Goal: Complete application form: Fill out and submit a form for a specific purpose

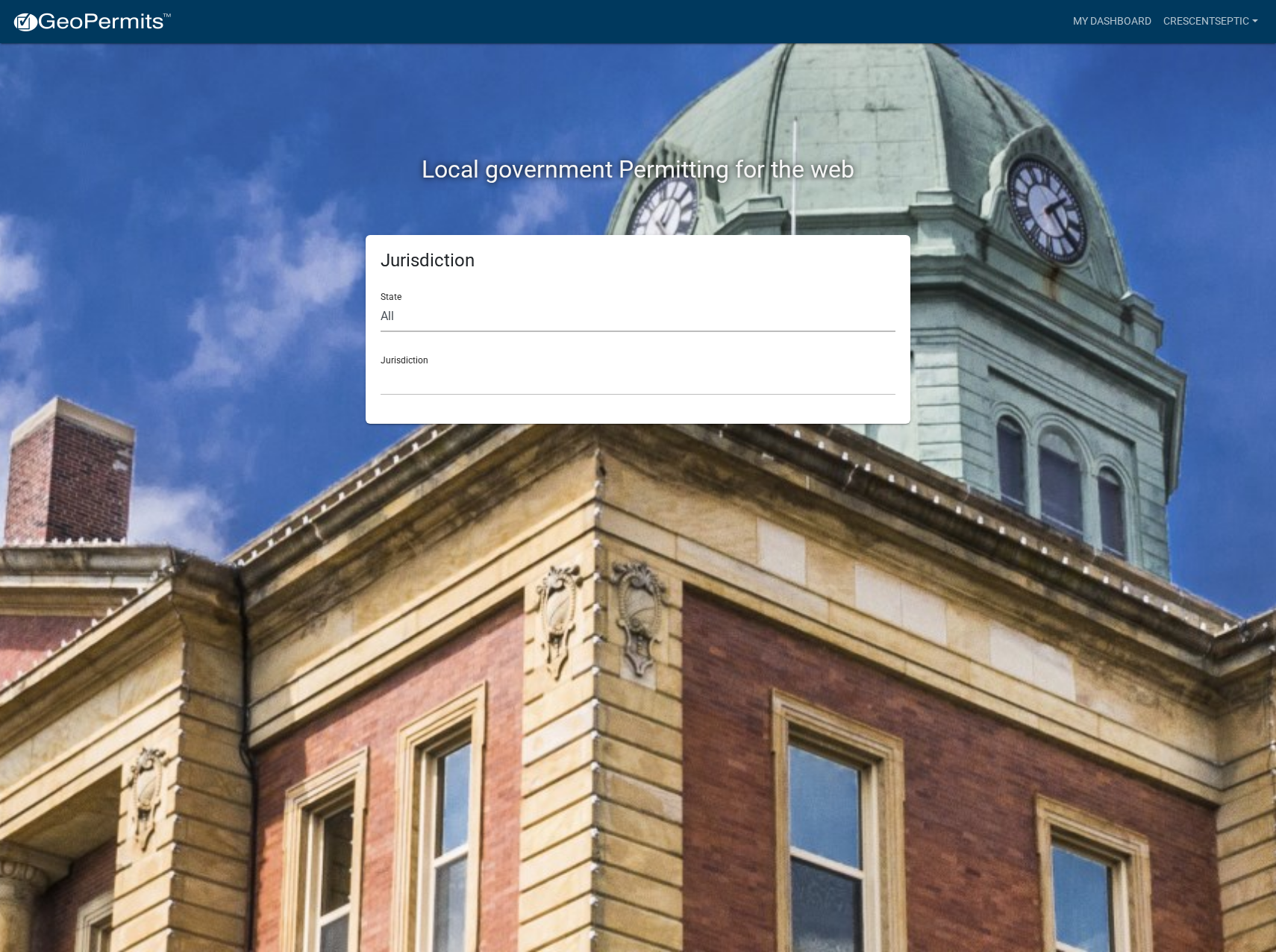
click at [432, 323] on select "All Colorado Georgia Indiana Iowa Kansas Minnesota Ohio South Carolina Wisconsin" at bounding box center [638, 316] width 515 height 31
select select "Minnesota"
click at [381, 301] on select "All Colorado Georgia Indiana Iowa Kansas Minnesota Ohio South Carolina Wisconsin" at bounding box center [638, 316] width 515 height 31
click at [436, 380] on select "Becker County, Minnesota Benton County, Minnesota Carlton County, Minnesota Cit…" at bounding box center [638, 380] width 515 height 31
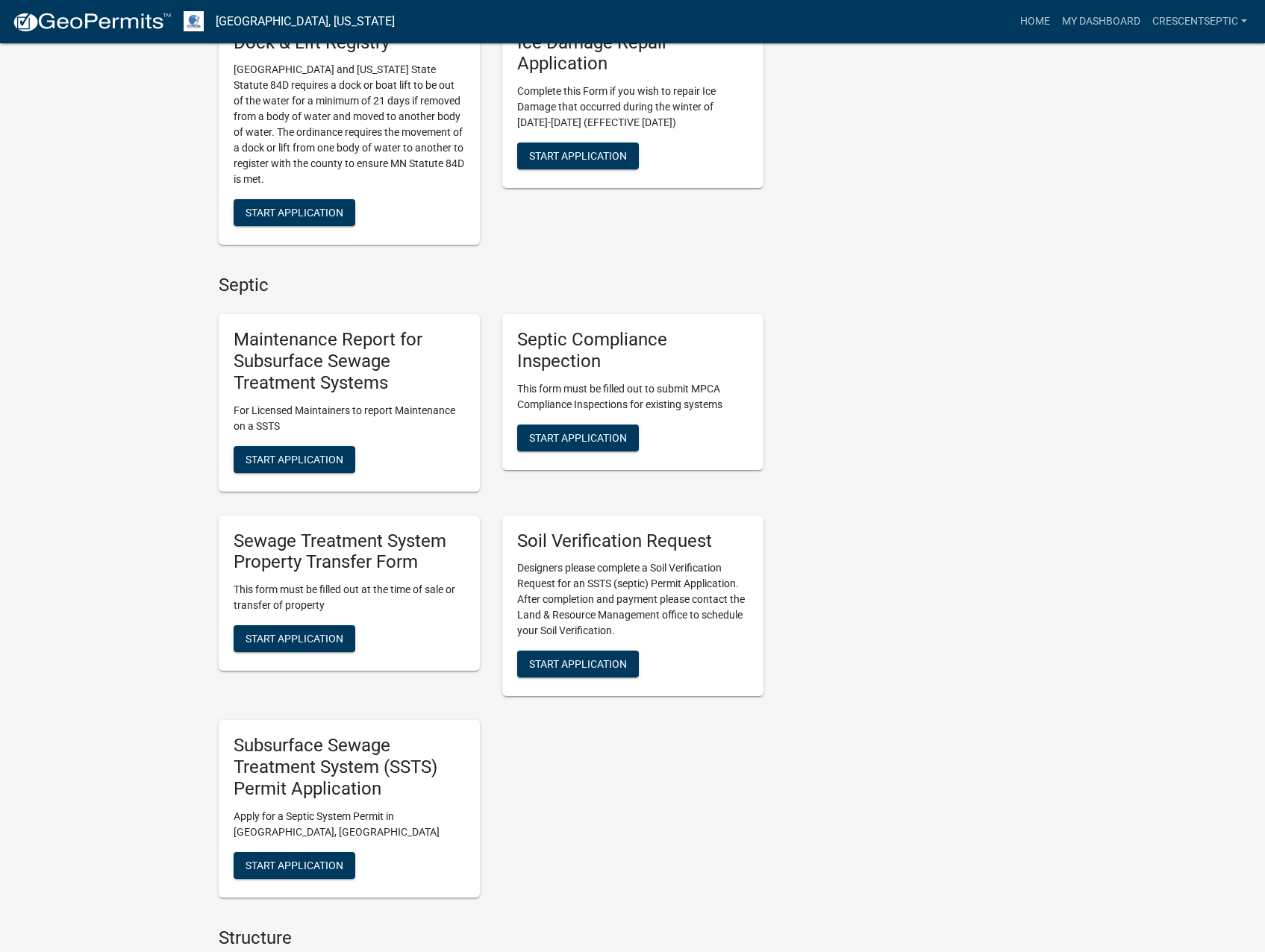
scroll to position [672, 0]
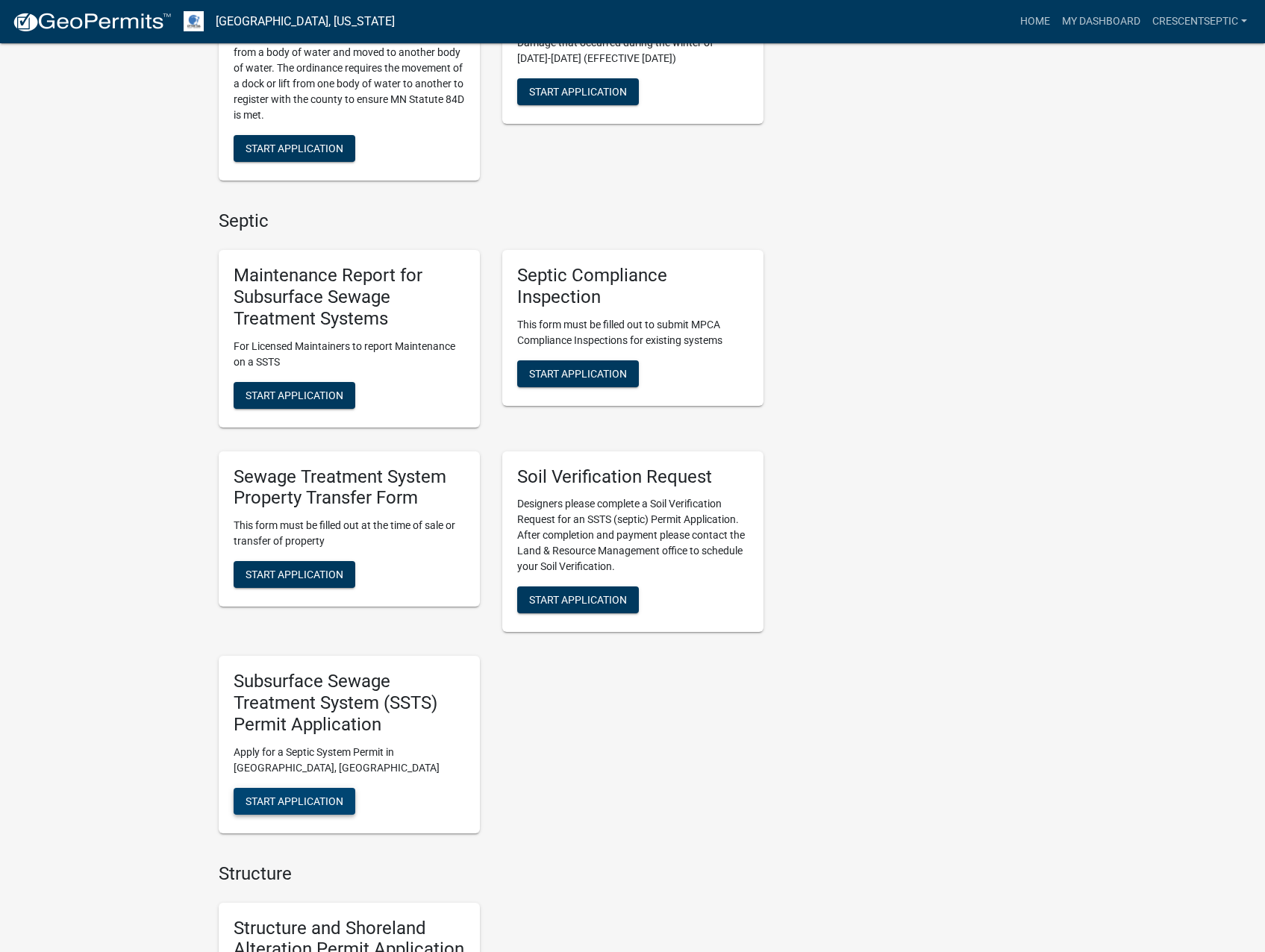
click at [345, 795] on button "Start Application" at bounding box center [294, 801] width 122 height 27
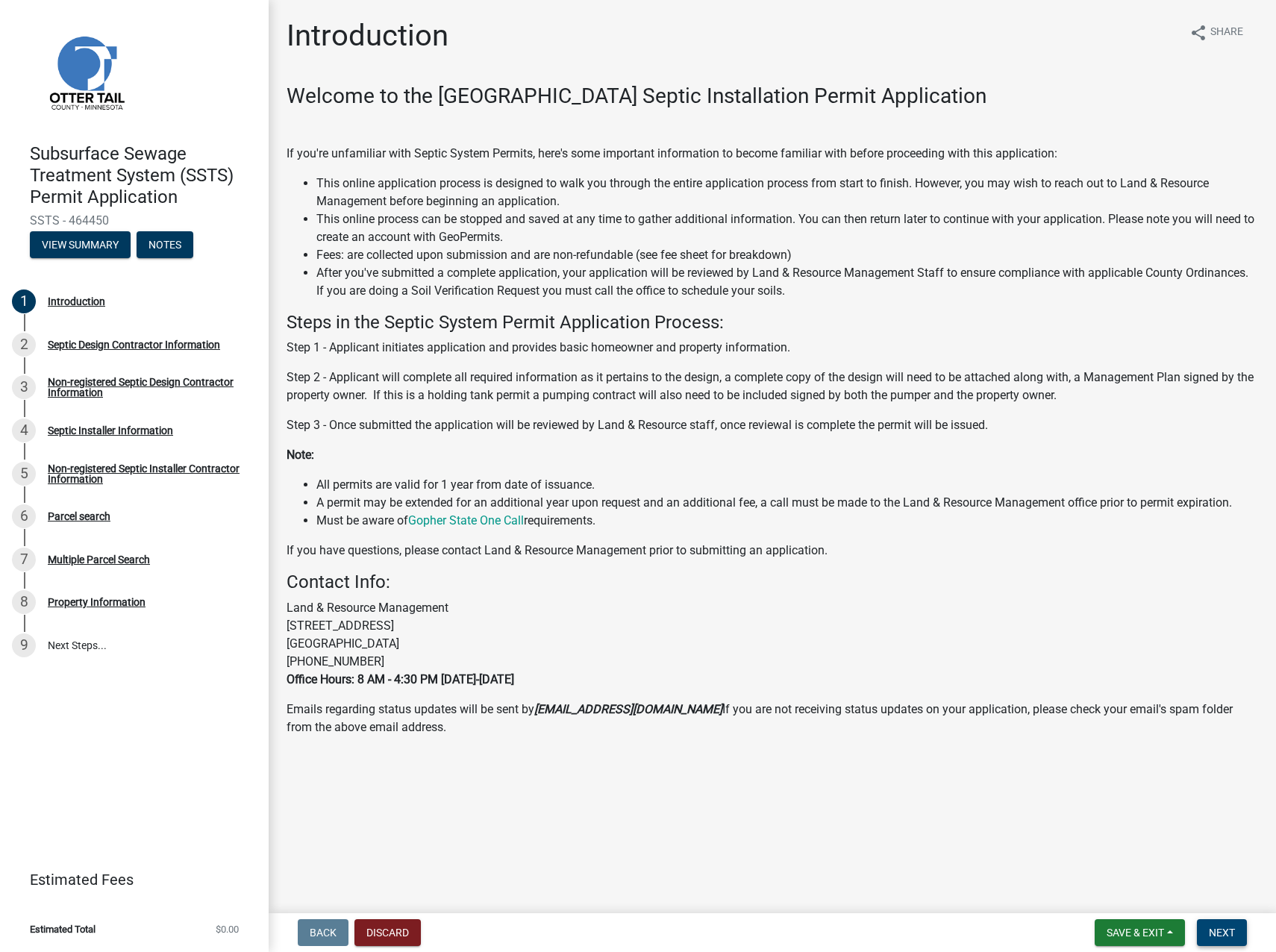
click at [1216, 927] on span "Next" at bounding box center [1221, 932] width 26 height 12
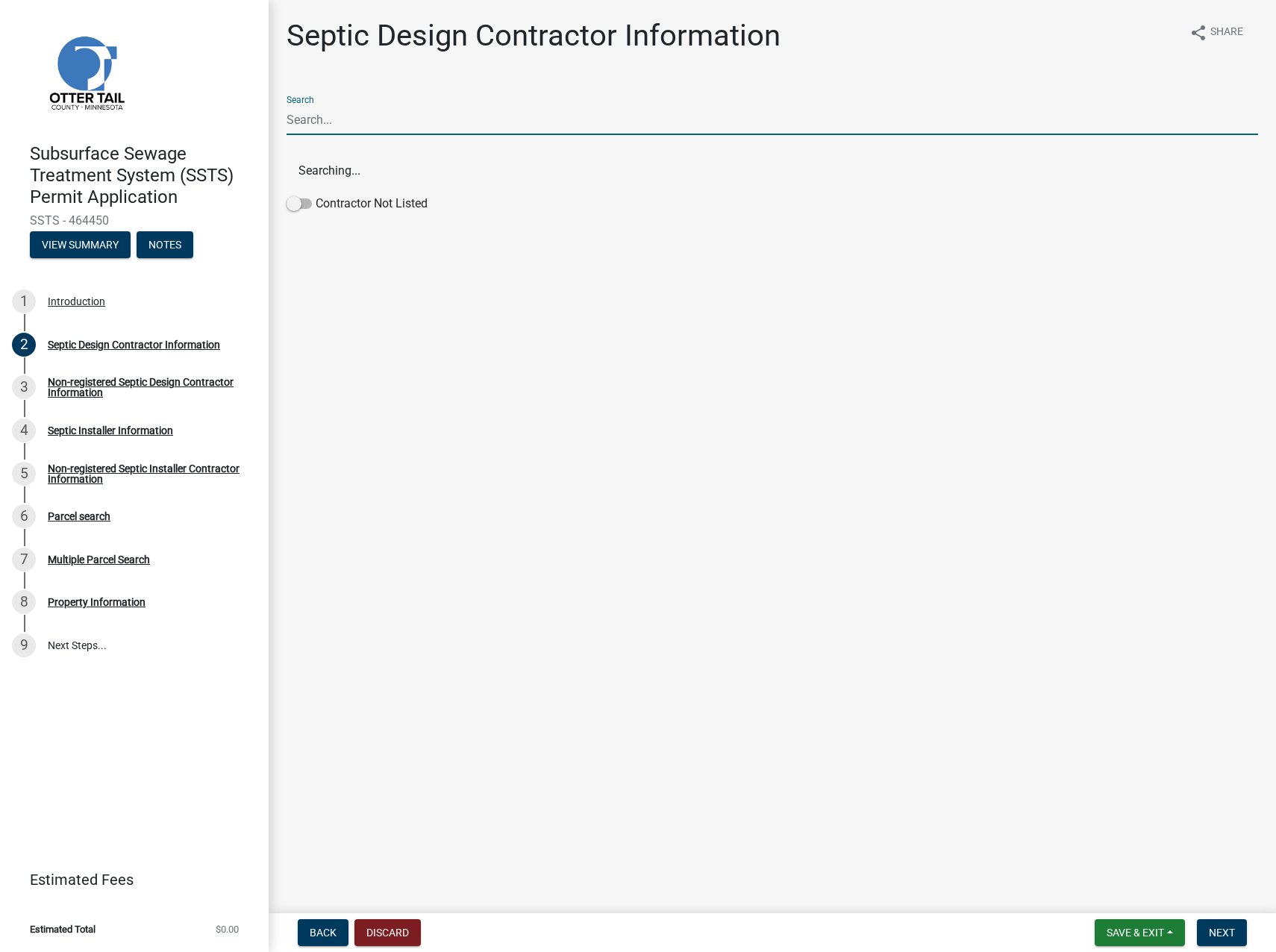
click at [369, 108] on input "Search" at bounding box center [772, 120] width 972 height 31
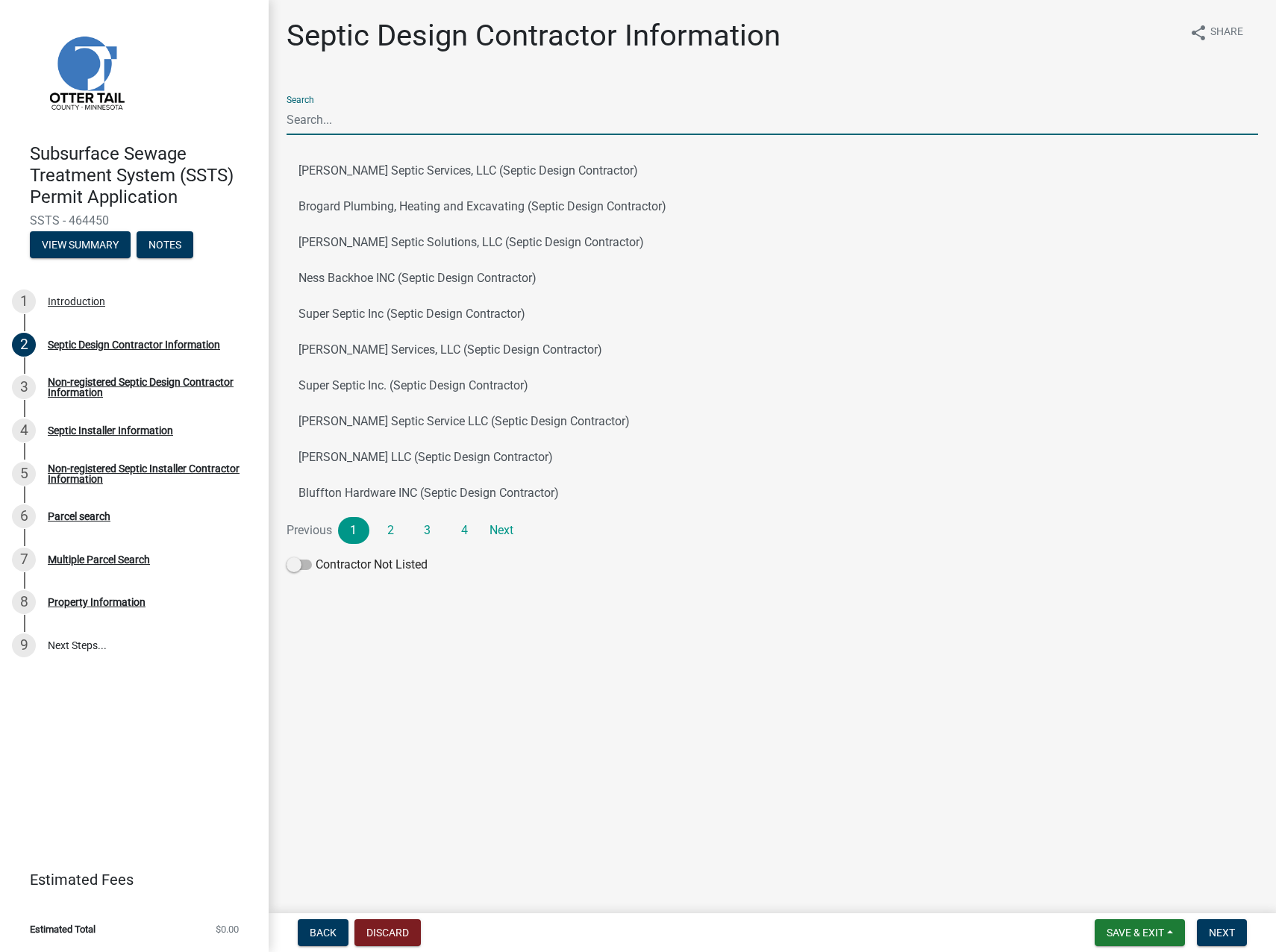
type input "cresc"
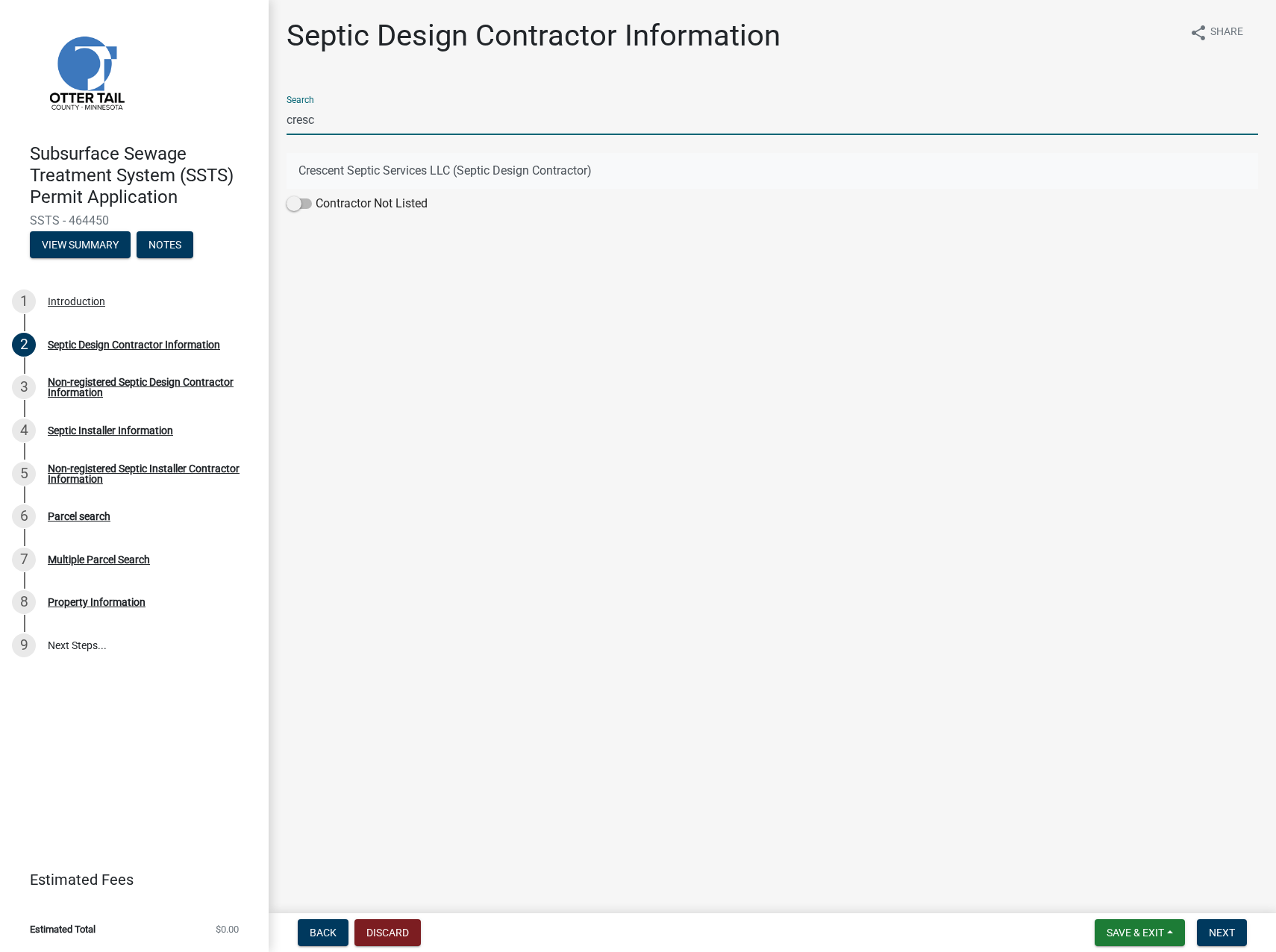
click at [376, 160] on button "Crescent Septic Services LLC (Septic Design Contractor)" at bounding box center [772, 171] width 972 height 36
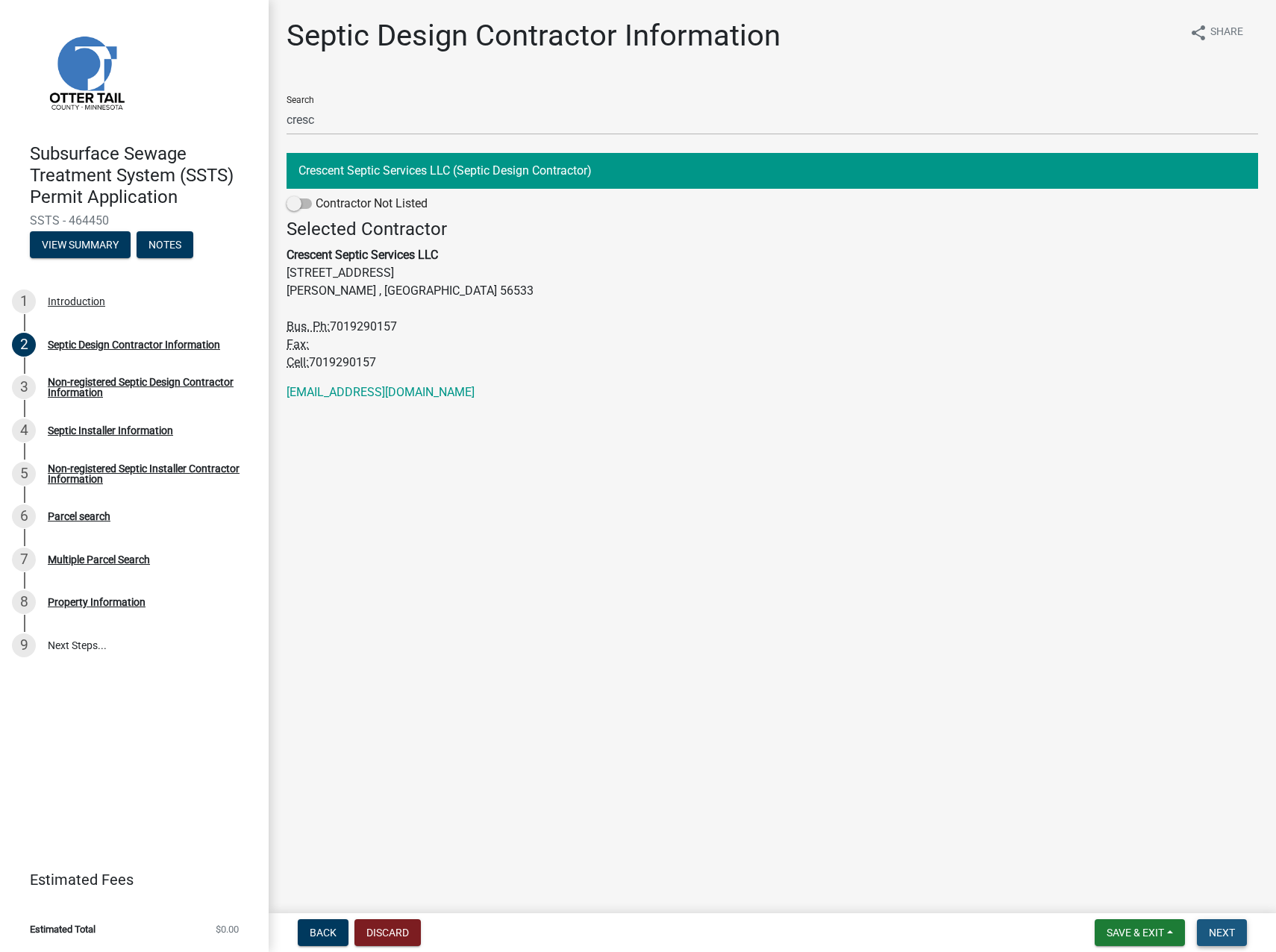
click at [1231, 932] on span "Next" at bounding box center [1221, 932] width 26 height 12
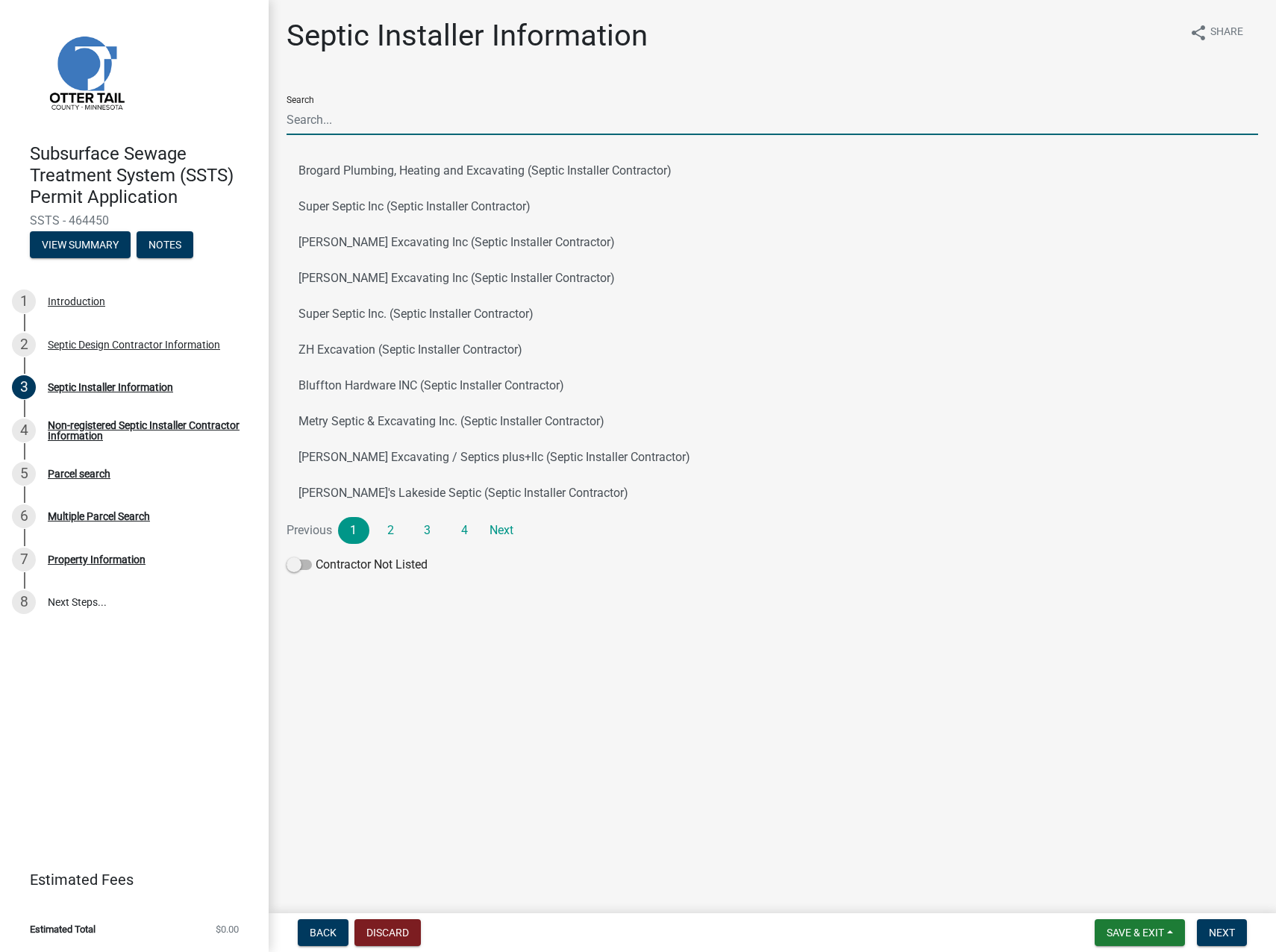
click at [341, 113] on input "Search" at bounding box center [772, 120] width 972 height 31
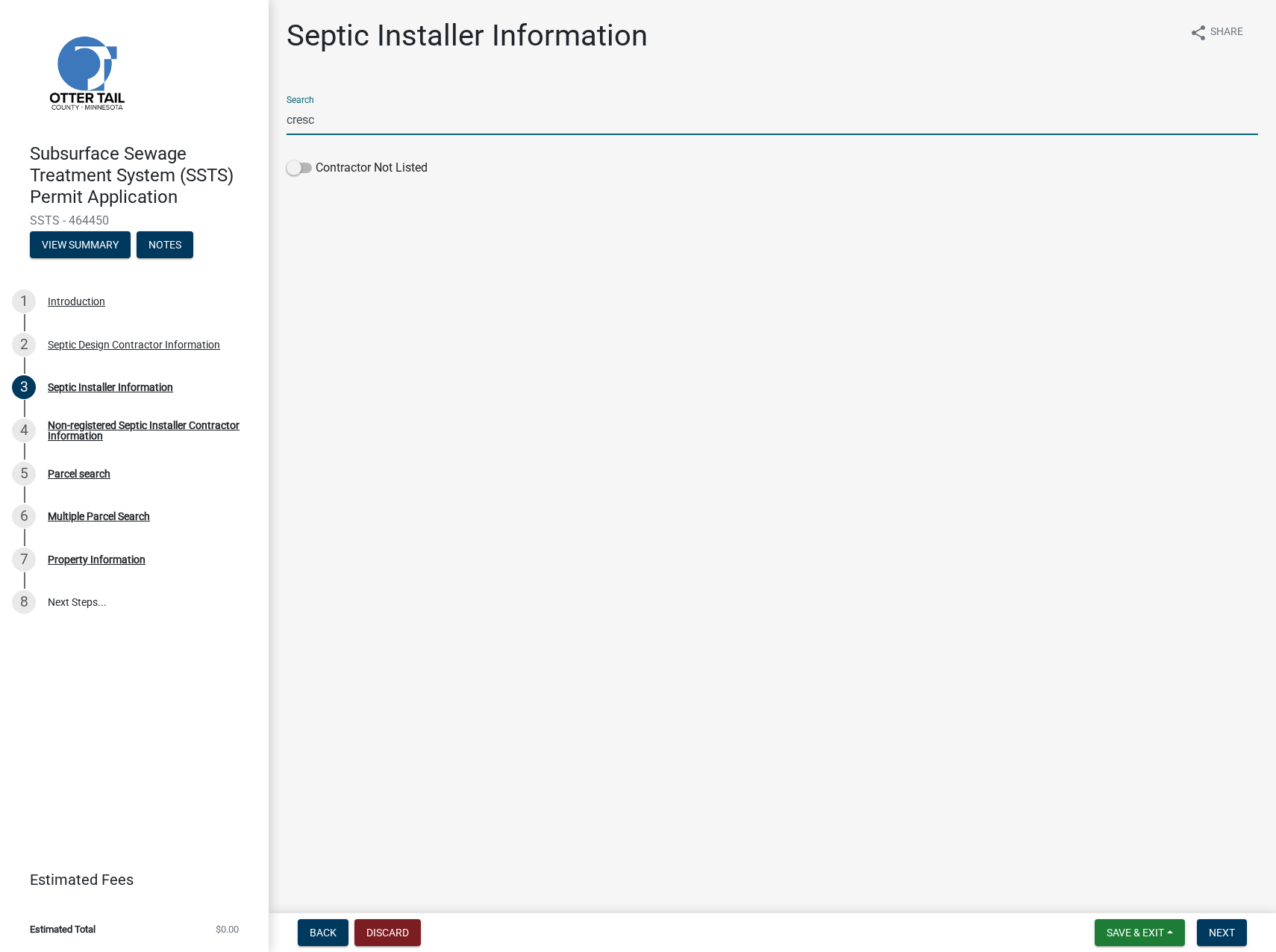
drag, startPoint x: 334, startPoint y: 118, endPoint x: 278, endPoint y: 117, distance: 56.0
click at [278, 117] on div "Septic Installer Information share Share Search cresc Contractor Not Listed" at bounding box center [772, 107] width 994 height 178
type input "Ross"
click at [332, 167] on button "Ross Seifert Septic Service LLC (Septic Installer Contractor)" at bounding box center [772, 171] width 972 height 36
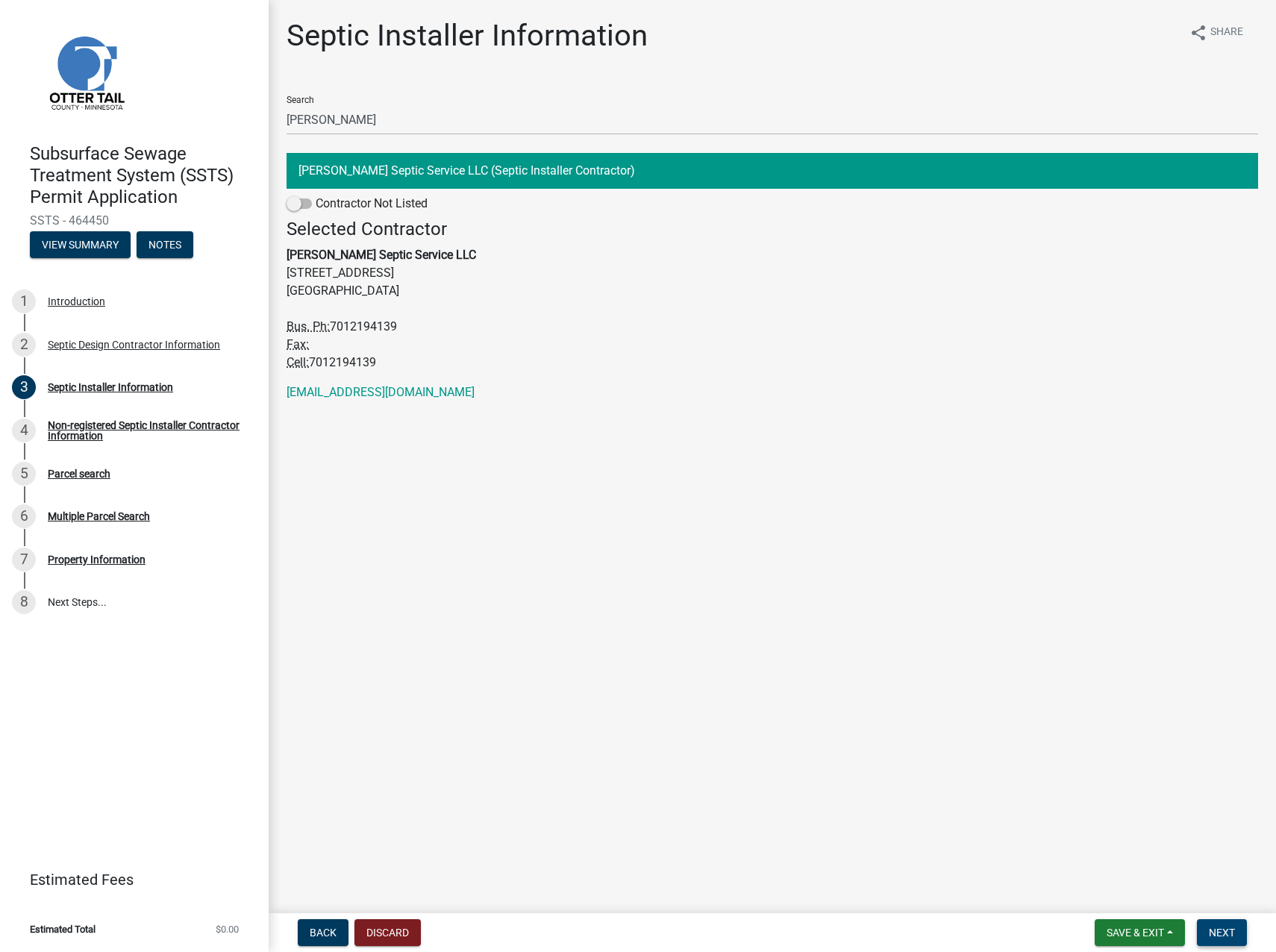
click at [1214, 926] on span "Next" at bounding box center [1221, 932] width 26 height 12
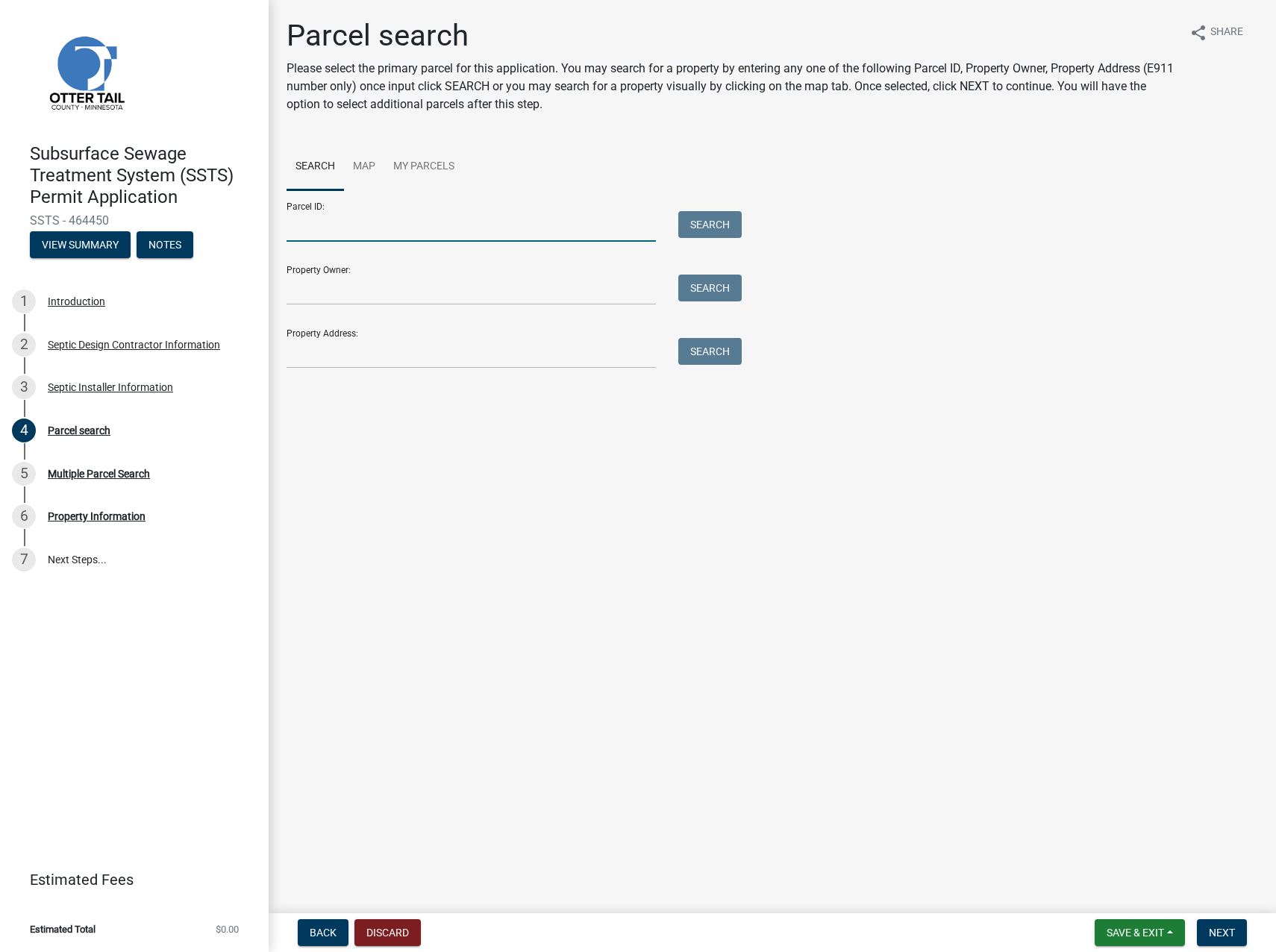
click at [414, 226] on input "Parcel ID:" at bounding box center [471, 226] width 370 height 31
paste input "37000990984000"
type input "37000990984000"
click at [707, 226] on button "Search" at bounding box center [710, 224] width 63 height 27
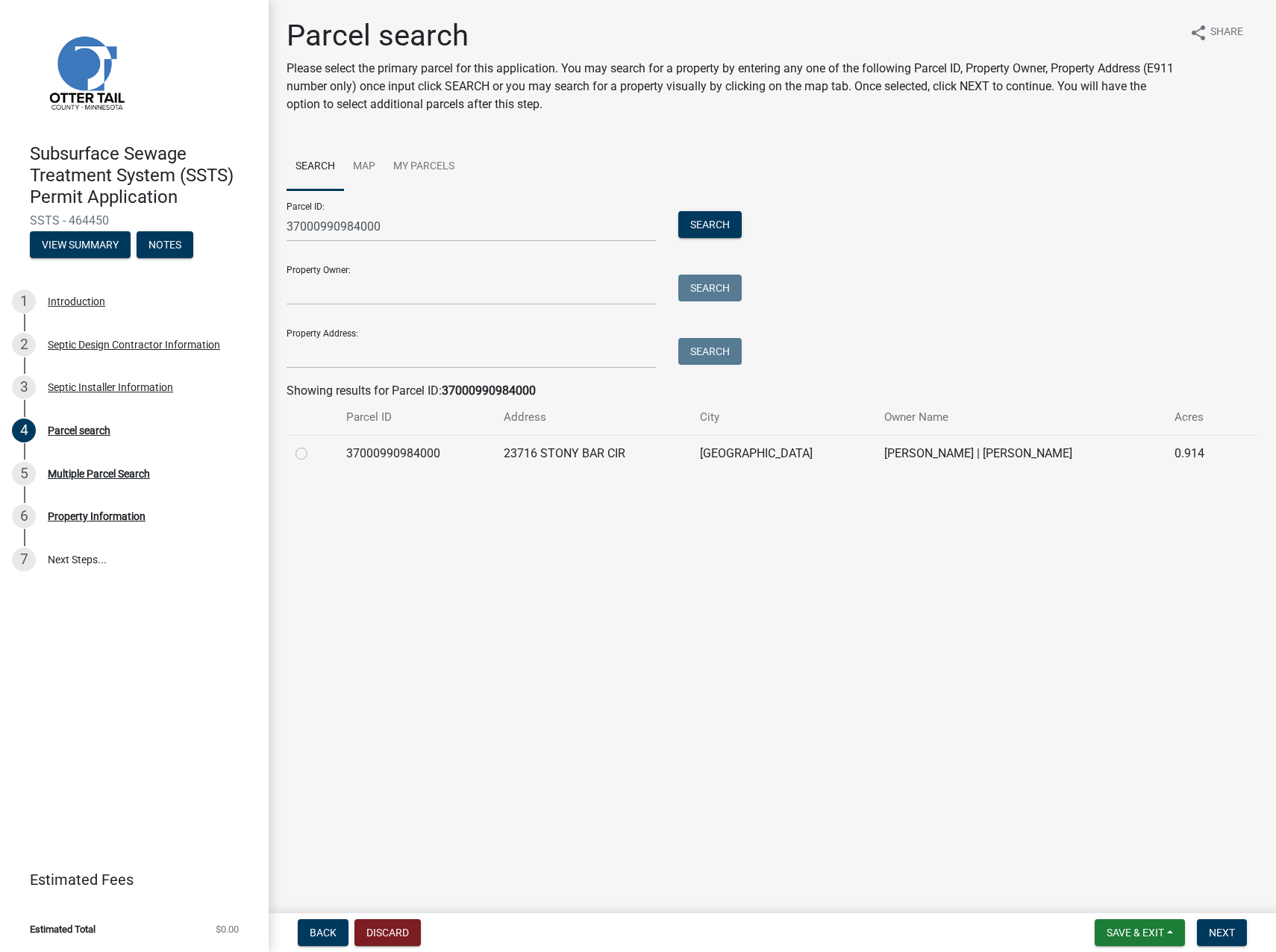
drag, startPoint x: 295, startPoint y: 456, endPoint x: 312, endPoint y: 461, distance: 17.7
click at [313, 444] on label at bounding box center [313, 444] width 0 height 0
click at [313, 455] on input "radio" at bounding box center [317, 449] width 9 height 9
radio input "true"
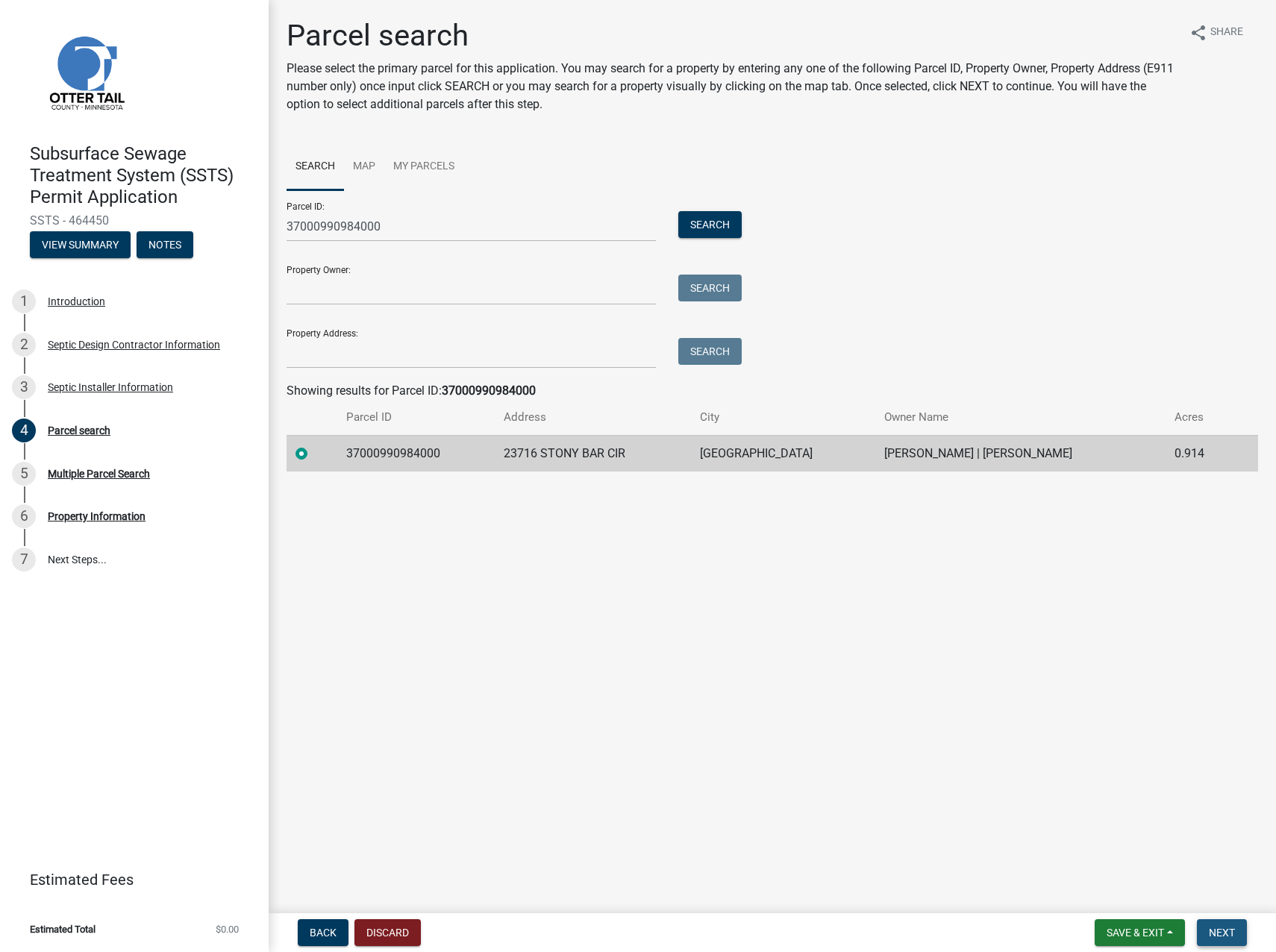
click at [1221, 926] on span "Next" at bounding box center [1221, 932] width 26 height 12
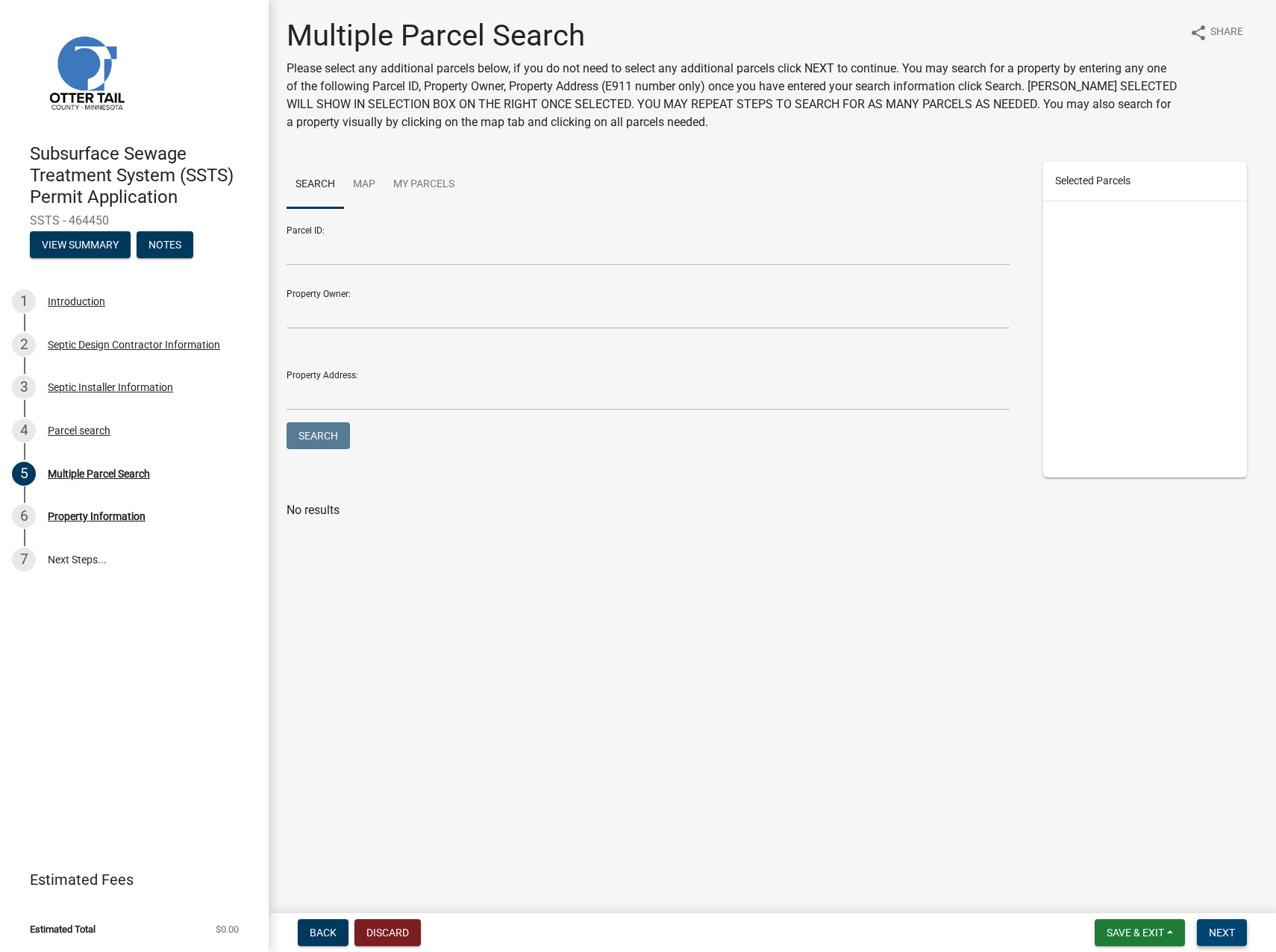
click at [1221, 922] on button "Next" at bounding box center [1221, 932] width 50 height 27
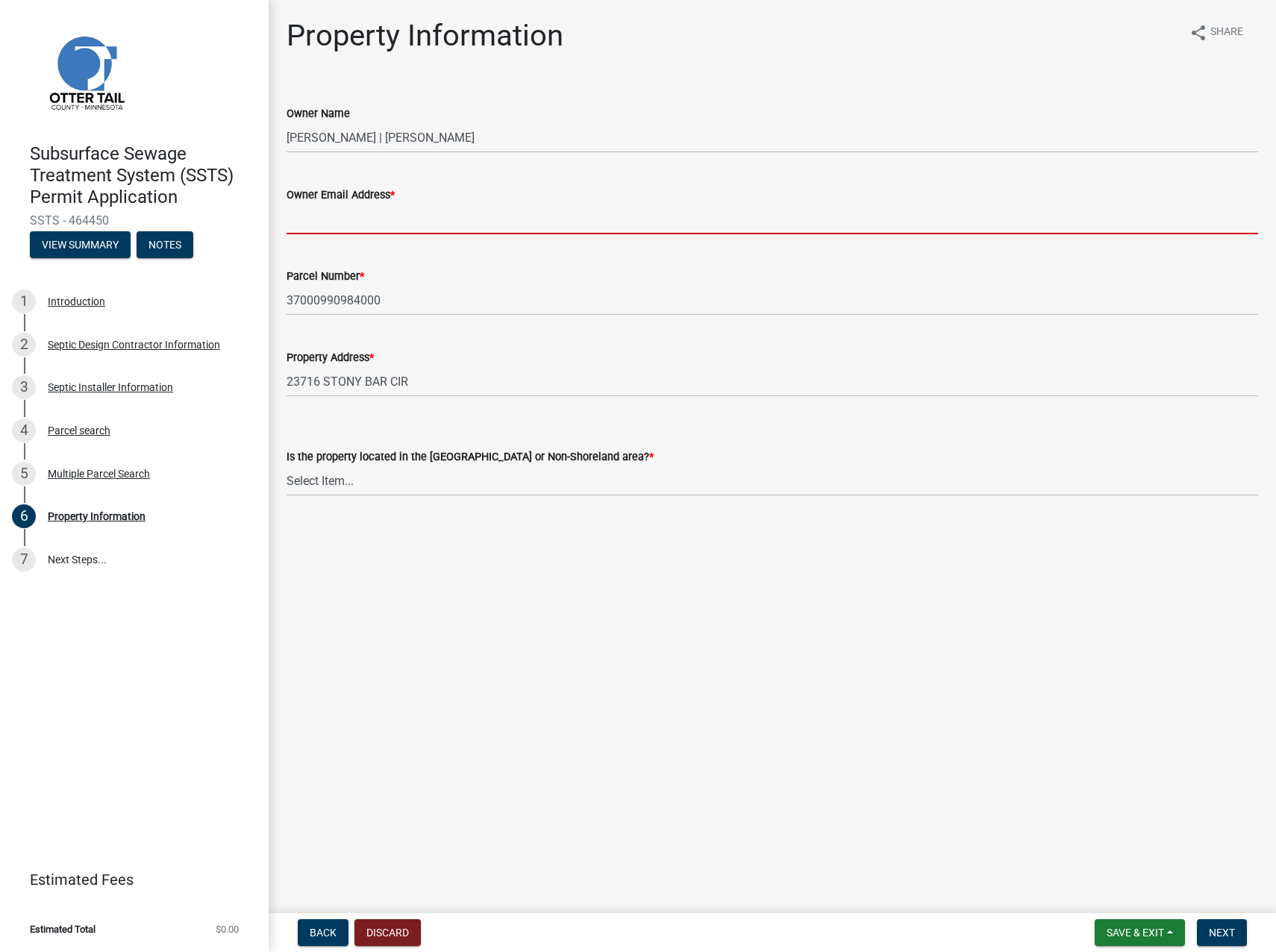
drag, startPoint x: 392, startPoint y: 217, endPoint x: 408, endPoint y: 226, distance: 18.4
click at [392, 217] on input "Owner Email Address *" at bounding box center [772, 219] width 972 height 31
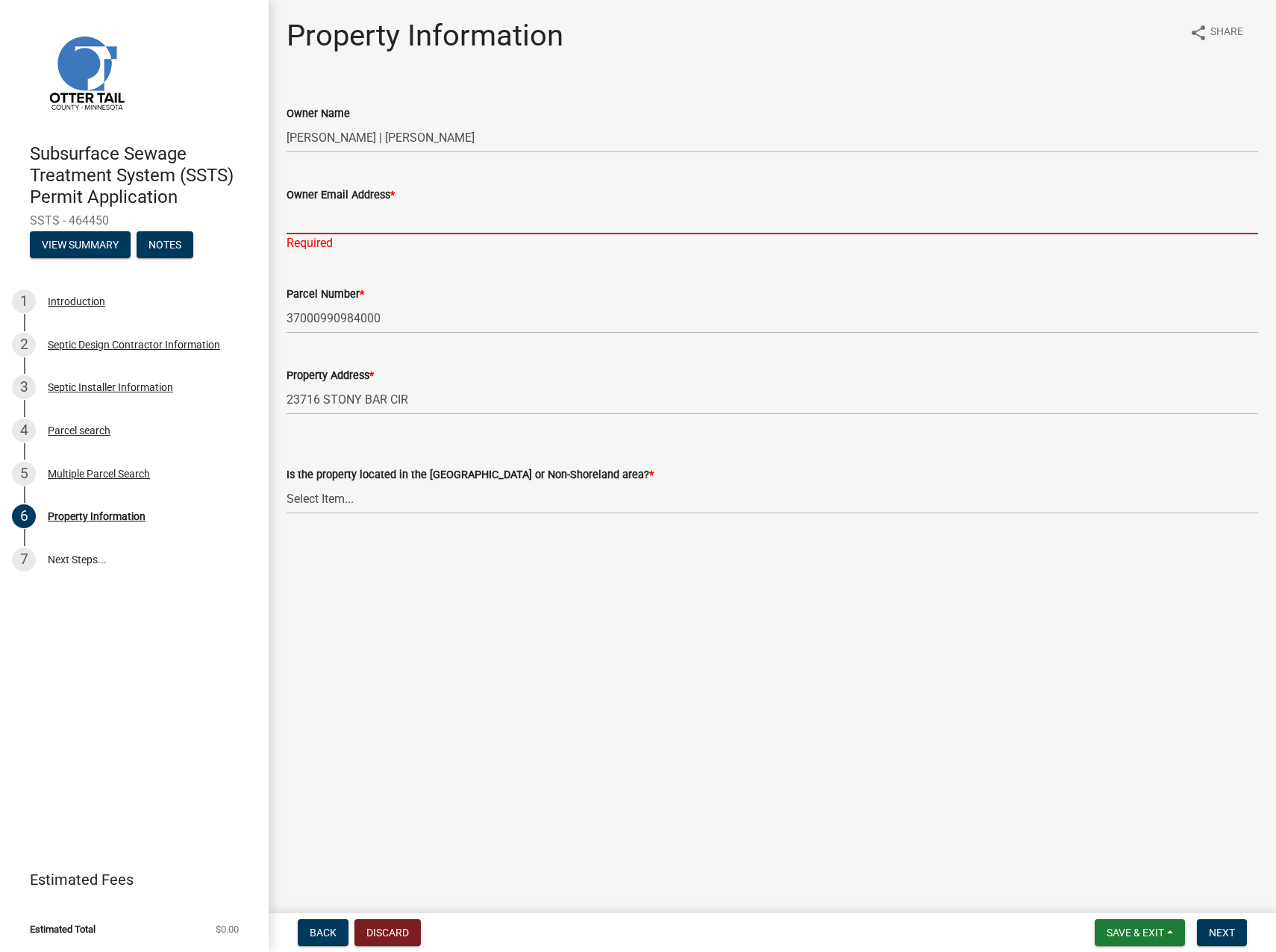
click at [369, 220] on input "Owner Email Address *" at bounding box center [772, 219] width 972 height 31
paste input "[EMAIL_ADDRESS][DOMAIN_NAME]"
type input "[EMAIL_ADDRESS][DOMAIN_NAME]"
click at [433, 502] on wm-data-entity-input "Is the property located in the Shoreland or Non-Shoreland area? * Select Item..…" at bounding box center [772, 477] width 972 height 100
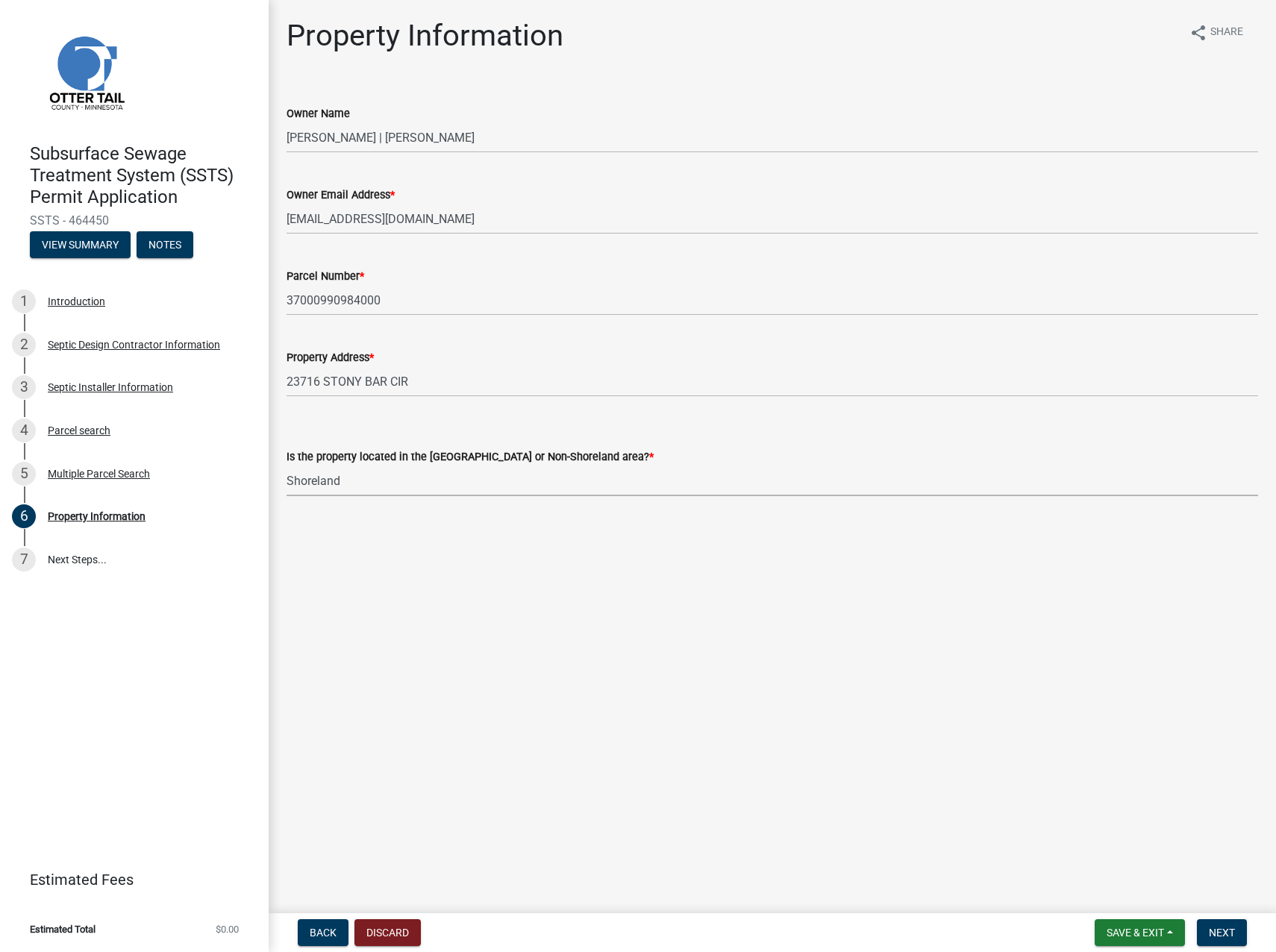
click at [286, 466] on select "Select Item... Shoreland Non-Shoreland" at bounding box center [772, 481] width 972 height 31
select select "f91142e6-e911-469c-9754-896c7e7f9e05"
click at [1227, 926] on span "Next" at bounding box center [1221, 932] width 26 height 12
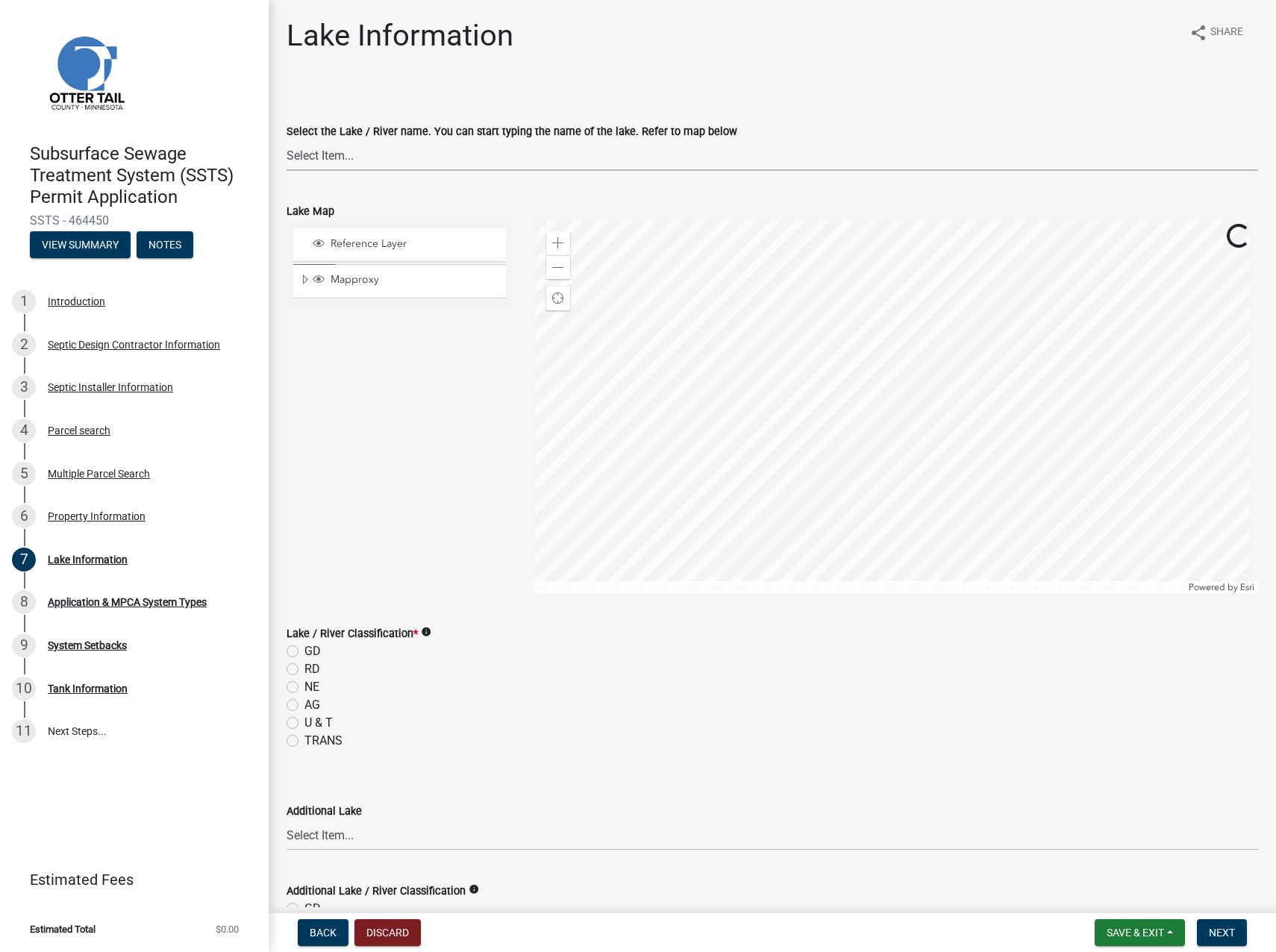
click at [404, 155] on select "Select Item... None Adley 56-031 Albert 56-118 Alfred 56-600 Alice 56-244 Alice…" at bounding box center [772, 156] width 972 height 31
click at [286, 141] on select "Select Item... None Adley 56-031 Albert 56-118 Alfred 56-600 Alice 56-244 Alice…" at bounding box center [772, 156] width 972 height 31
click at [347, 152] on select "Select Item... None Adley 56-031 Albert 56-118 Alfred 56-600 Alice 56-244 Alice…" at bounding box center [772, 156] width 972 height 31
select select "1a51c788-9a6c-47b1-873f-930cd9fdb908"
click at [358, 157] on select "Select Item... None Adley 56-031 Albert 56-118 Alfred 56-600 Alice 56-244 Alice…" at bounding box center [772, 156] width 972 height 31
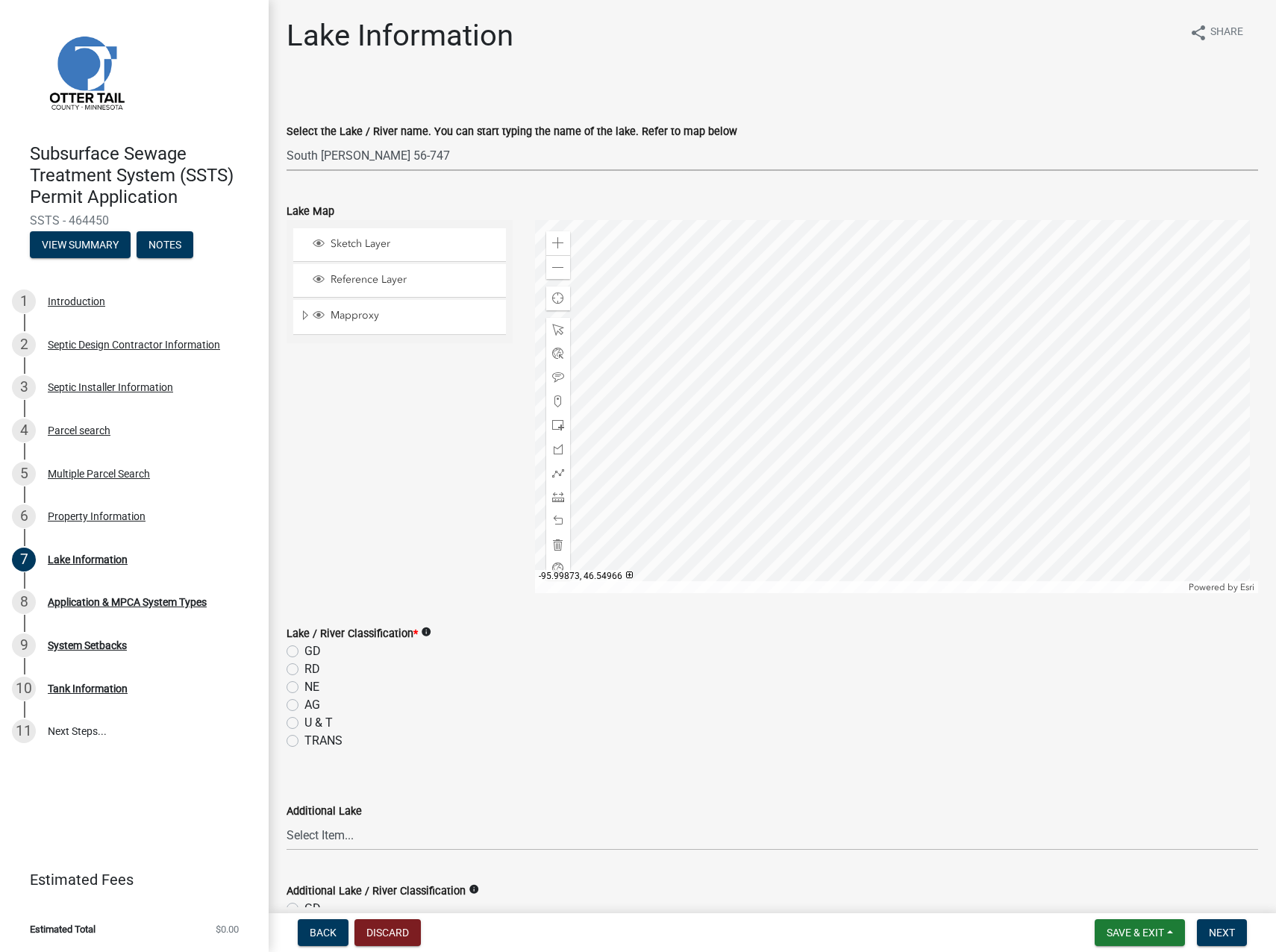
click at [304, 649] on label "GD" at bounding box center [312, 651] width 16 height 18
click at [304, 649] on input "GD" at bounding box center [309, 647] width 9 height 9
radio input "true"
click at [1222, 925] on button "Next" at bounding box center [1221, 932] width 50 height 27
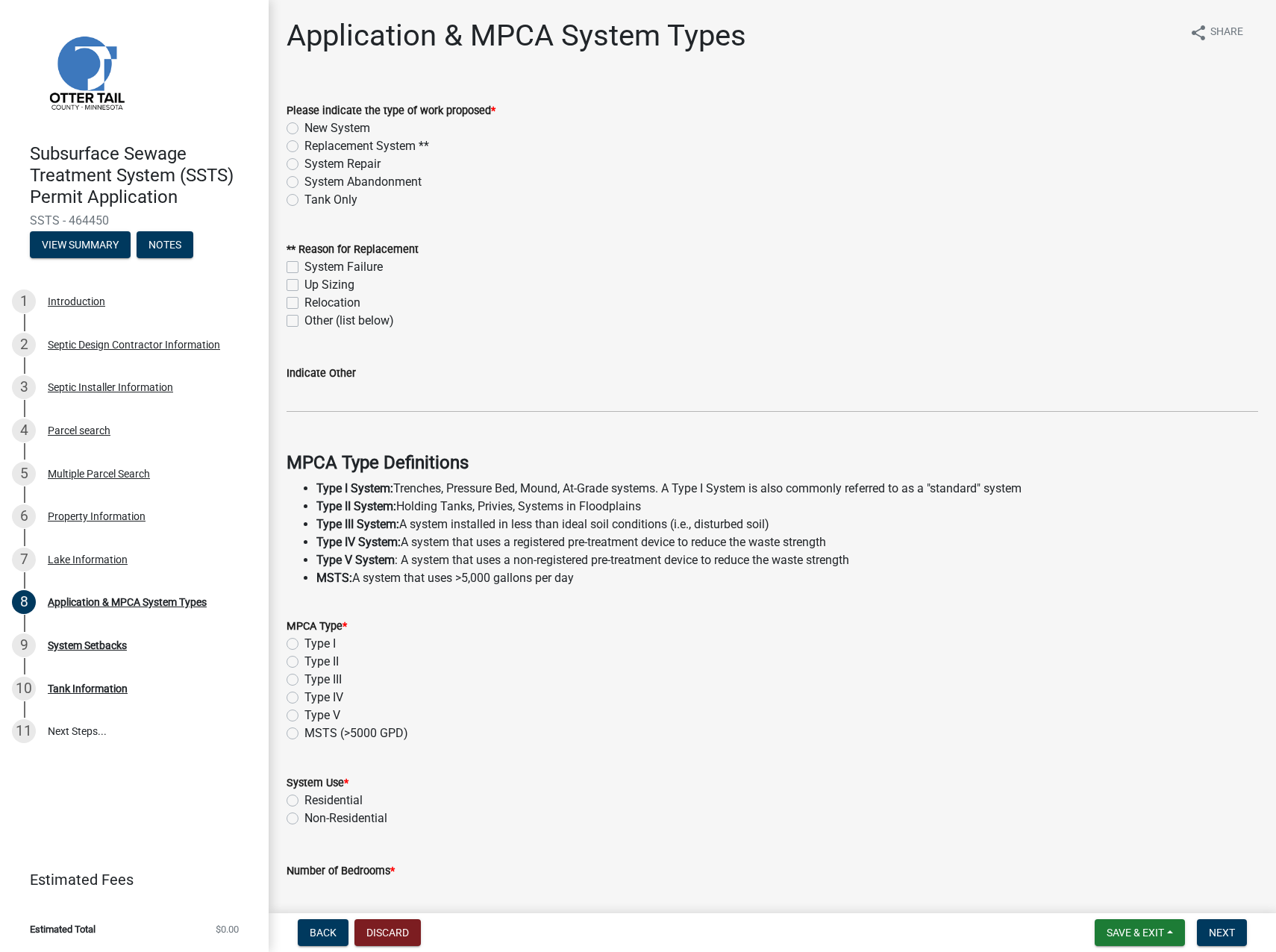
click at [304, 144] on label "Replacement System **" at bounding box center [366, 146] width 124 height 18
click at [304, 144] on input "Replacement System **" at bounding box center [309, 142] width 9 height 9
radio input "true"
click at [301, 397] on input "Indicate Other" at bounding box center [772, 397] width 972 height 31
click at [304, 659] on label "Type II" at bounding box center [322, 661] width 34 height 18
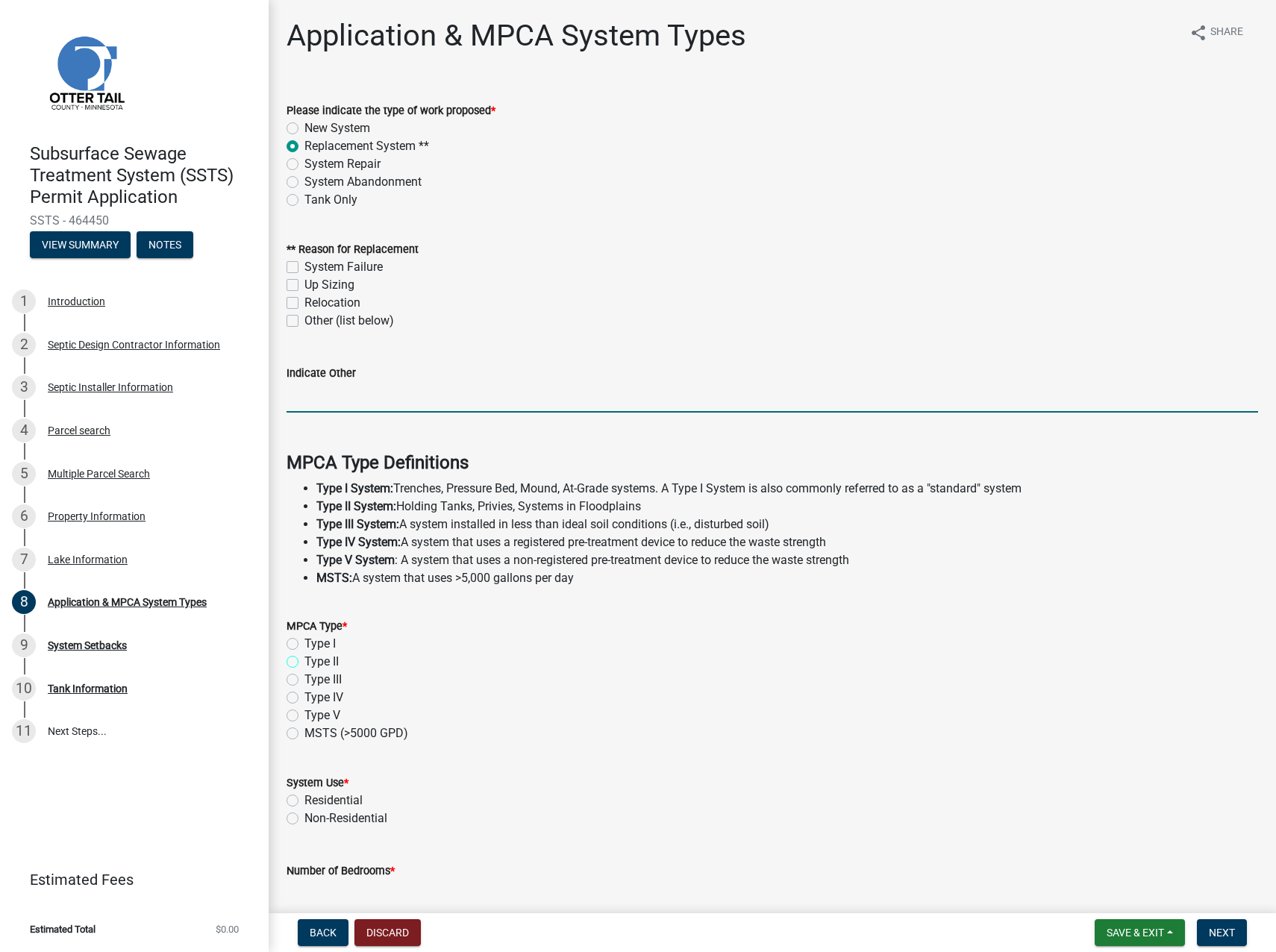
click at [304, 659] on input "Type II" at bounding box center [309, 657] width 9 height 9
radio input "true"
click at [304, 262] on label "System Failure" at bounding box center [343, 267] width 78 height 18
click at [304, 262] on input "System Failure" at bounding box center [309, 262] width 9 height 9
checkbox input "true"
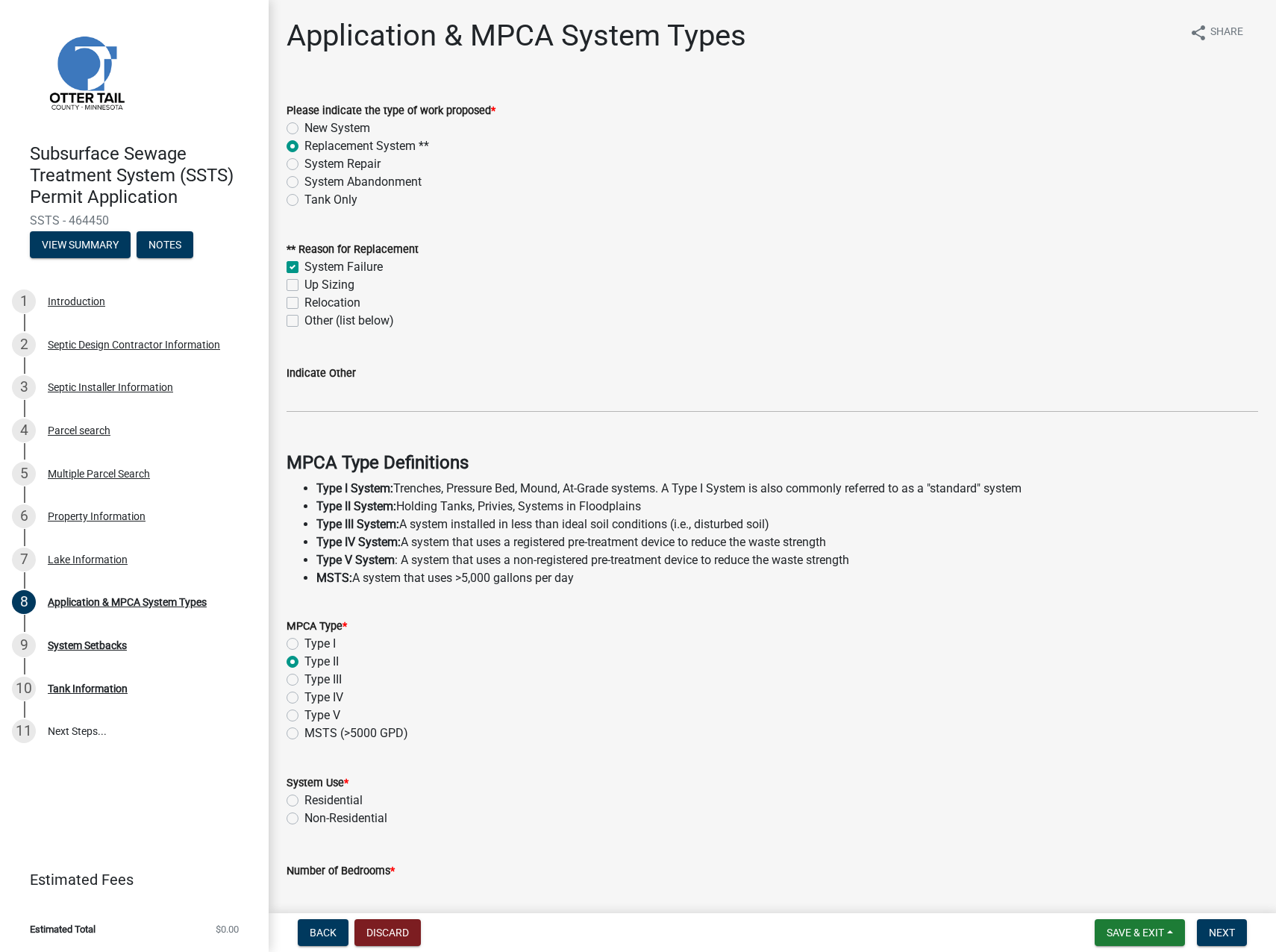
checkbox input "false"
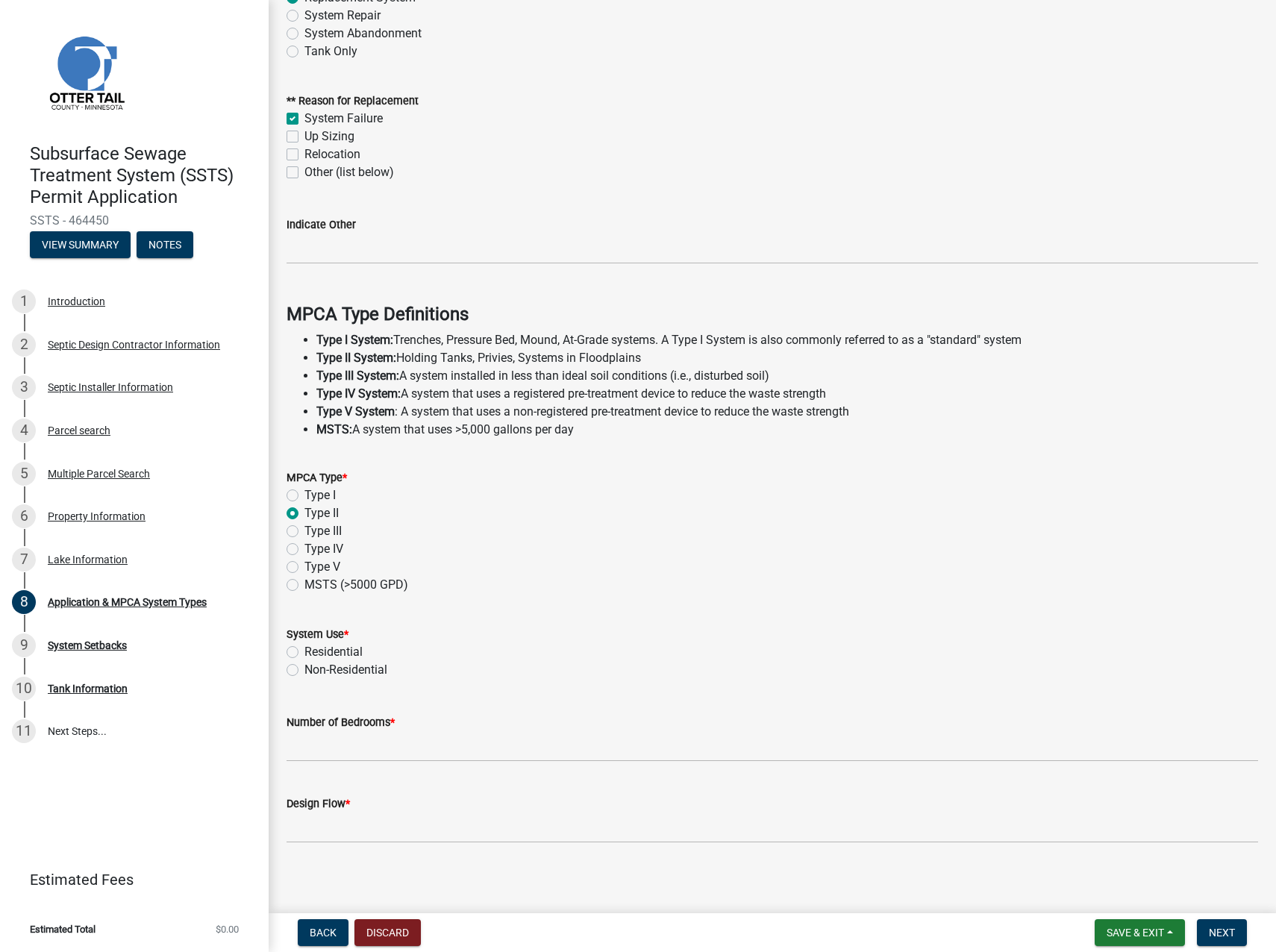
scroll to position [149, 0]
click at [304, 648] on label "Residential" at bounding box center [334, 651] width 58 height 18
click at [304, 648] on input "Residential" at bounding box center [309, 647] width 9 height 9
radio input "true"
click at [310, 744] on input "Number of Bedrooms *" at bounding box center [772, 746] width 972 height 31
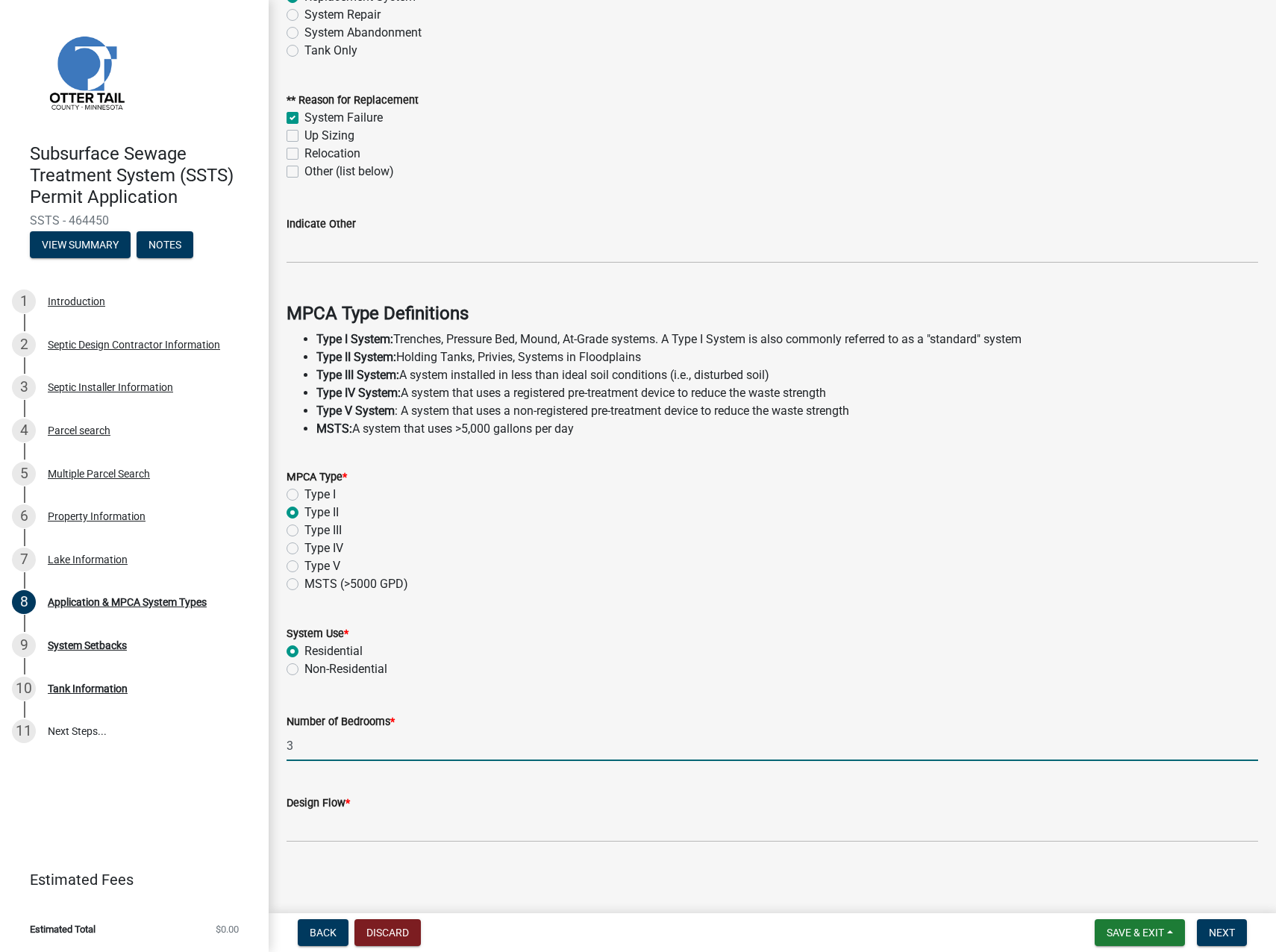
type input "3"
click at [331, 822] on input "Design Flow *" at bounding box center [772, 827] width 972 height 31
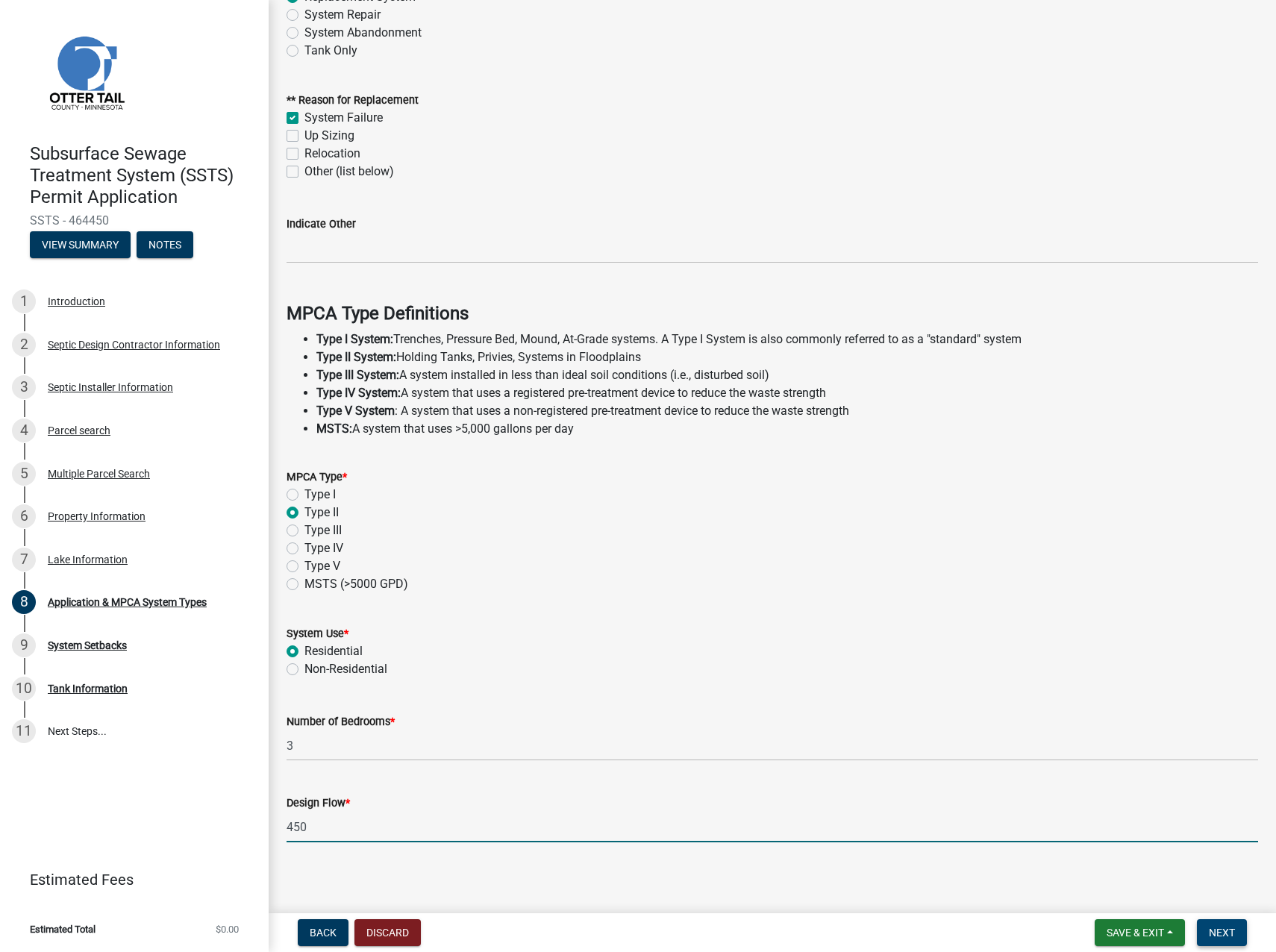
type input "450"
click at [1230, 927] on span "Next" at bounding box center [1221, 932] width 26 height 12
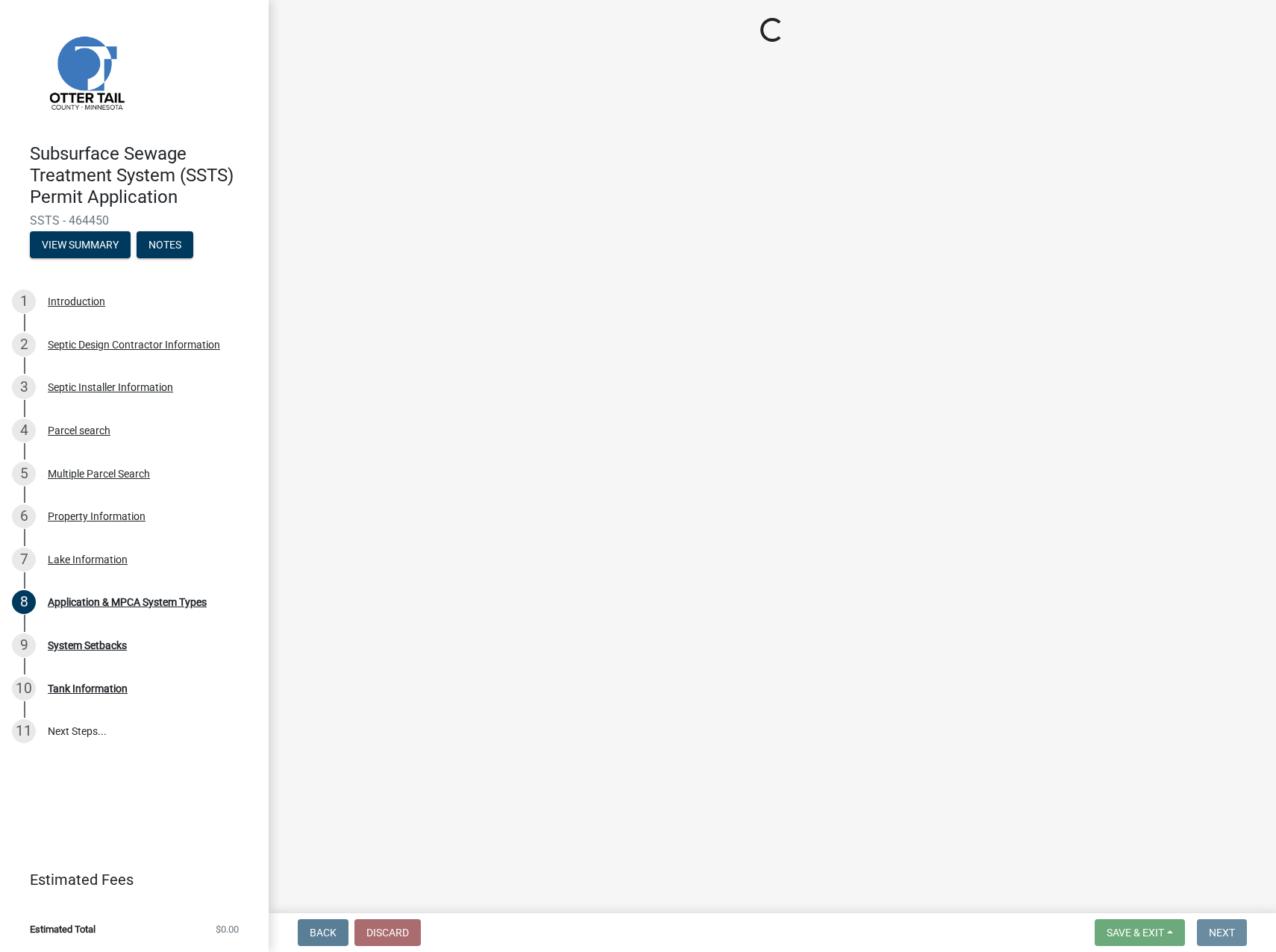
scroll to position [0, 0]
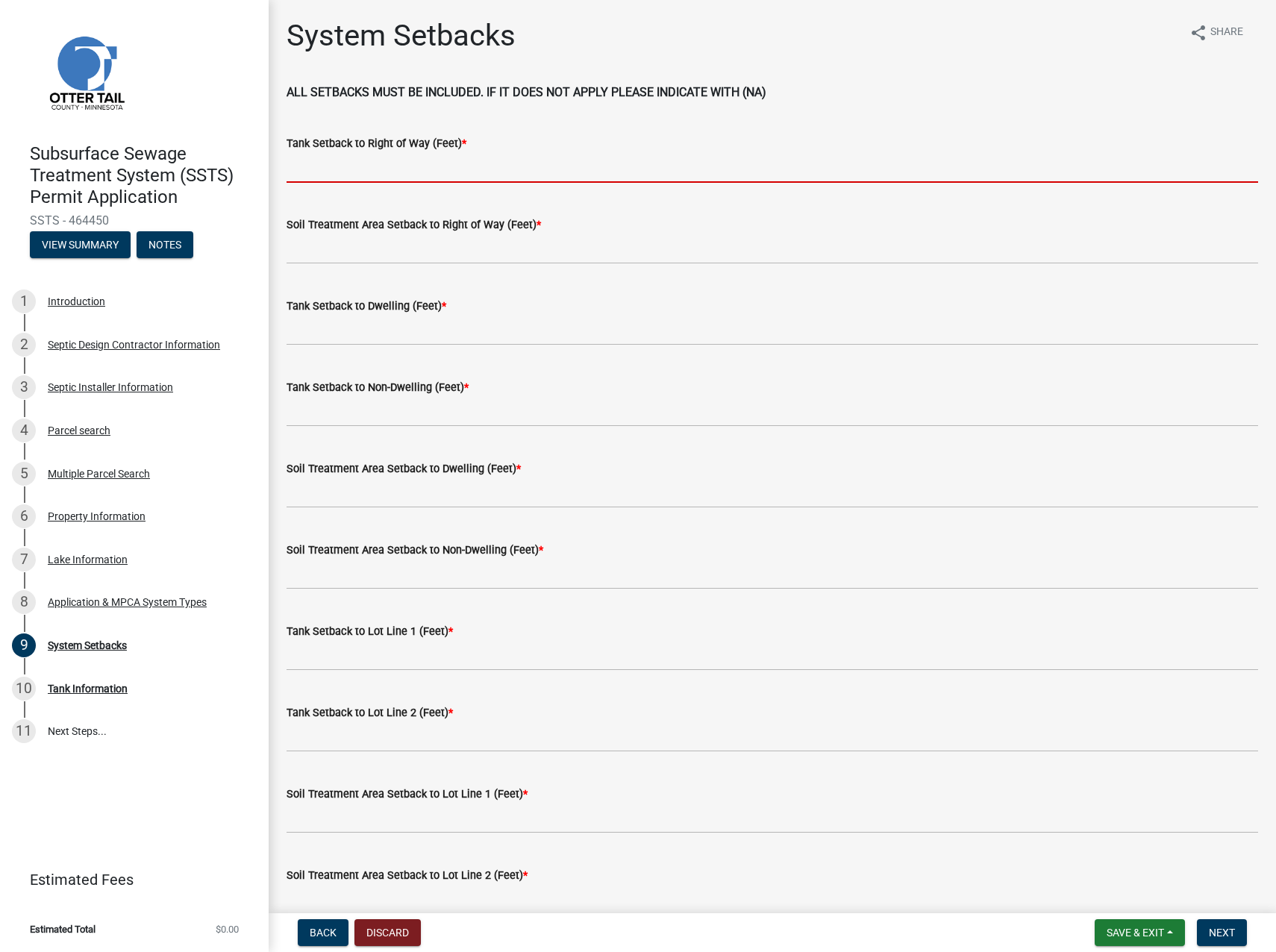
click at [433, 173] on input "Tank Setback to Right of Way (Feet) *" at bounding box center [772, 167] width 972 height 31
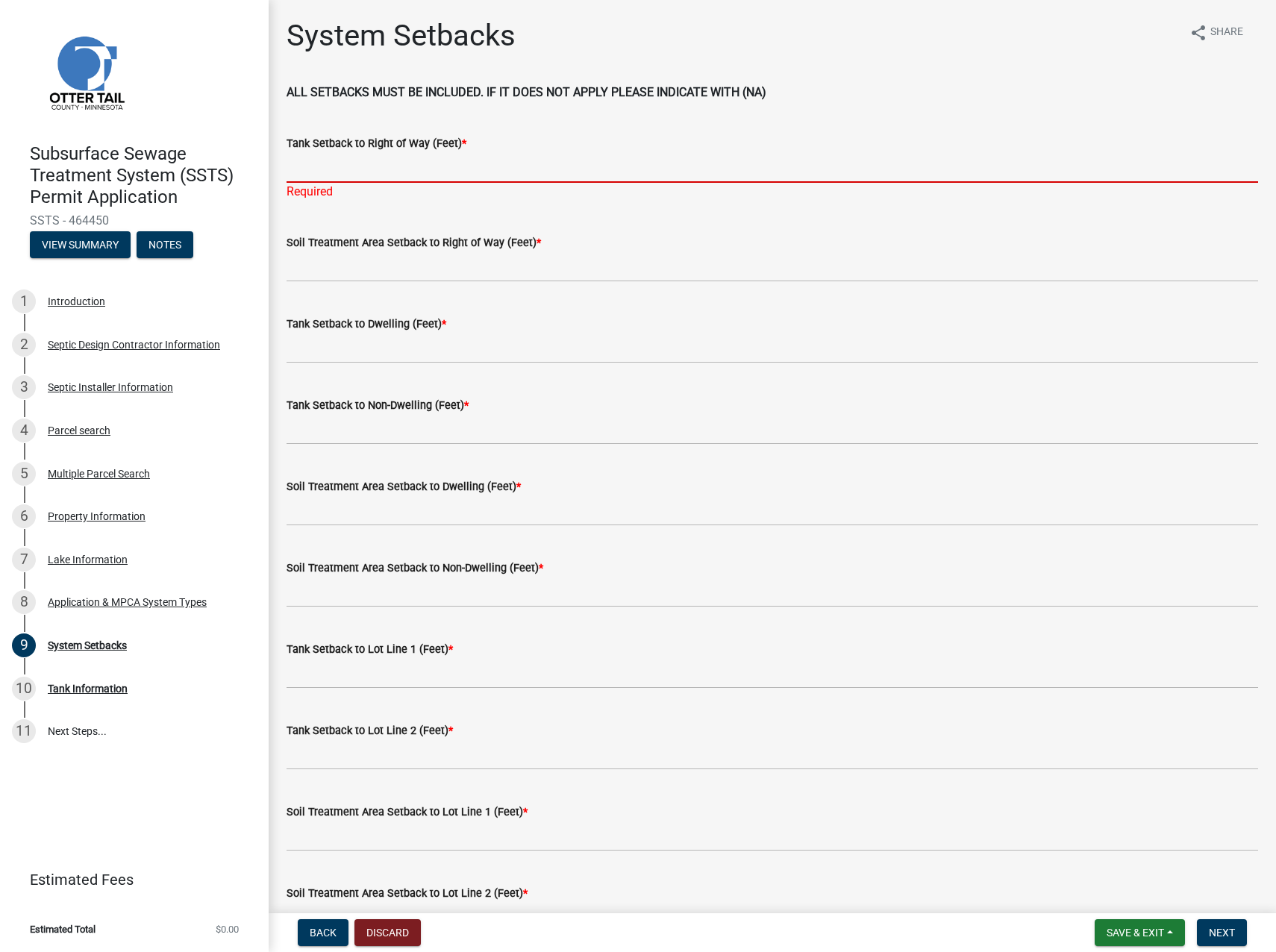
click at [341, 166] on input "Tank Setback to Right of Way (Feet) *" at bounding box center [772, 167] width 972 height 31
type input "140"
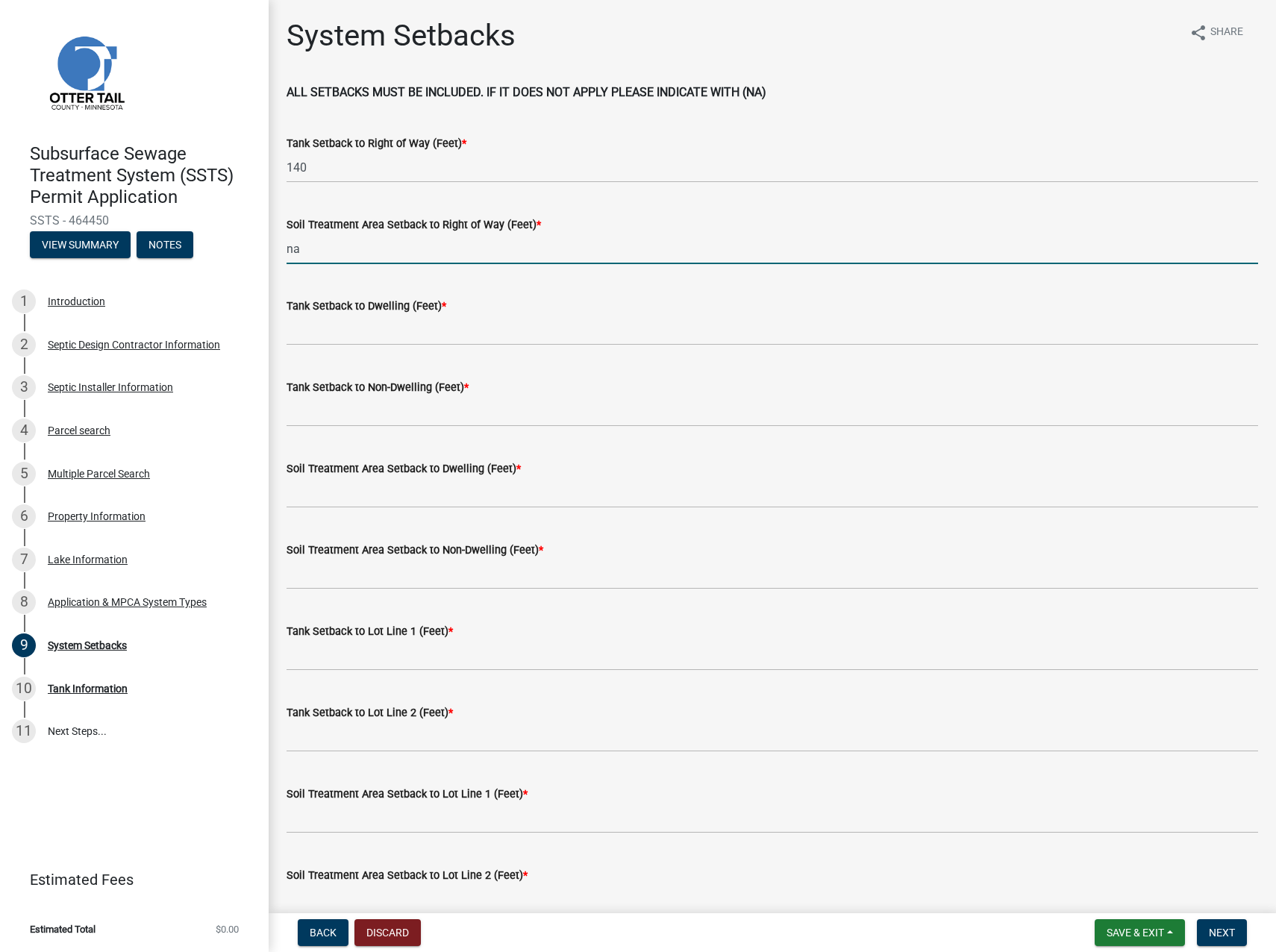
type input "na"
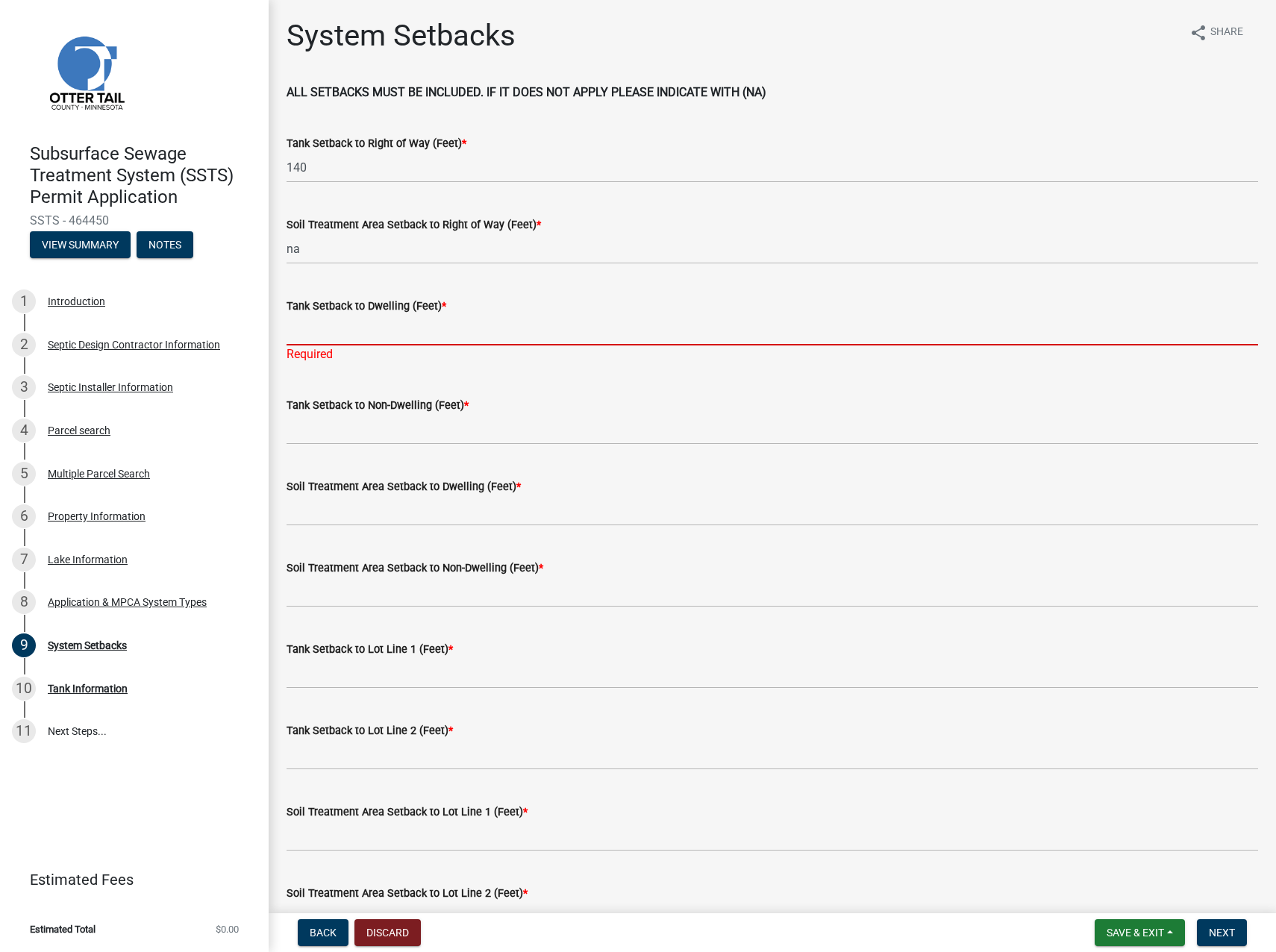
click at [324, 324] on input "Tank Setback to Dwelling (Feet) *" at bounding box center [772, 330] width 972 height 31
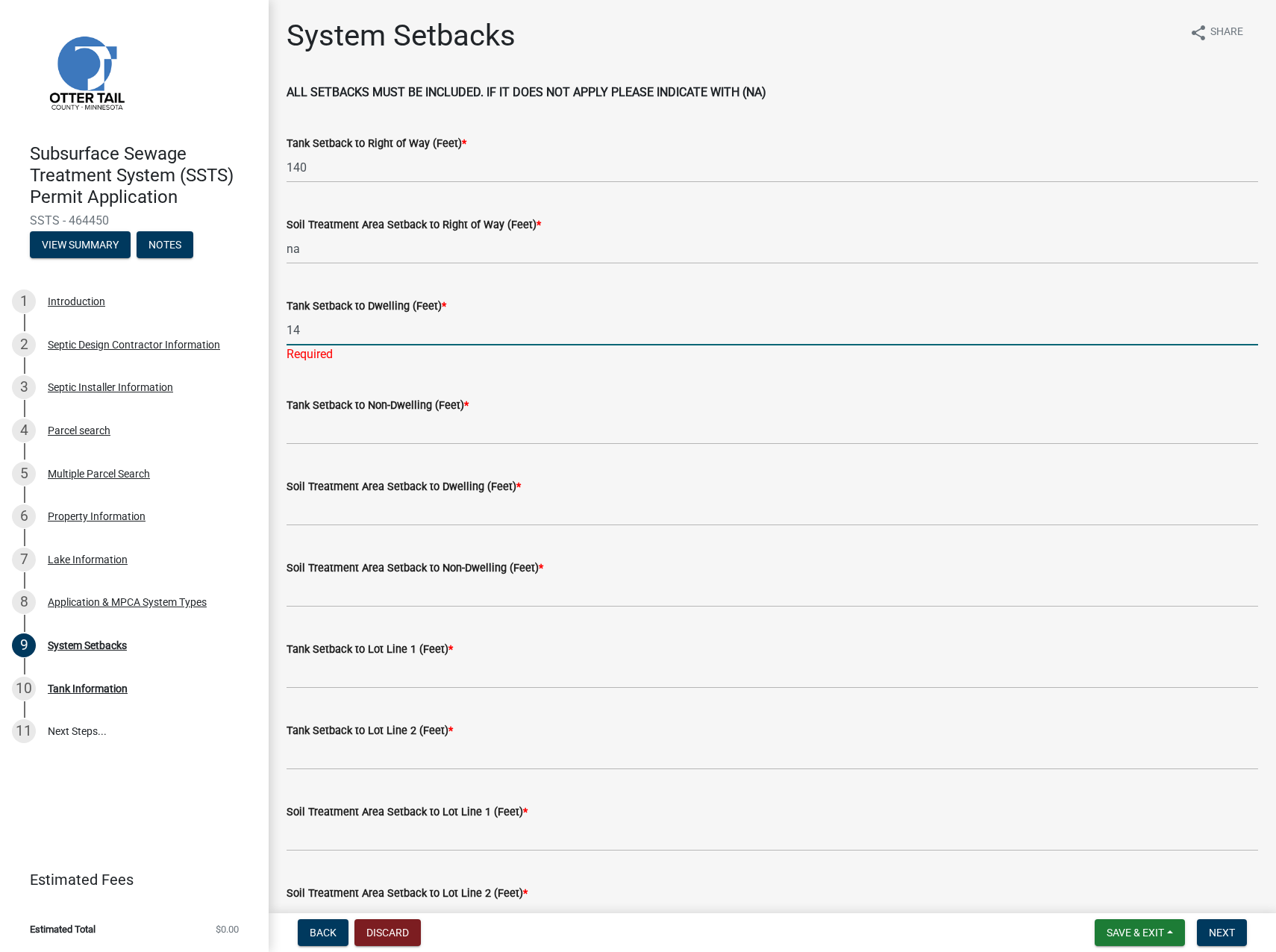
type input "14"
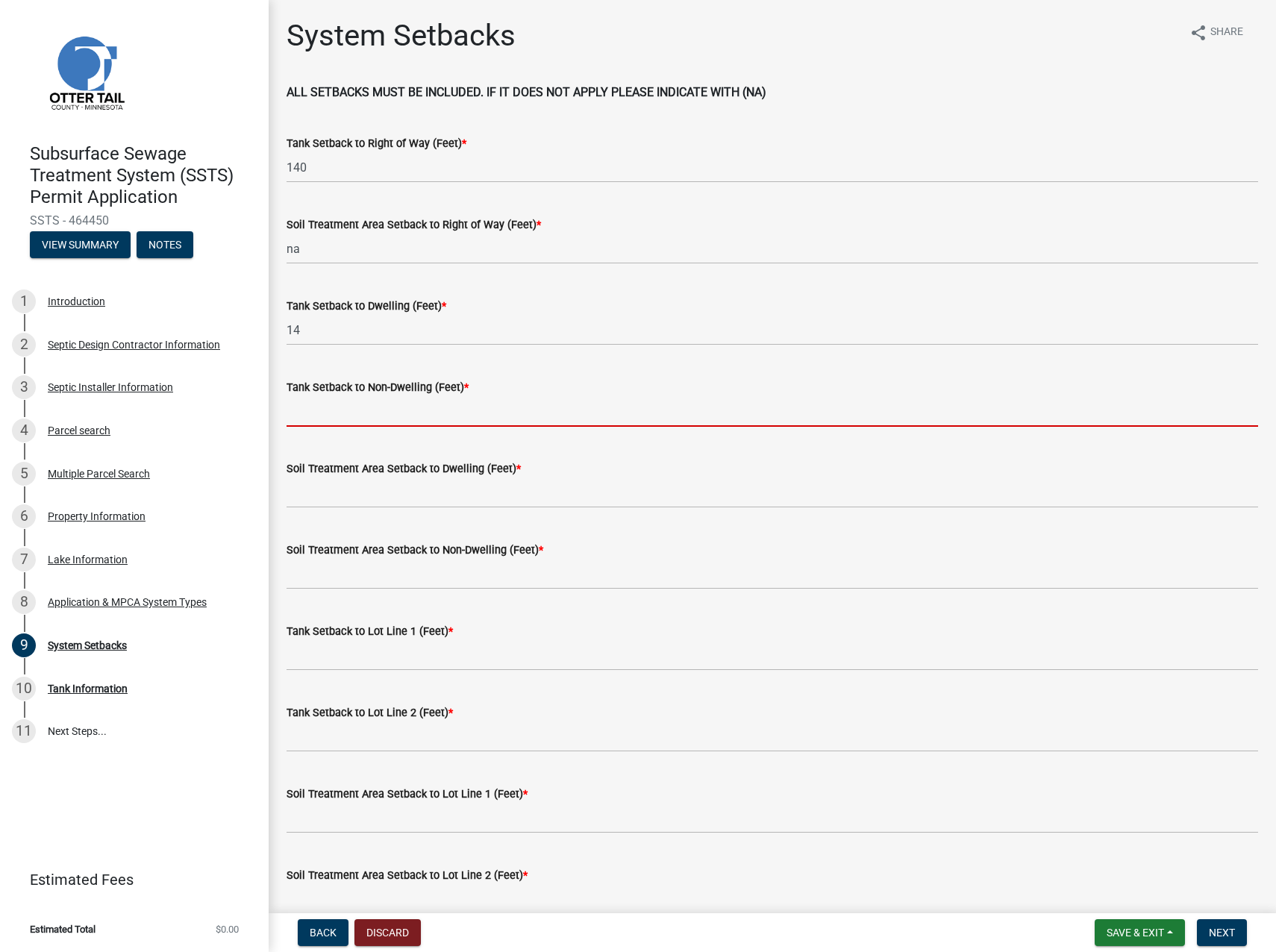
click at [343, 426] on input "Tank Setback to Non-Dwelling (Feet) *" at bounding box center [772, 412] width 972 height 31
type input "na"
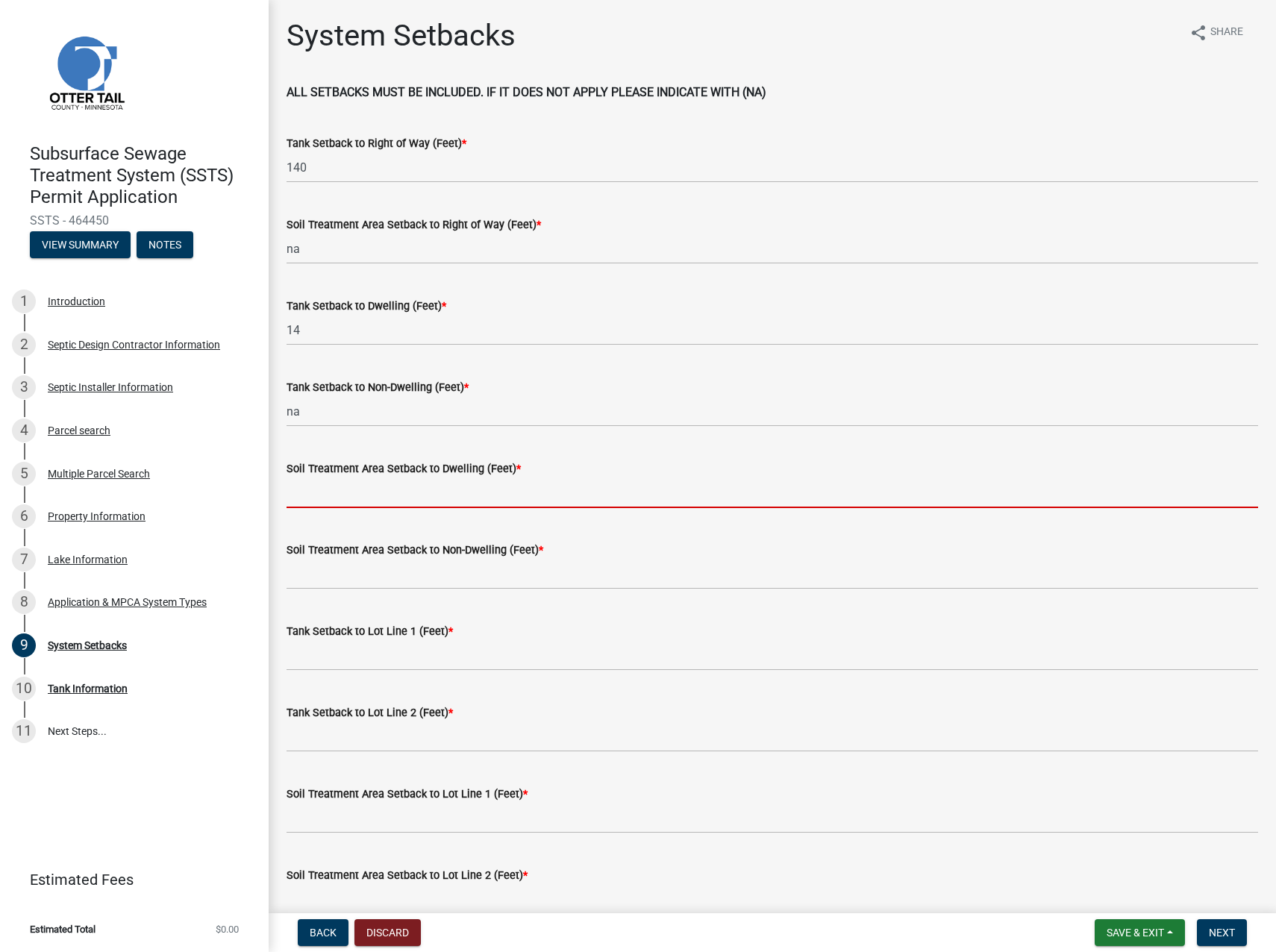
click at [341, 484] on input "Soil Treatment Area Setback to Dwelling (Feet) *" at bounding box center [772, 493] width 972 height 31
type input "na"
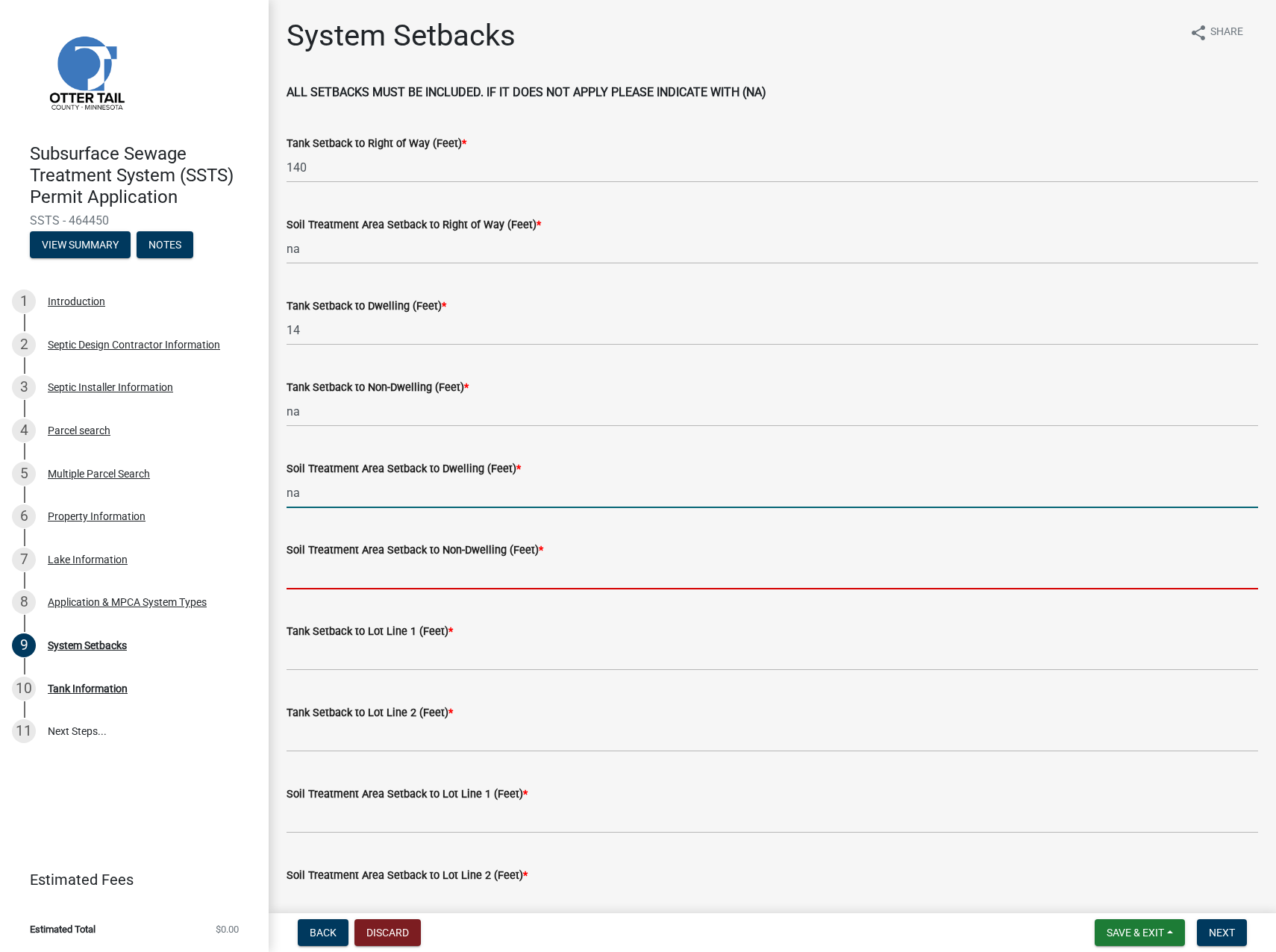
click at [322, 570] on input "Soil Treatment Area Setback to Non-Dwelling (Feet) *" at bounding box center [772, 575] width 972 height 31
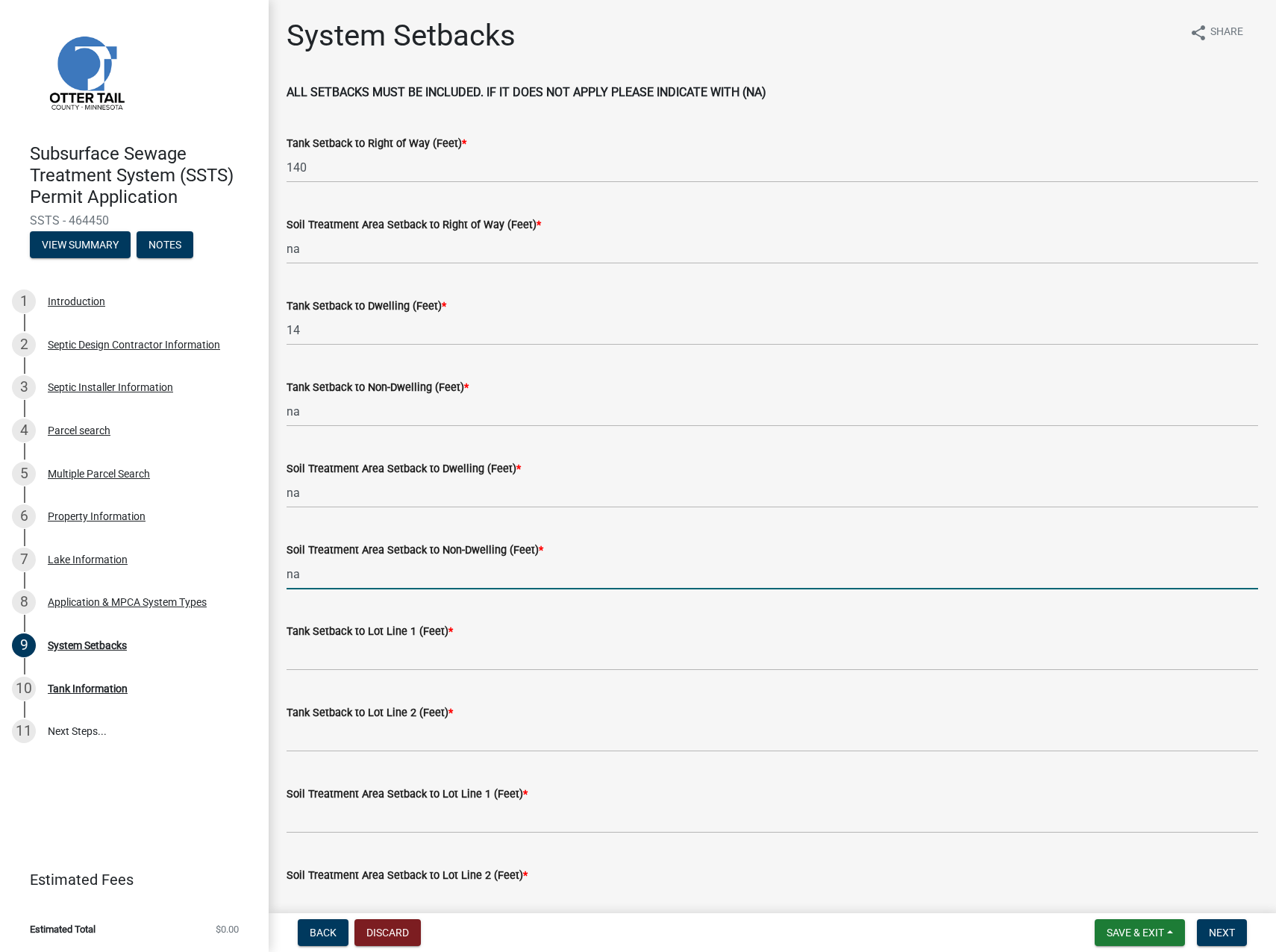
type input "na"
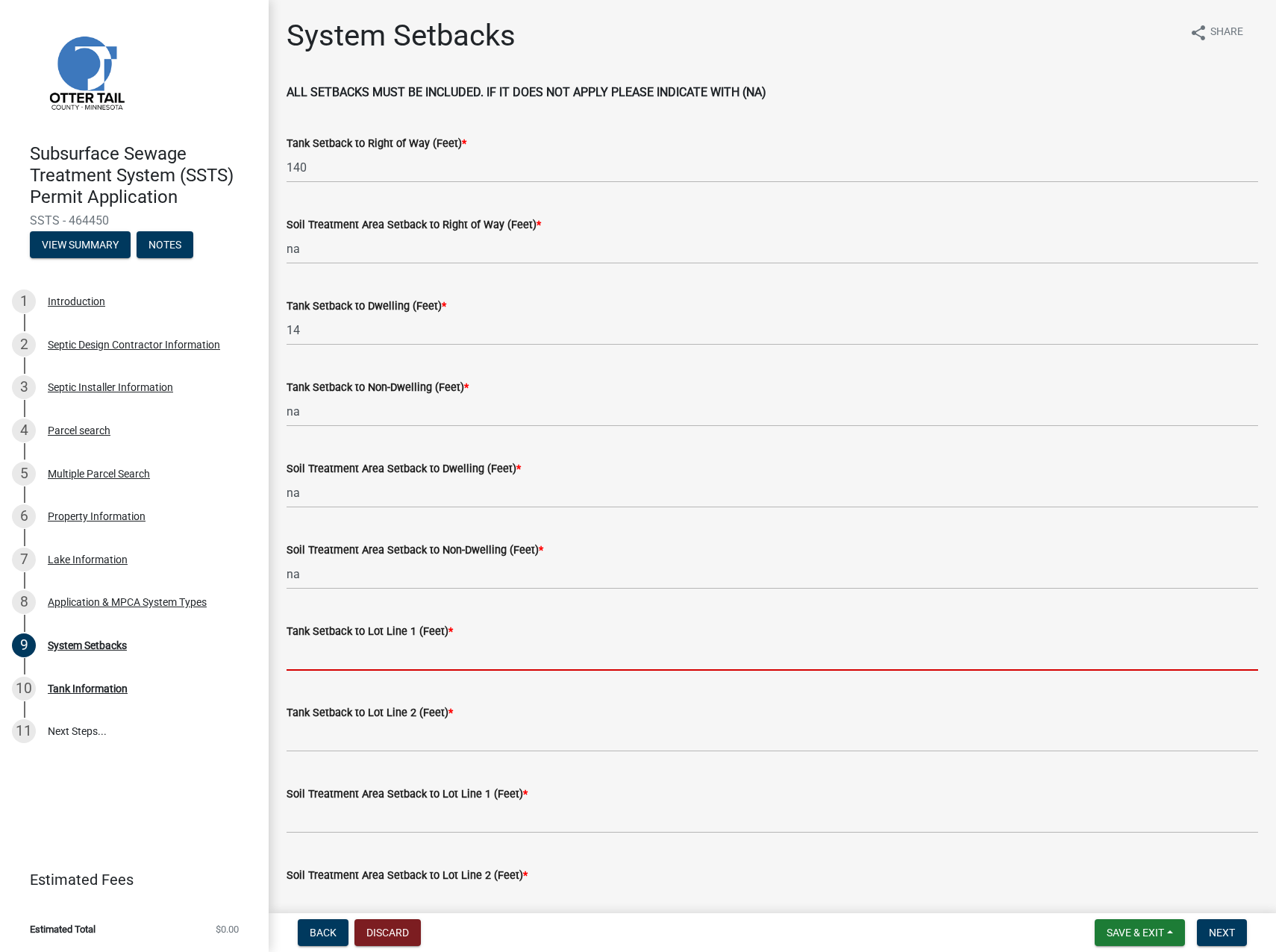
click at [313, 652] on input "Tank Setback to Lot Line 1 (Feet) *" at bounding box center [772, 655] width 972 height 31
type input "15"
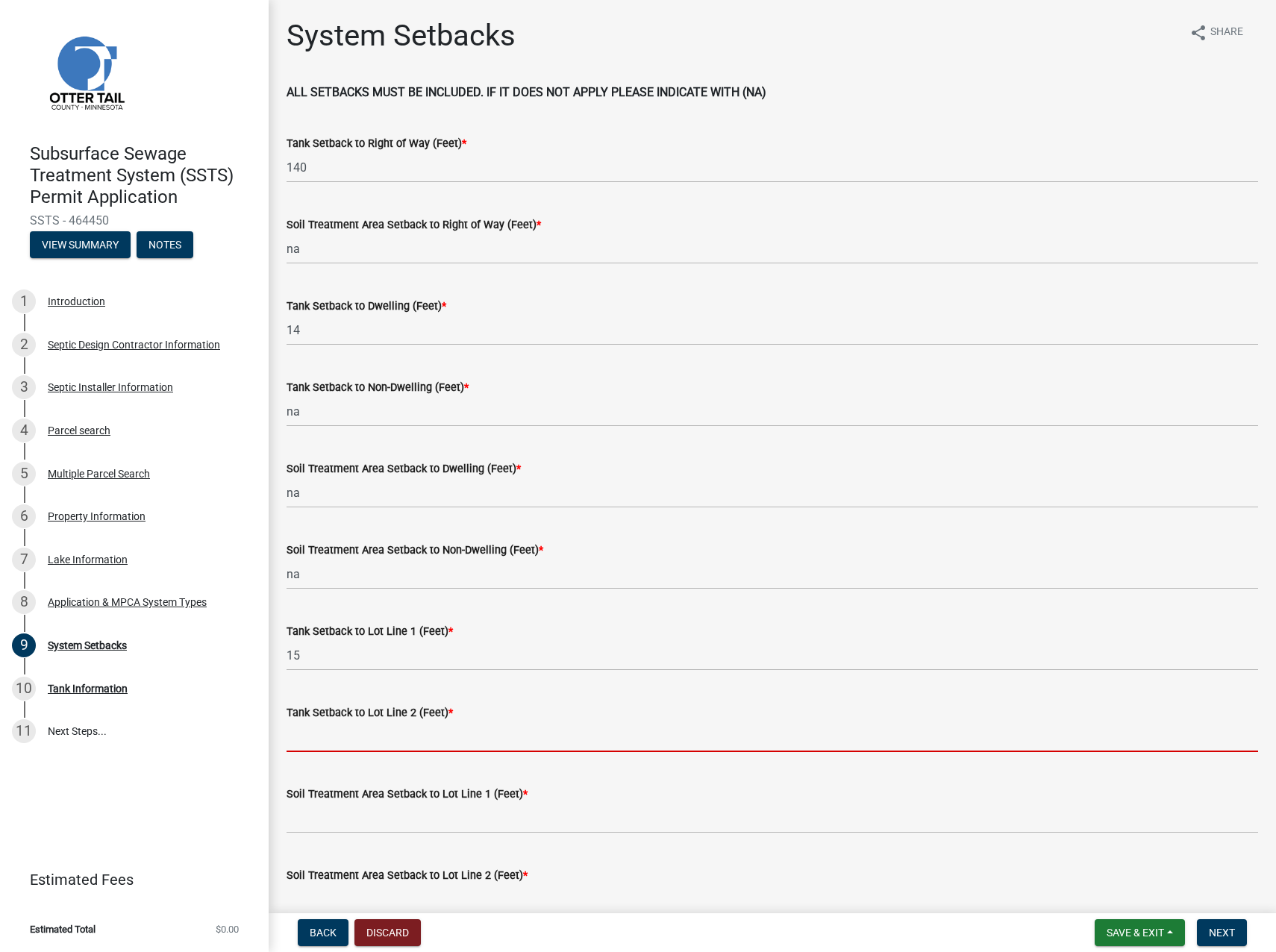
click at [316, 732] on input "Tank Setback to Lot Line 2 (Feet) *" at bounding box center [772, 737] width 972 height 31
type input "70"
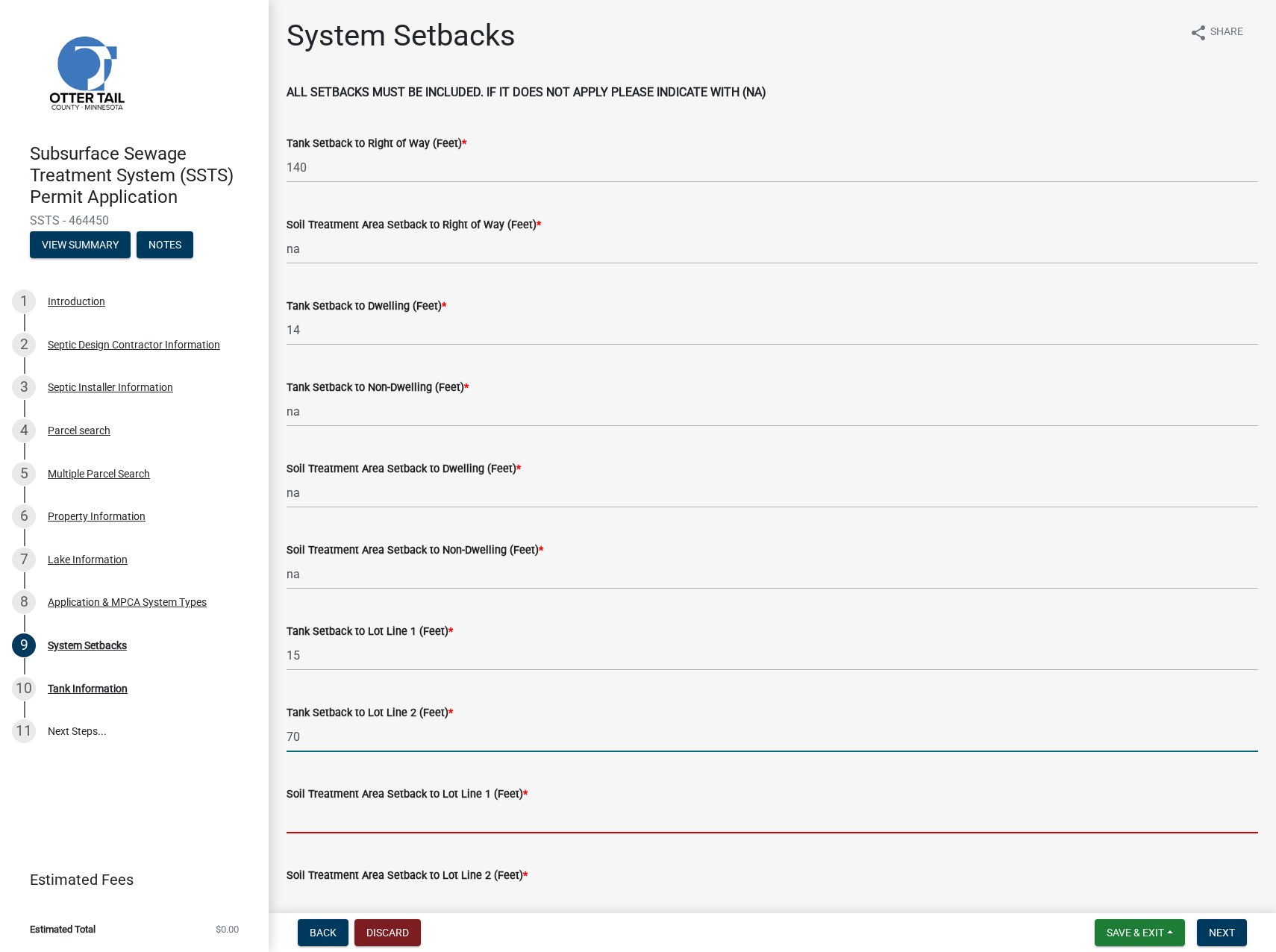
click at [305, 819] on input "Soil Treatment Area Setback to Lot Line 1 (Feet) *" at bounding box center [772, 818] width 972 height 31
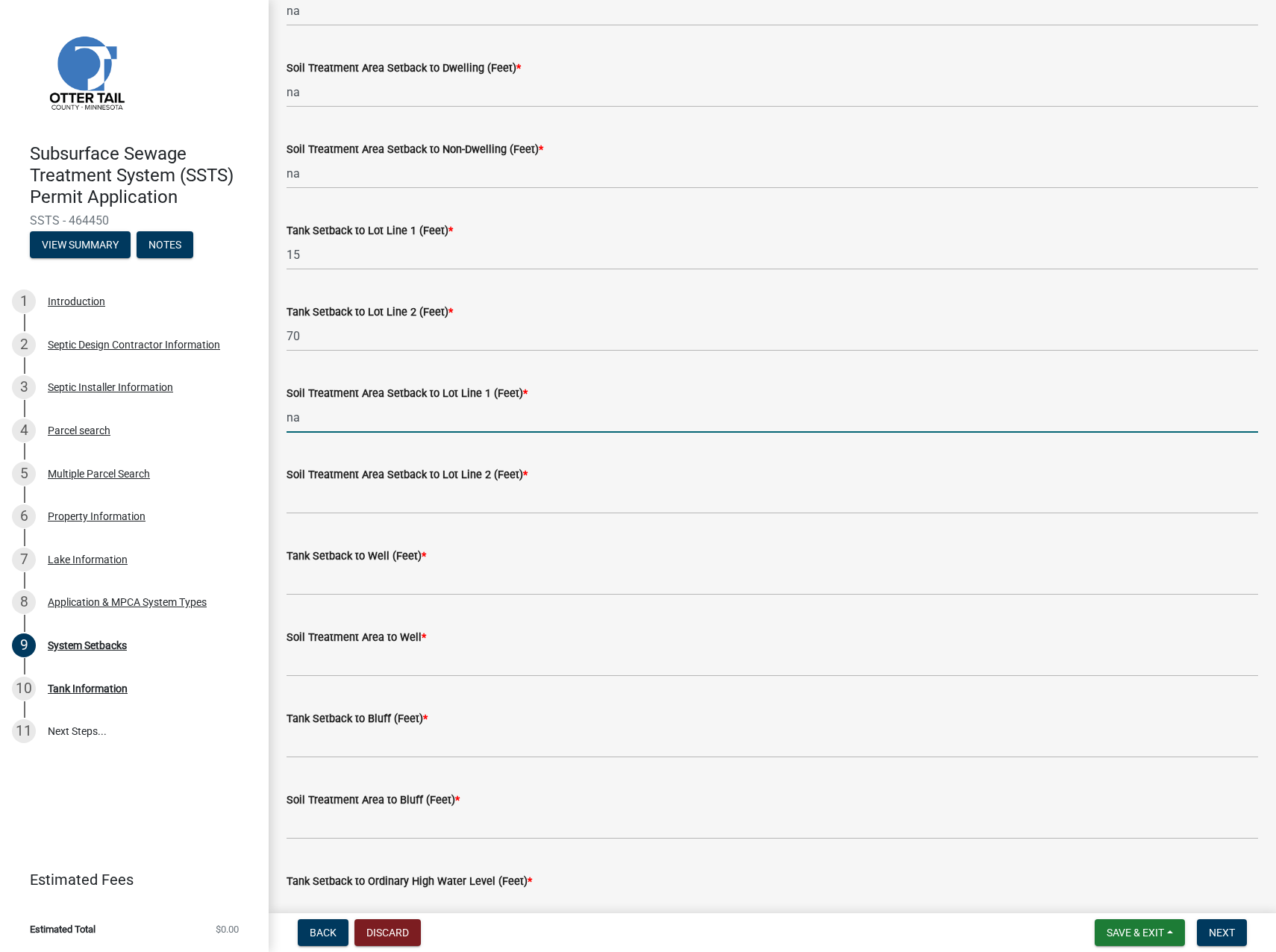
scroll to position [448, 0]
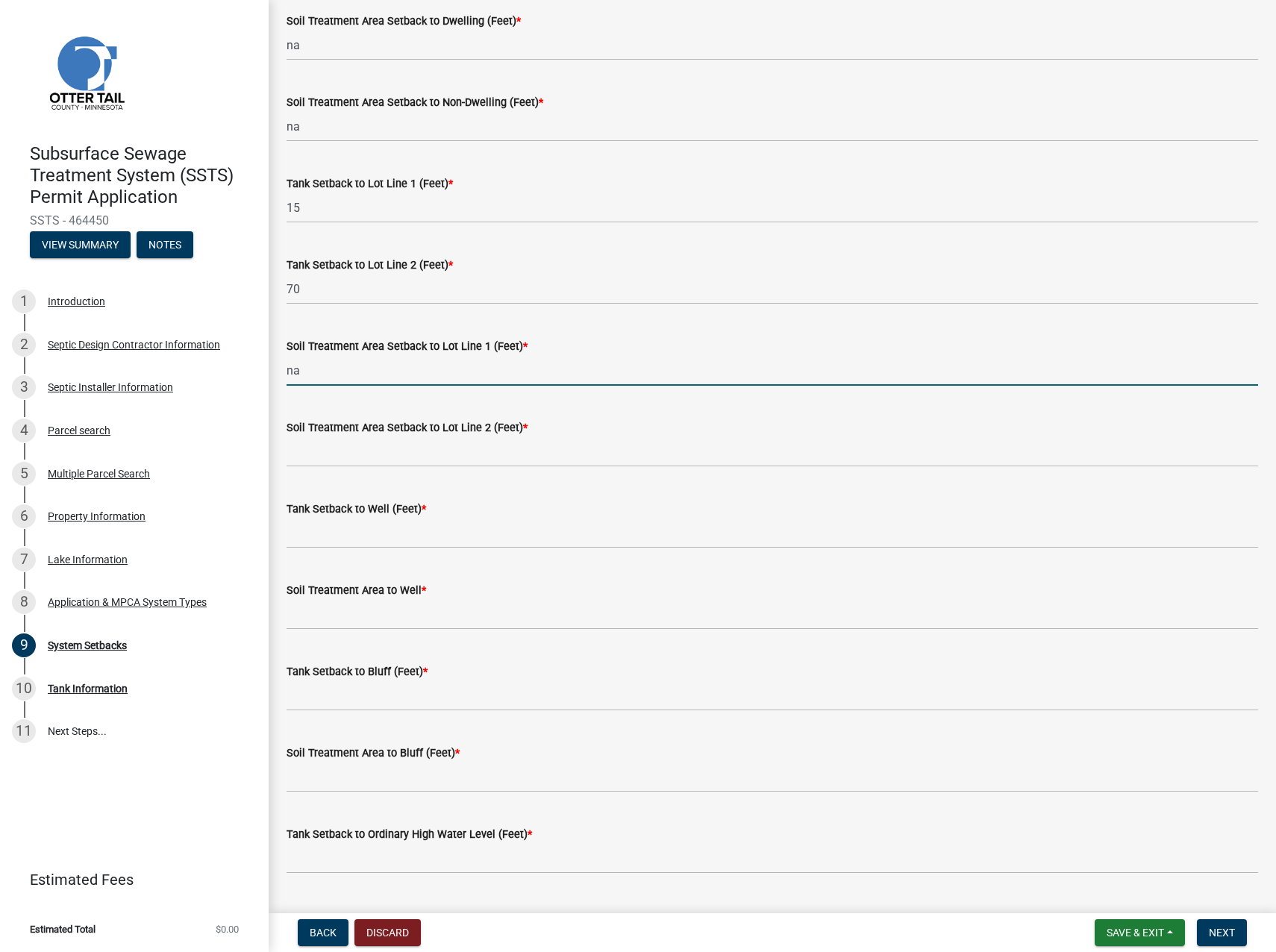
type input "na"
click at [313, 452] on input "Soil Treatment Area Setback to Lot Line 2 (Feet) *" at bounding box center [772, 452] width 972 height 31
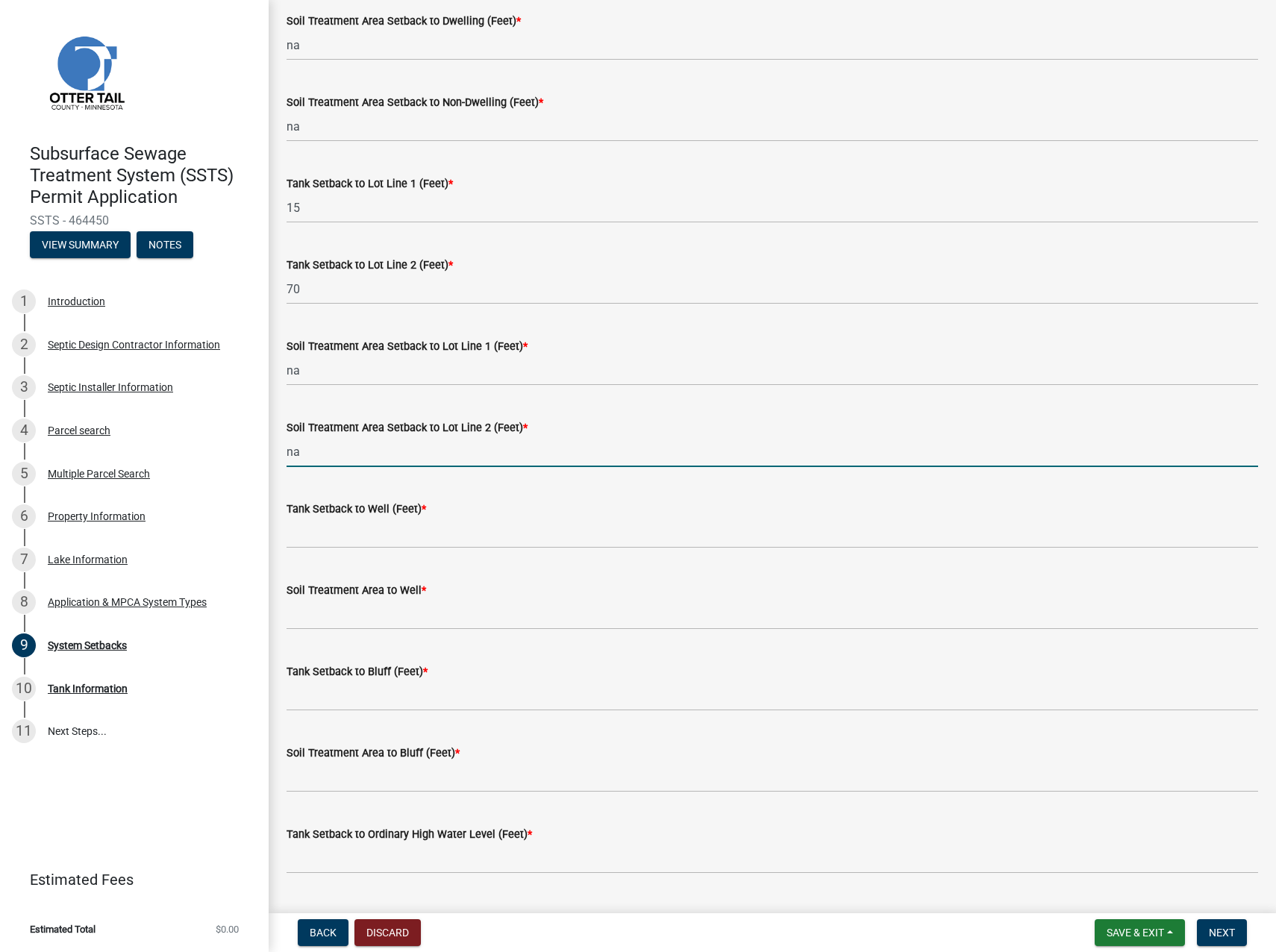
type input "na"
click at [316, 527] on input "Tank Setback to Well (Feet) *" at bounding box center [772, 533] width 972 height 31
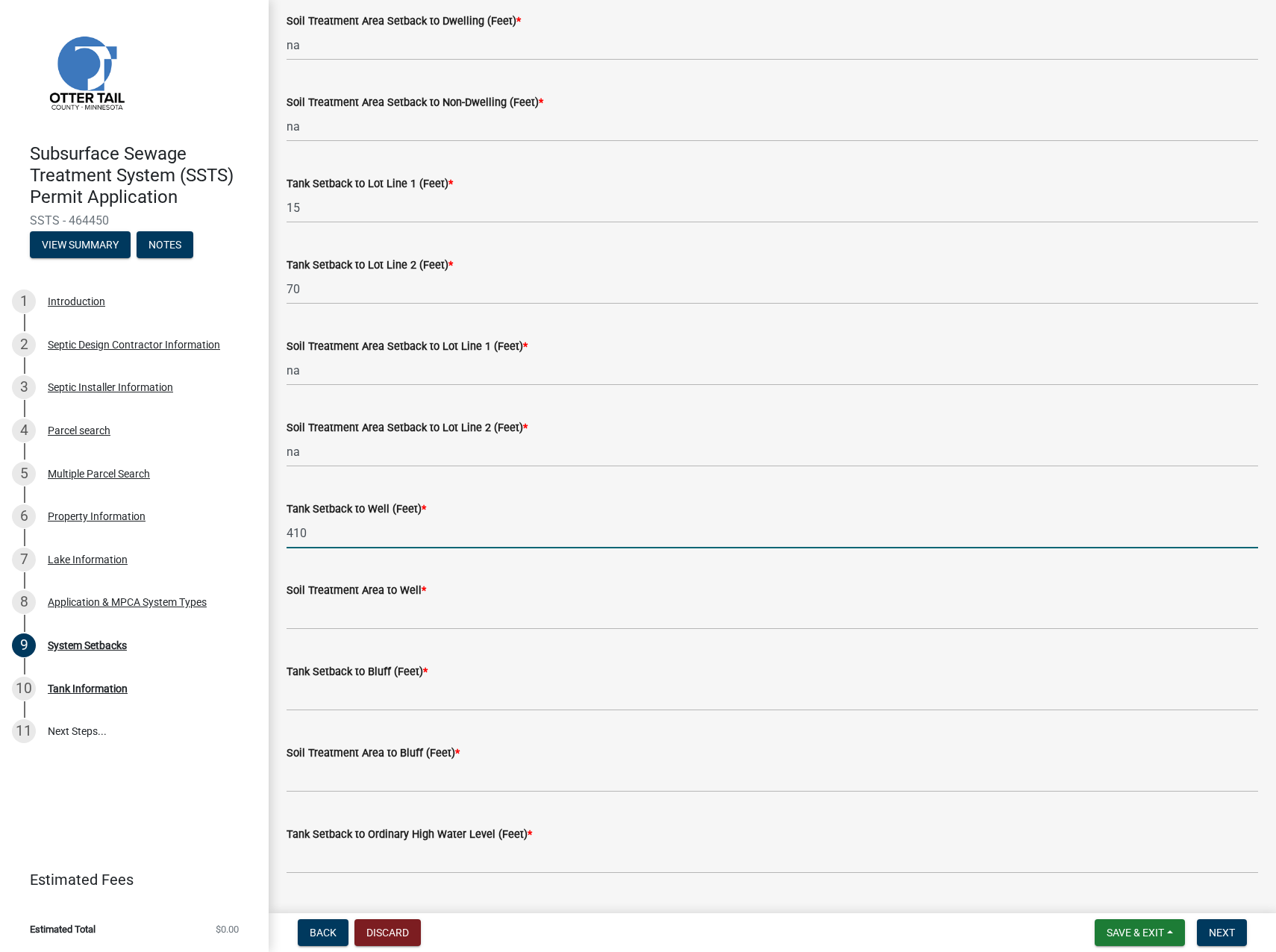
type input "410"
click at [318, 617] on input "Soil Treatment Area to Well *" at bounding box center [772, 615] width 972 height 31
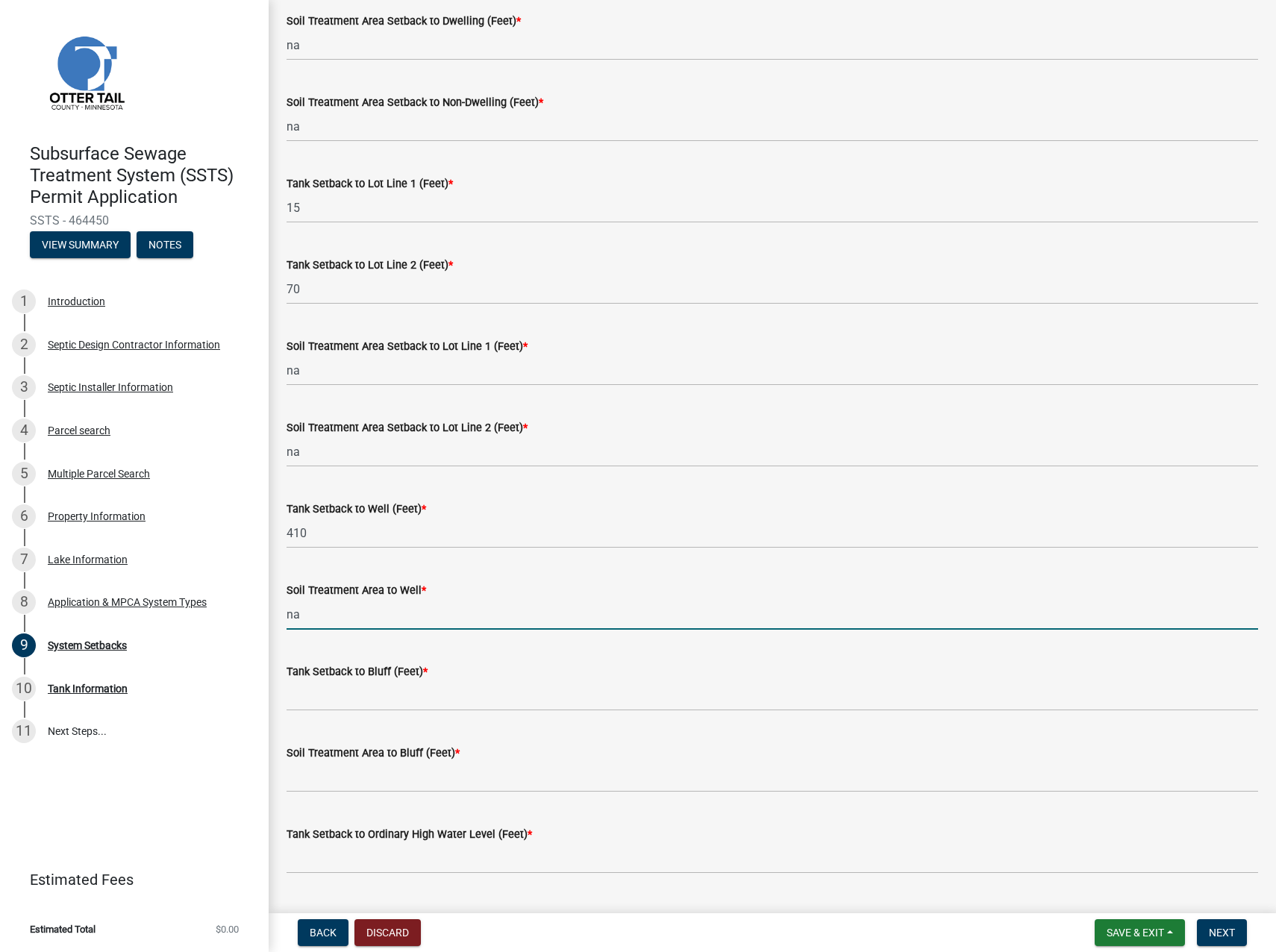
type input "na"
click at [317, 692] on input "Tank Setback to Bluff (Feet) *" at bounding box center [772, 696] width 972 height 31
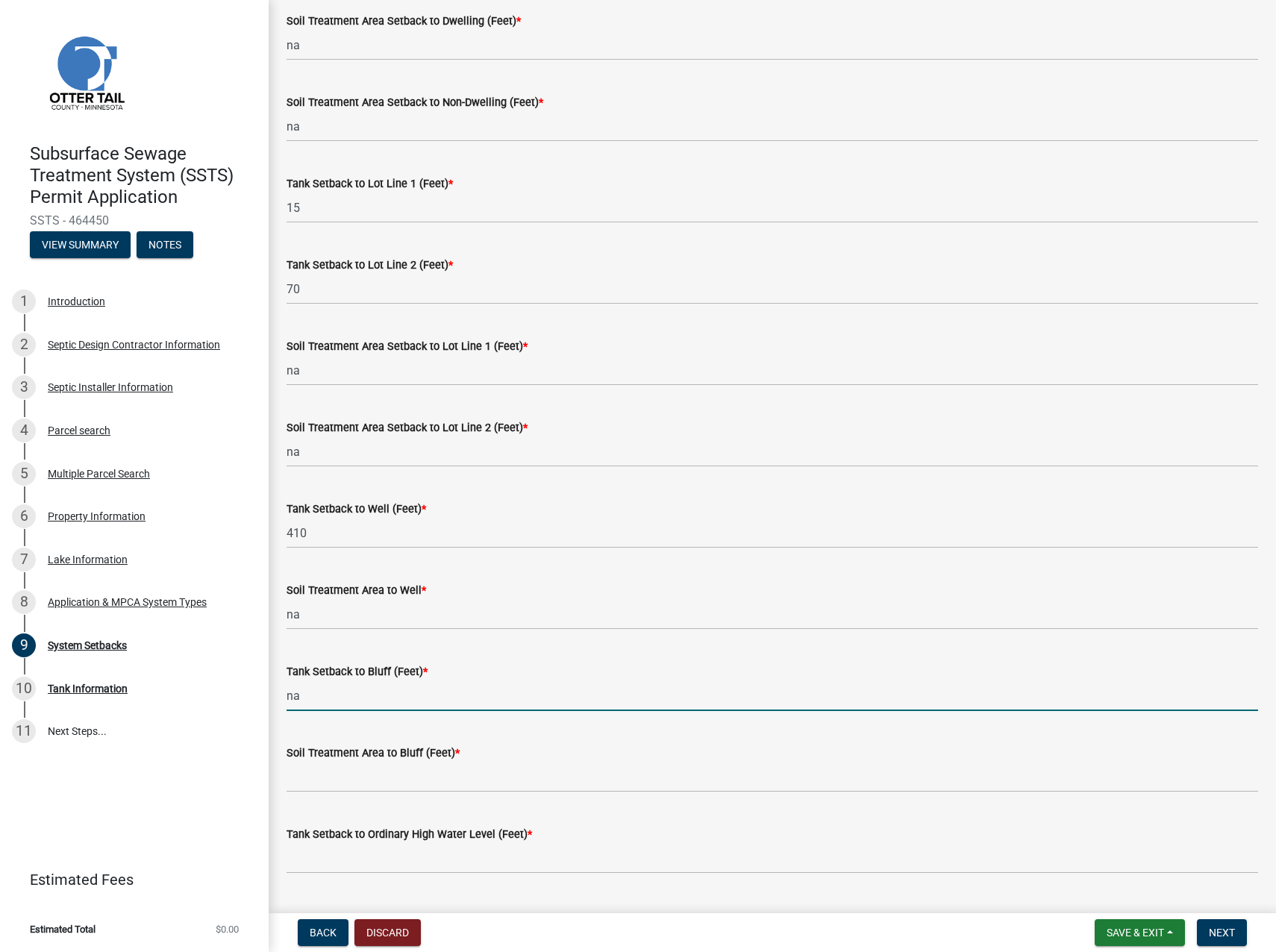
type input "na"
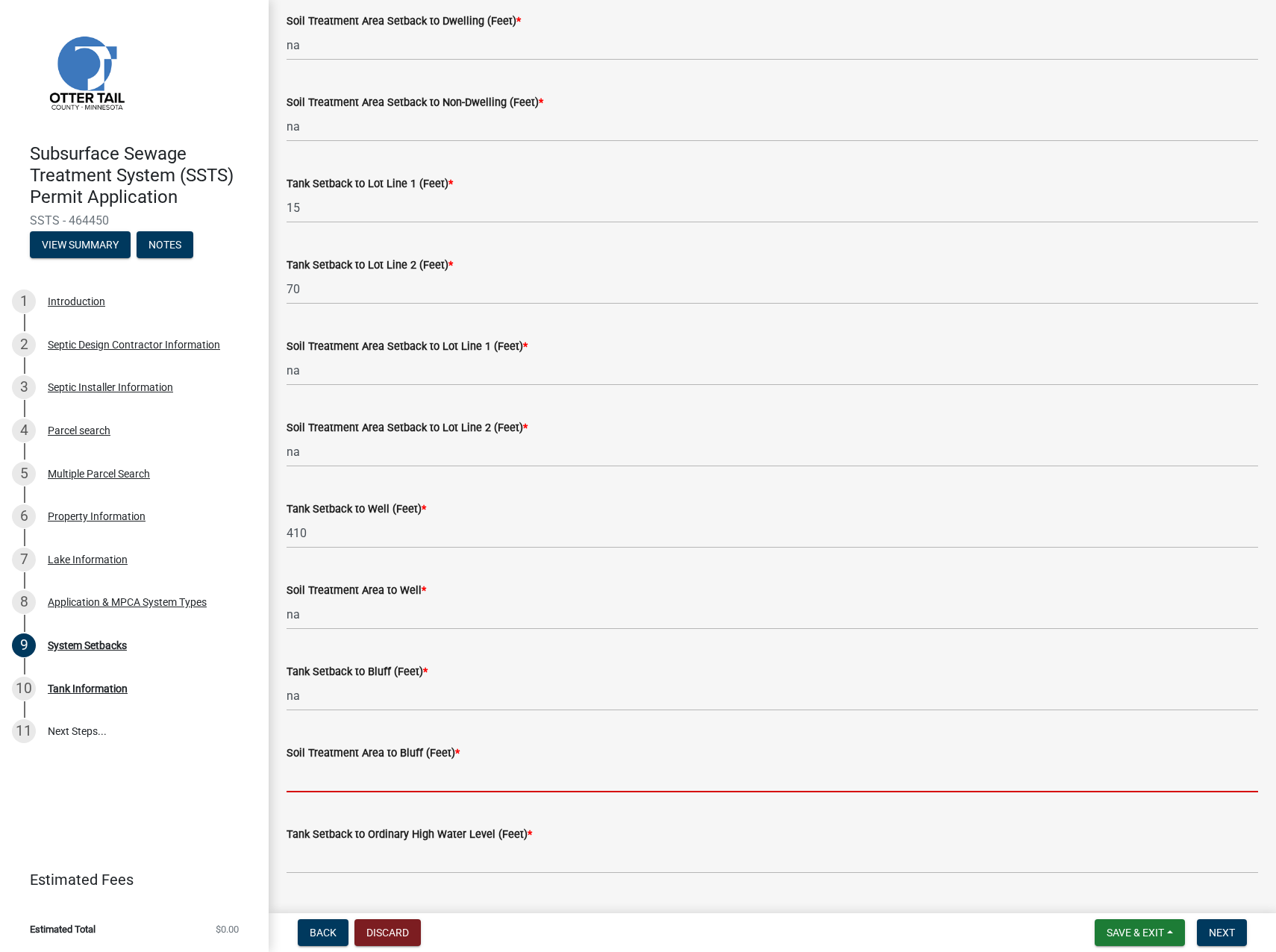
click at [313, 777] on input "Soil Treatment Area to Bluff (Feet) *" at bounding box center [772, 777] width 972 height 31
type input "na"
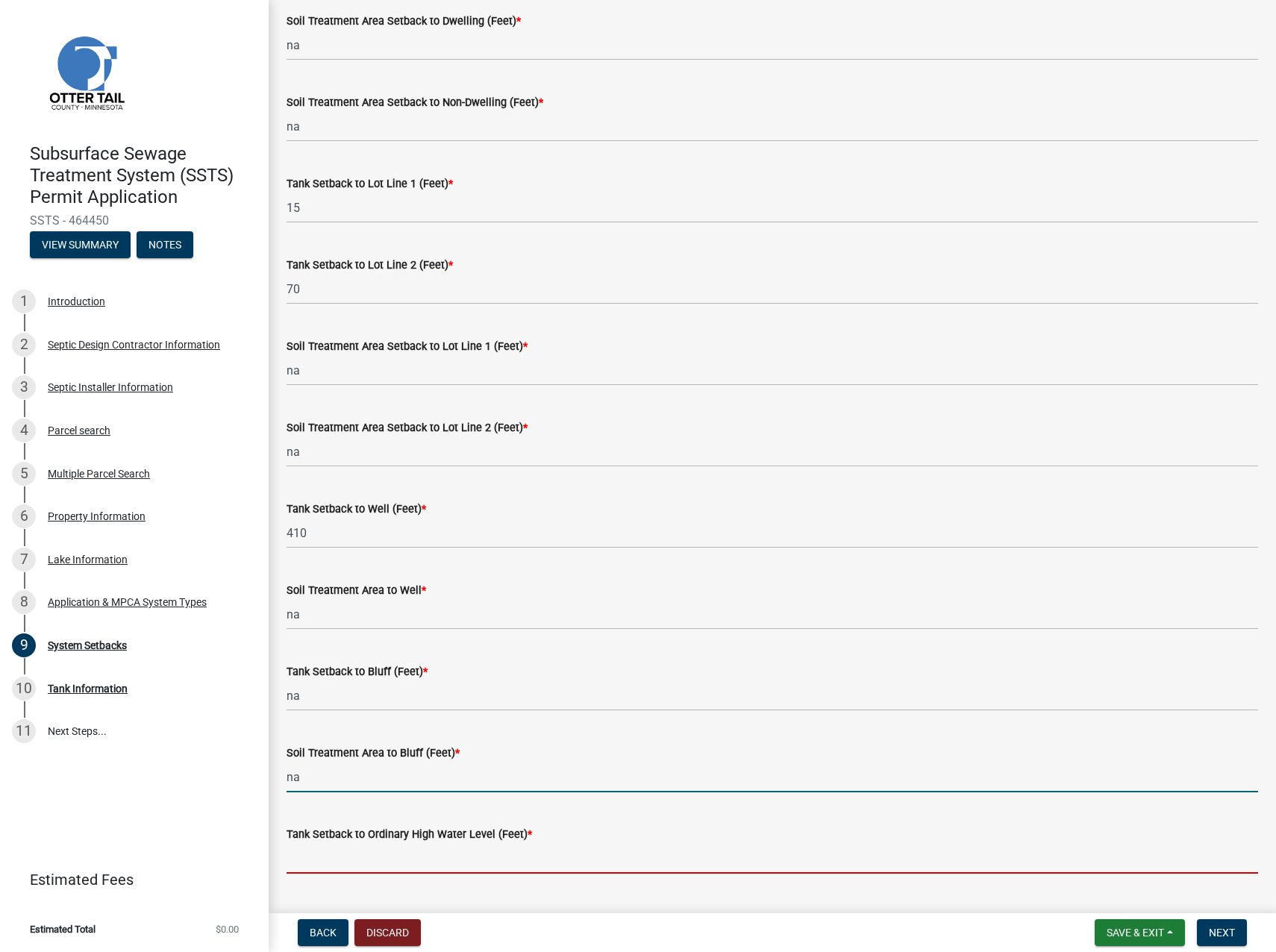
click at [309, 860] on input "Tank Setback to Ordinary High Water Level (Feet) *" at bounding box center [772, 859] width 972 height 31
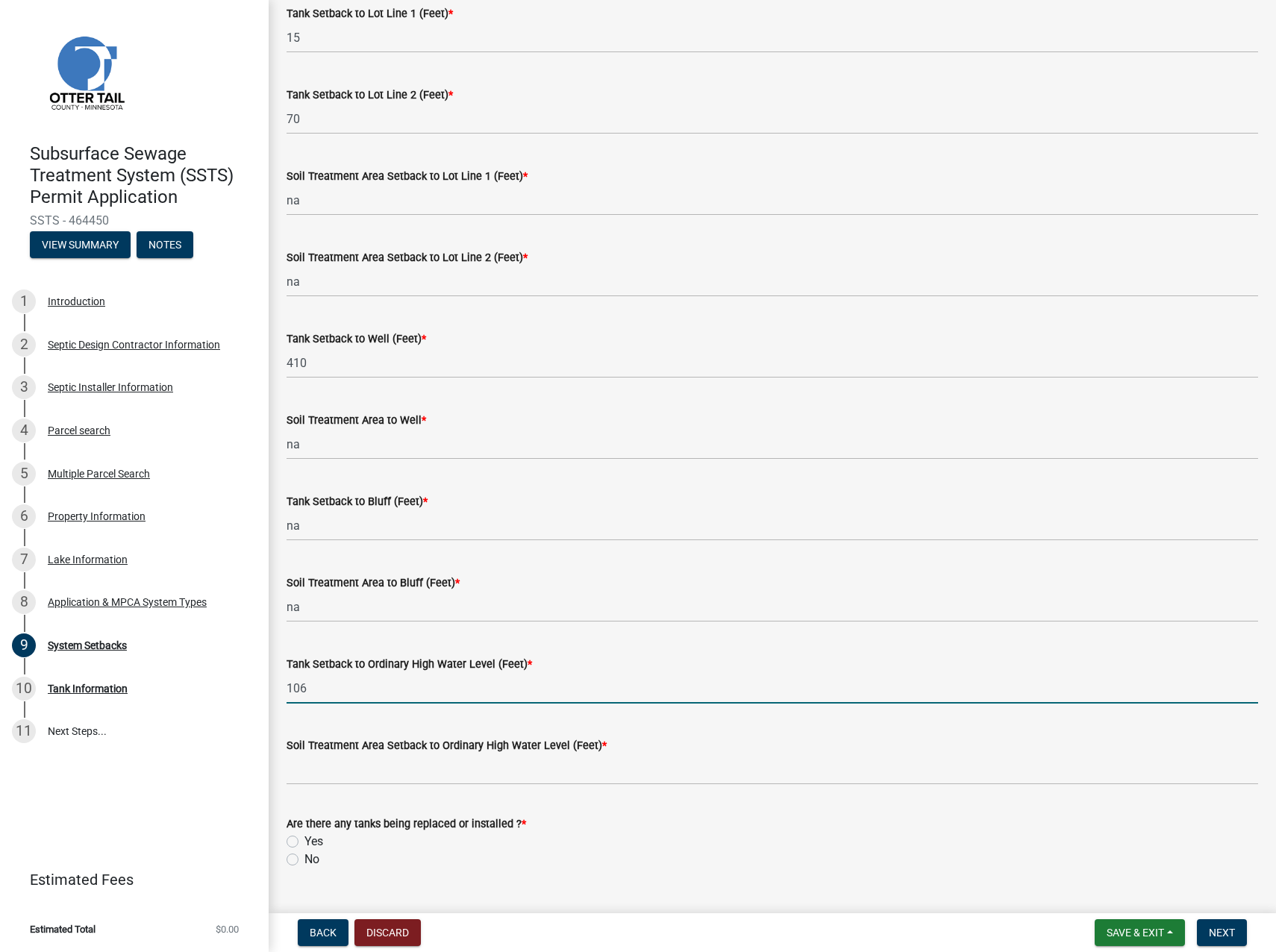
scroll to position [651, 0]
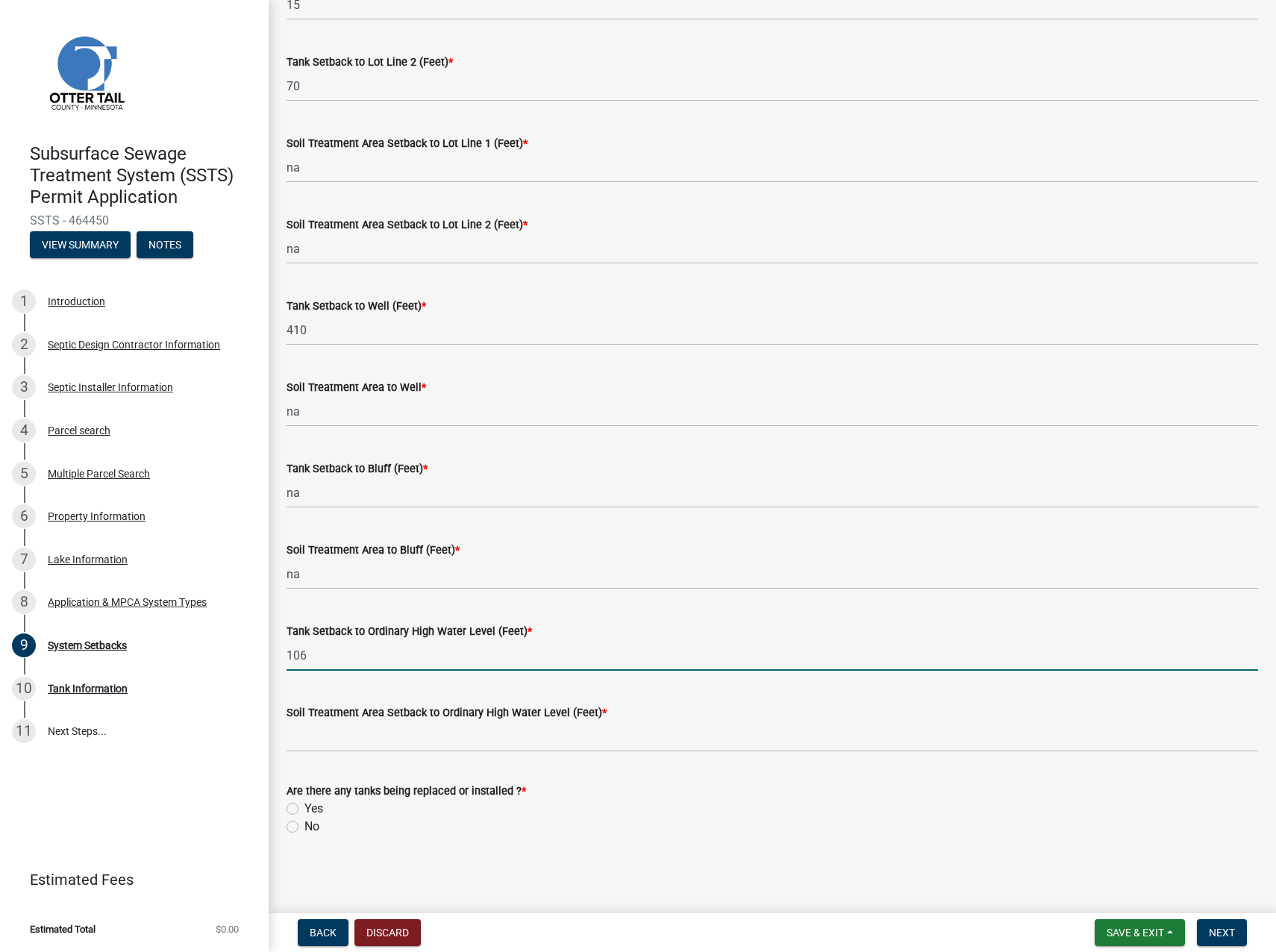
type input "106"
click at [313, 732] on input "Soil Treatment Area Setback to Ordinary High Water Level (Feet) *" at bounding box center [772, 737] width 972 height 31
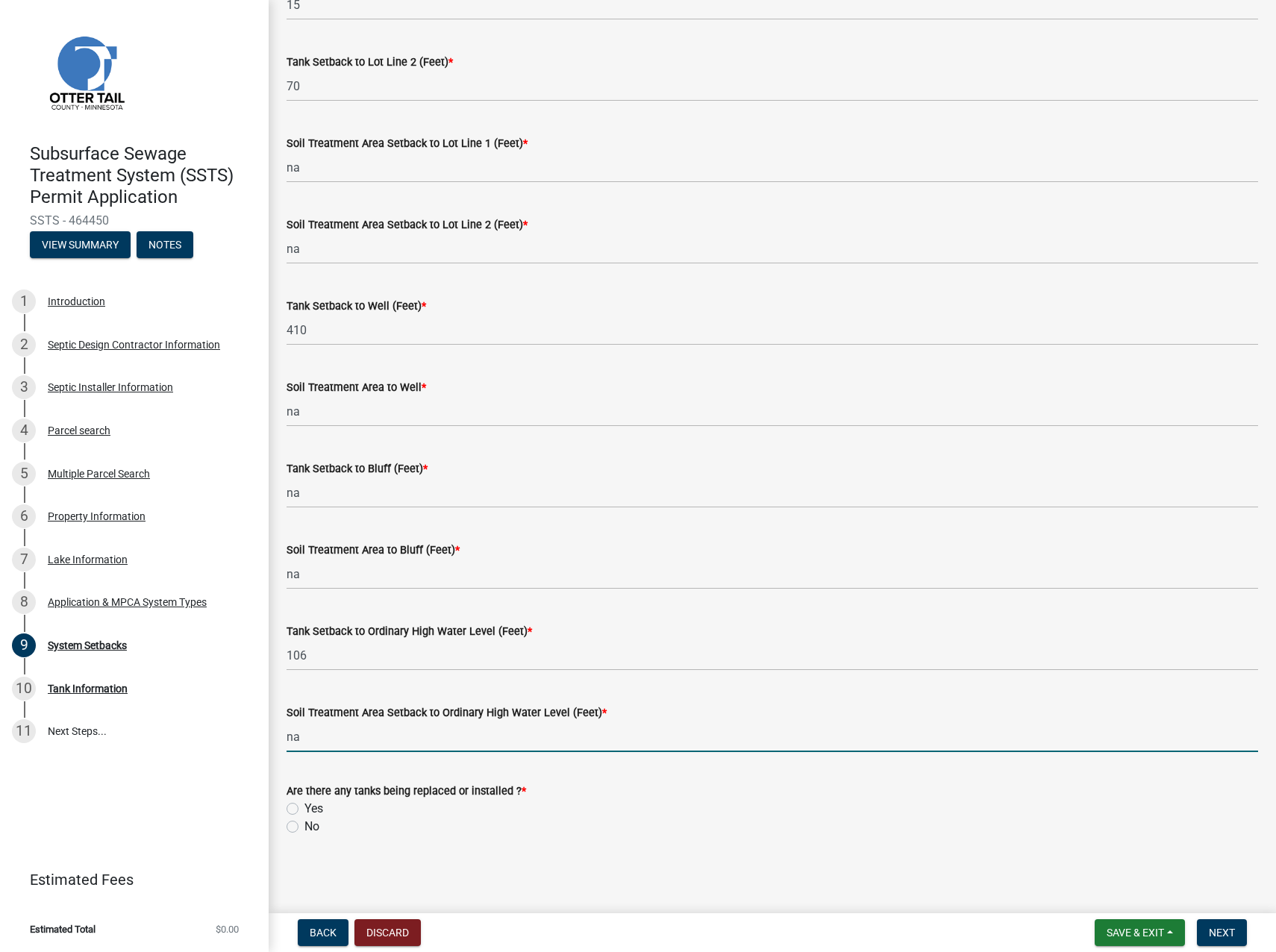
type input "na"
click at [285, 805] on div "Are there any tanks being replaced or installed ? * Yes No" at bounding box center [772, 800] width 994 height 72
click at [304, 806] on label "Yes" at bounding box center [314, 809] width 19 height 18
click at [304, 806] on input "Yes" at bounding box center [309, 804] width 9 height 9
radio input "true"
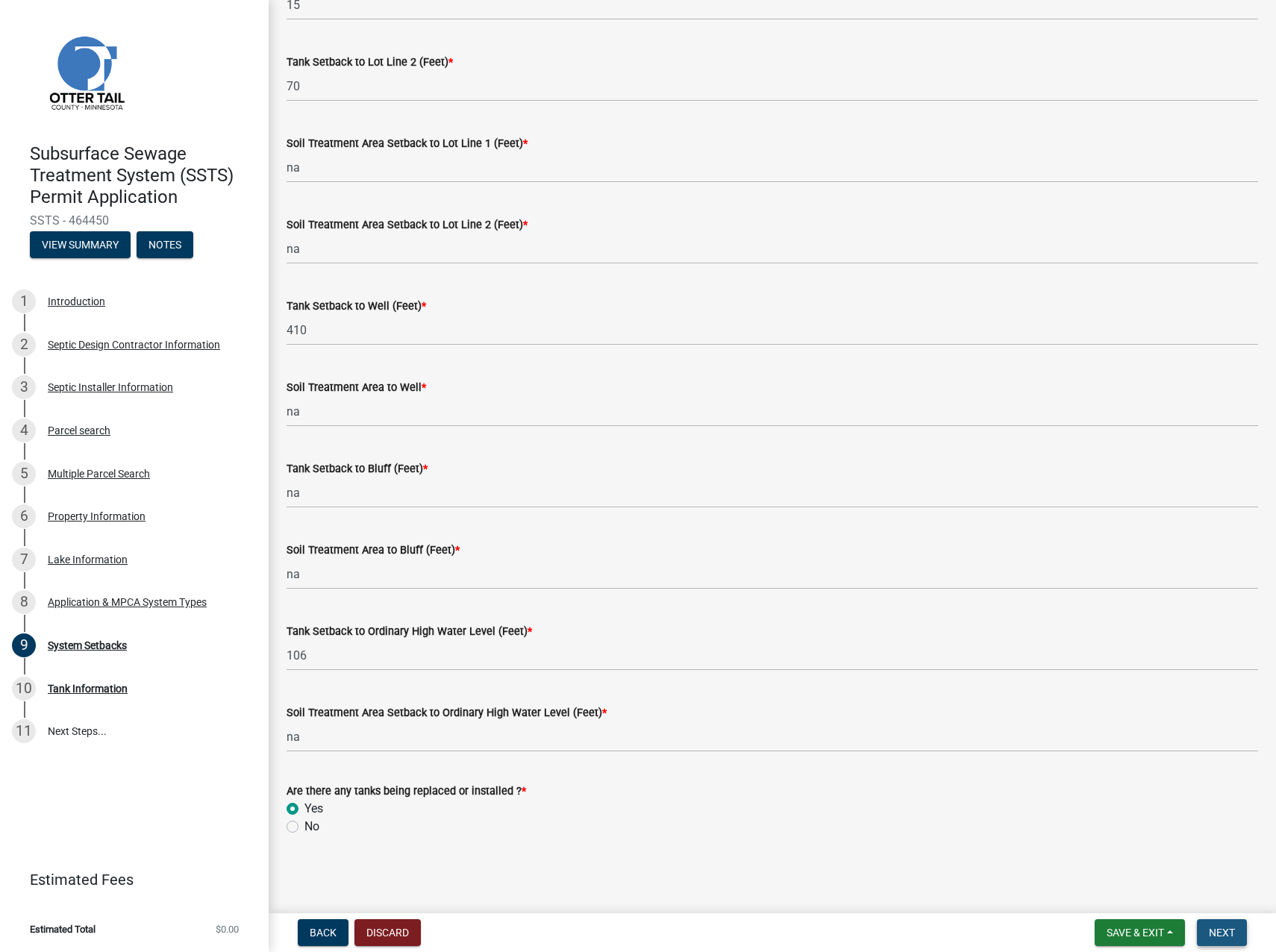
click at [1215, 933] on span "Next" at bounding box center [1221, 932] width 26 height 12
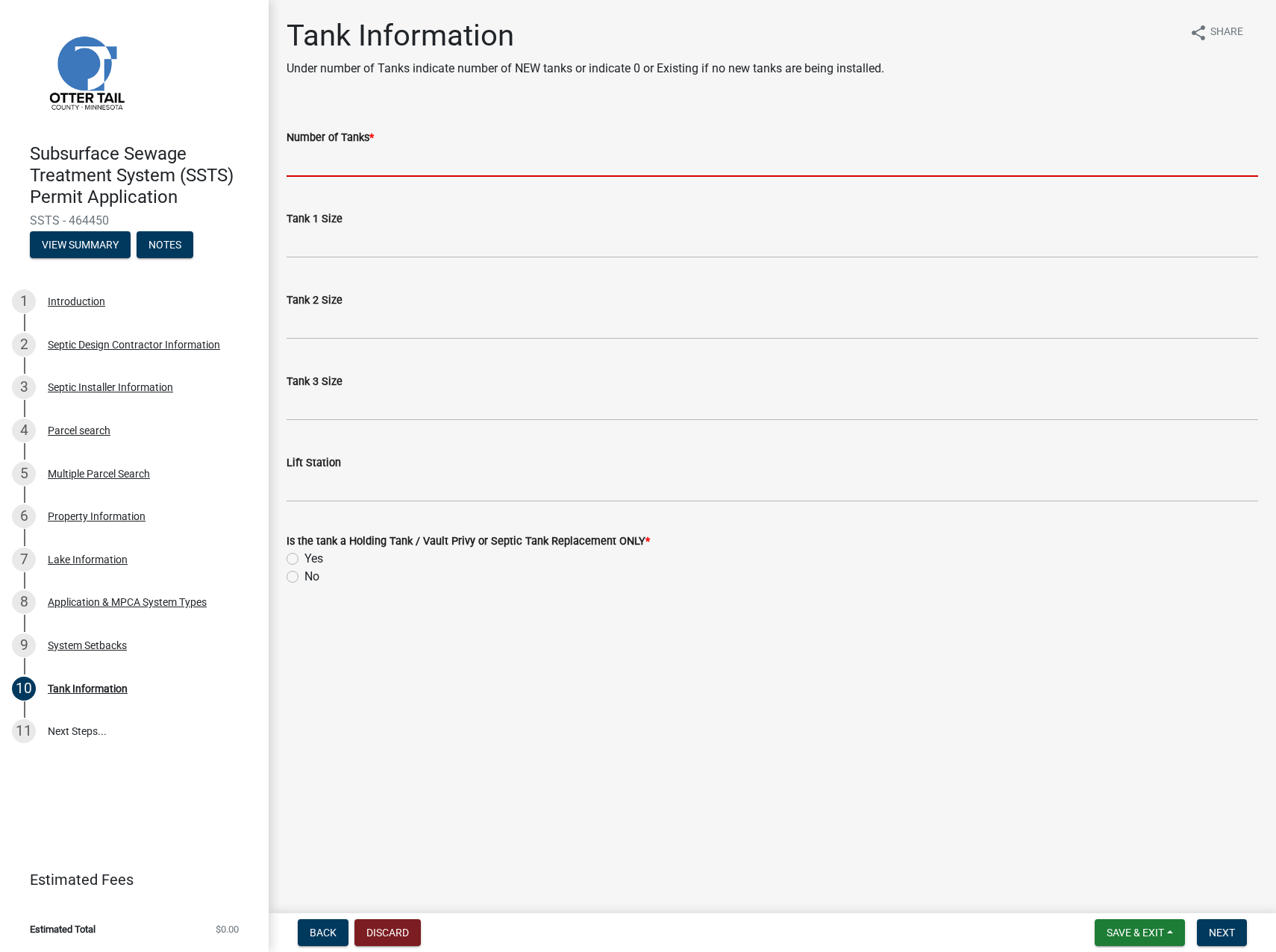
click at [377, 157] on input "Number of Tanks *" at bounding box center [772, 162] width 972 height 31
type input "1"
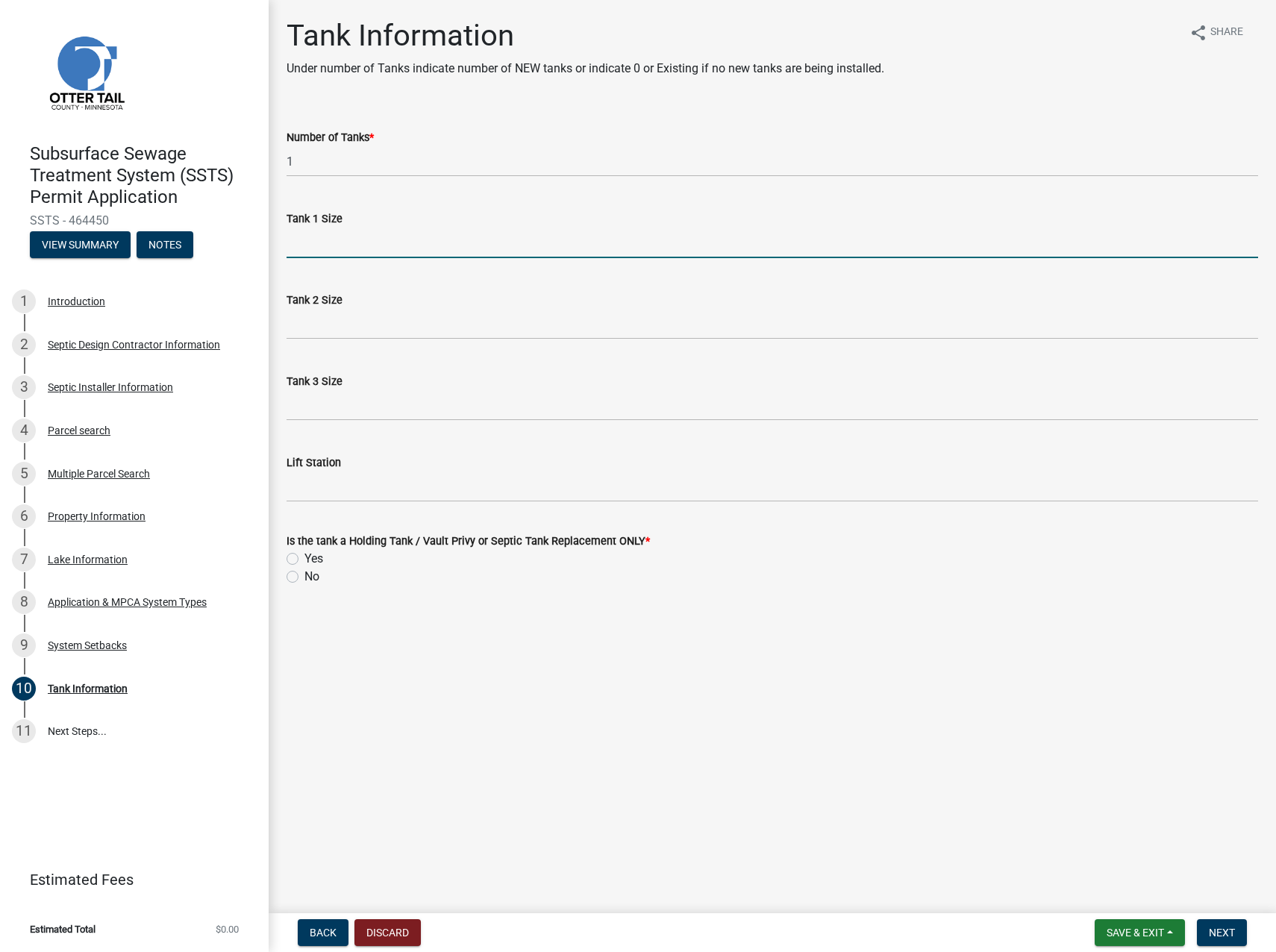
click at [298, 245] on input "Tank 1 Size" at bounding box center [772, 243] width 972 height 31
type input "1500"
click at [304, 558] on label "Yes" at bounding box center [314, 558] width 19 height 18
click at [304, 558] on input "Yes" at bounding box center [309, 554] width 9 height 9
radio input "true"
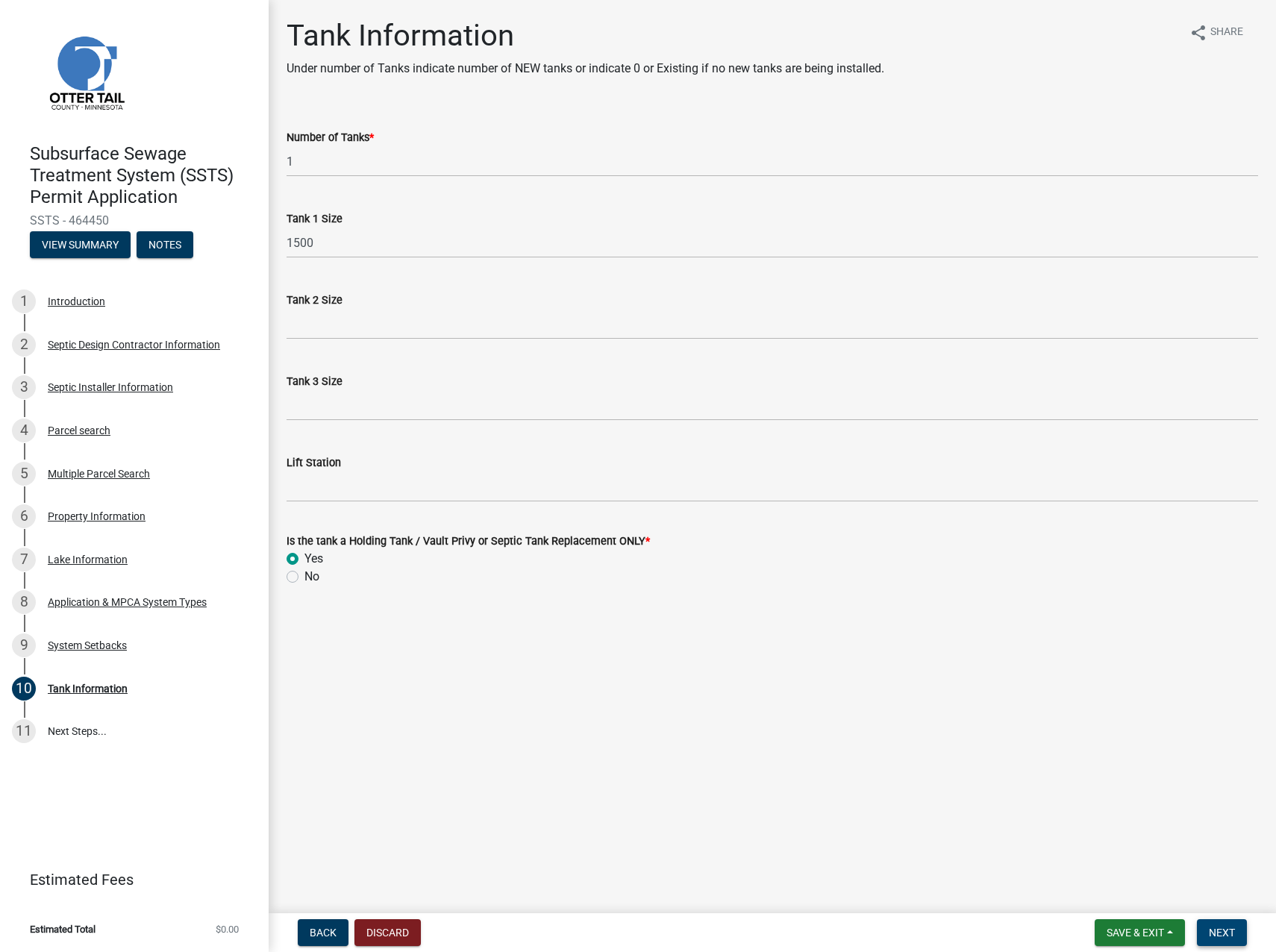
click at [1231, 936] on span "Next" at bounding box center [1221, 932] width 26 height 12
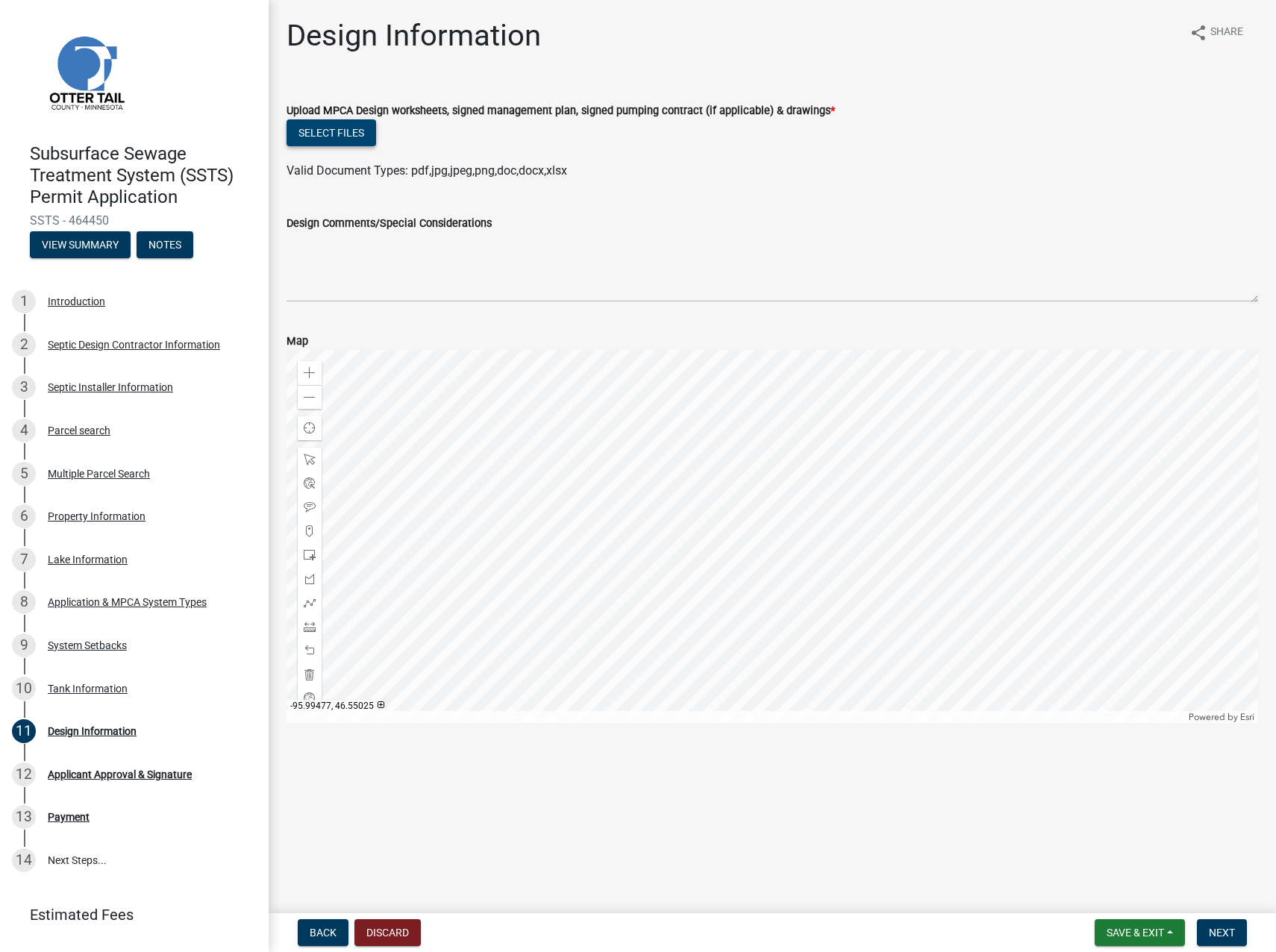
click at [354, 134] on button "Select files" at bounding box center [331, 132] width 89 height 27
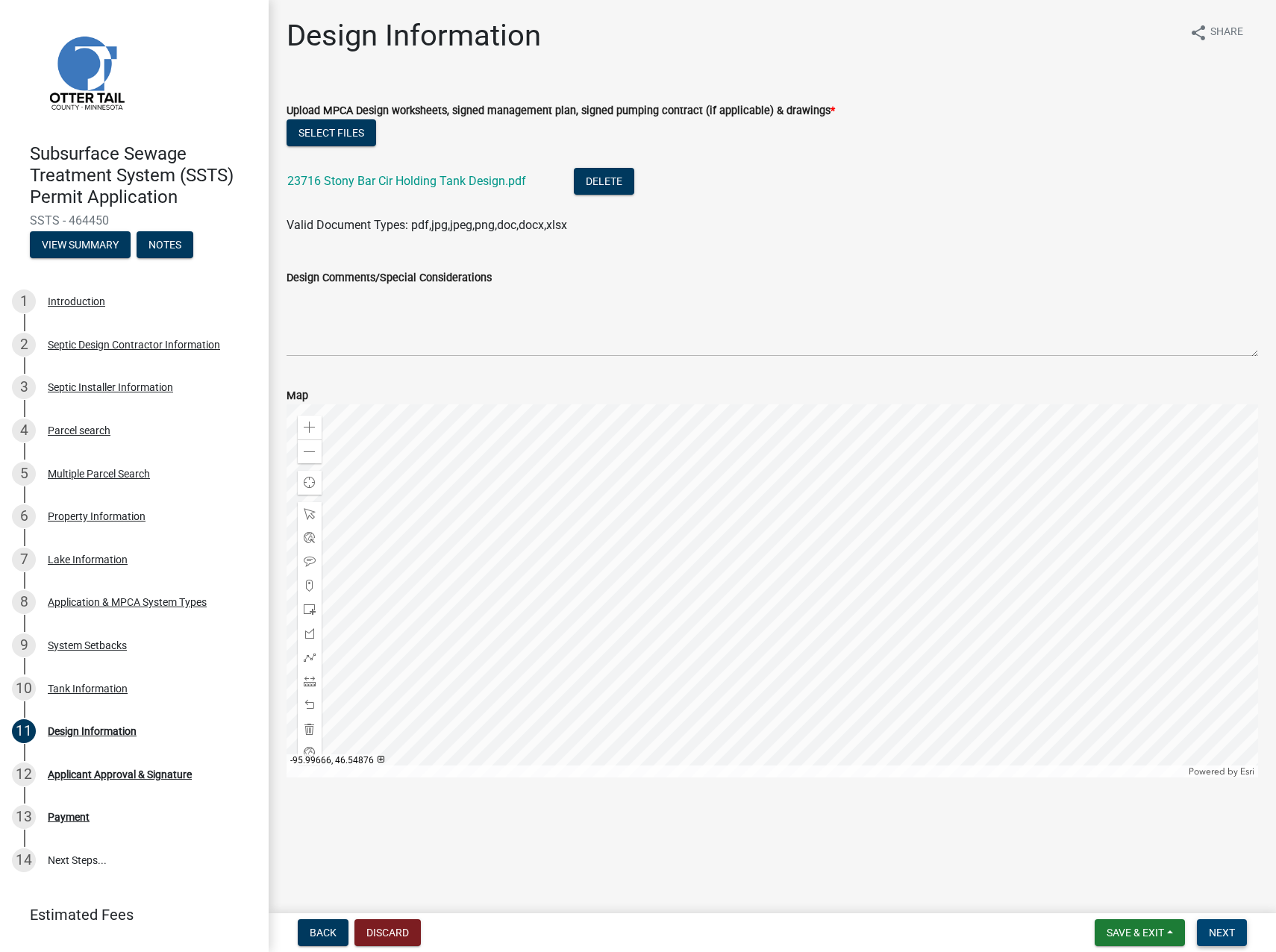
click at [1228, 926] on span "Next" at bounding box center [1221, 932] width 26 height 12
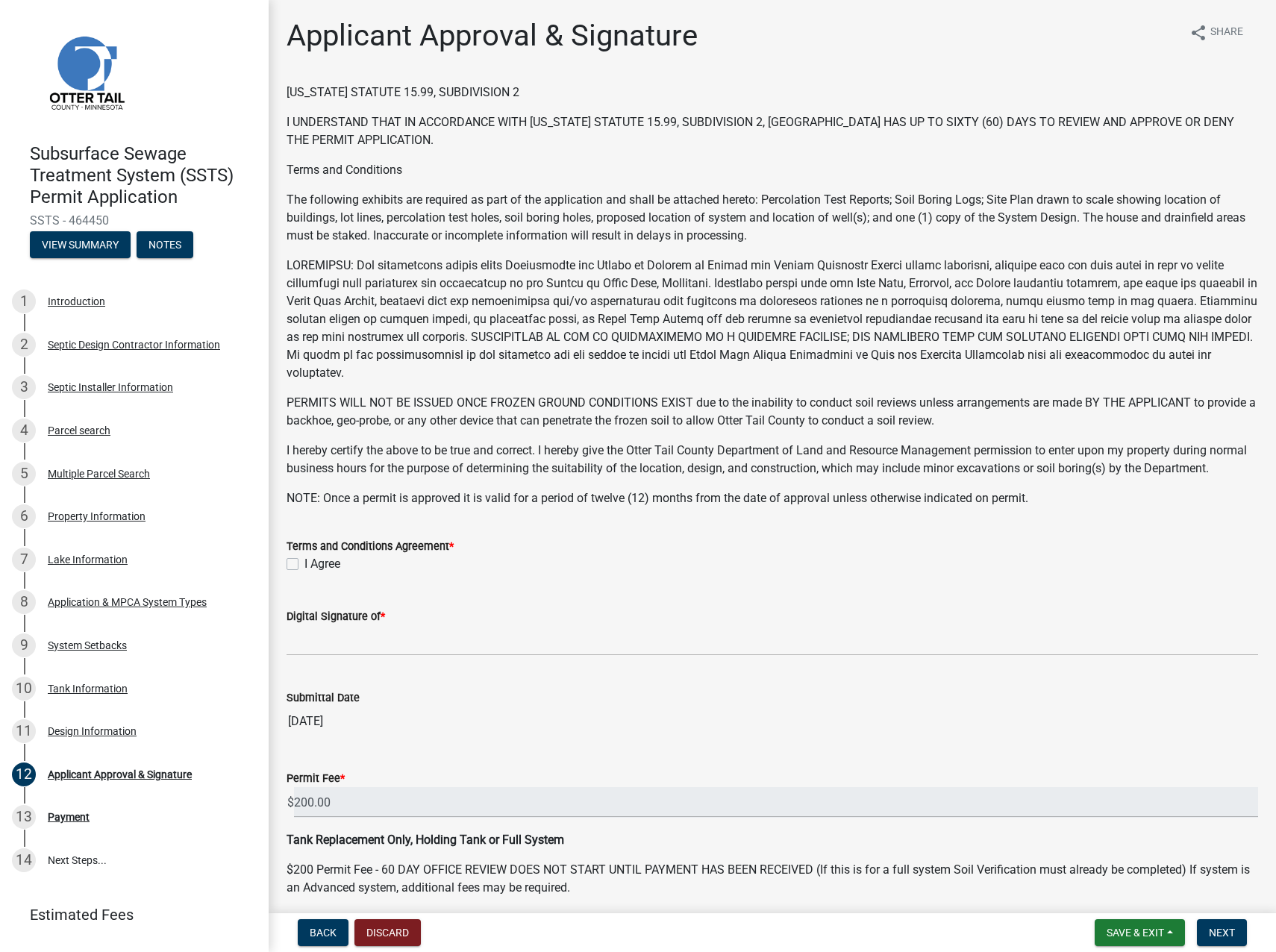
click at [304, 573] on label "I Agree" at bounding box center [322, 563] width 36 height 18
click at [304, 565] on input "I Agree" at bounding box center [309, 559] width 9 height 9
checkbox input "true"
click at [323, 656] on input "Digital Signature of *" at bounding box center [772, 641] width 972 height 31
type input "[PERSON_NAME] [PERSON_NAME]"
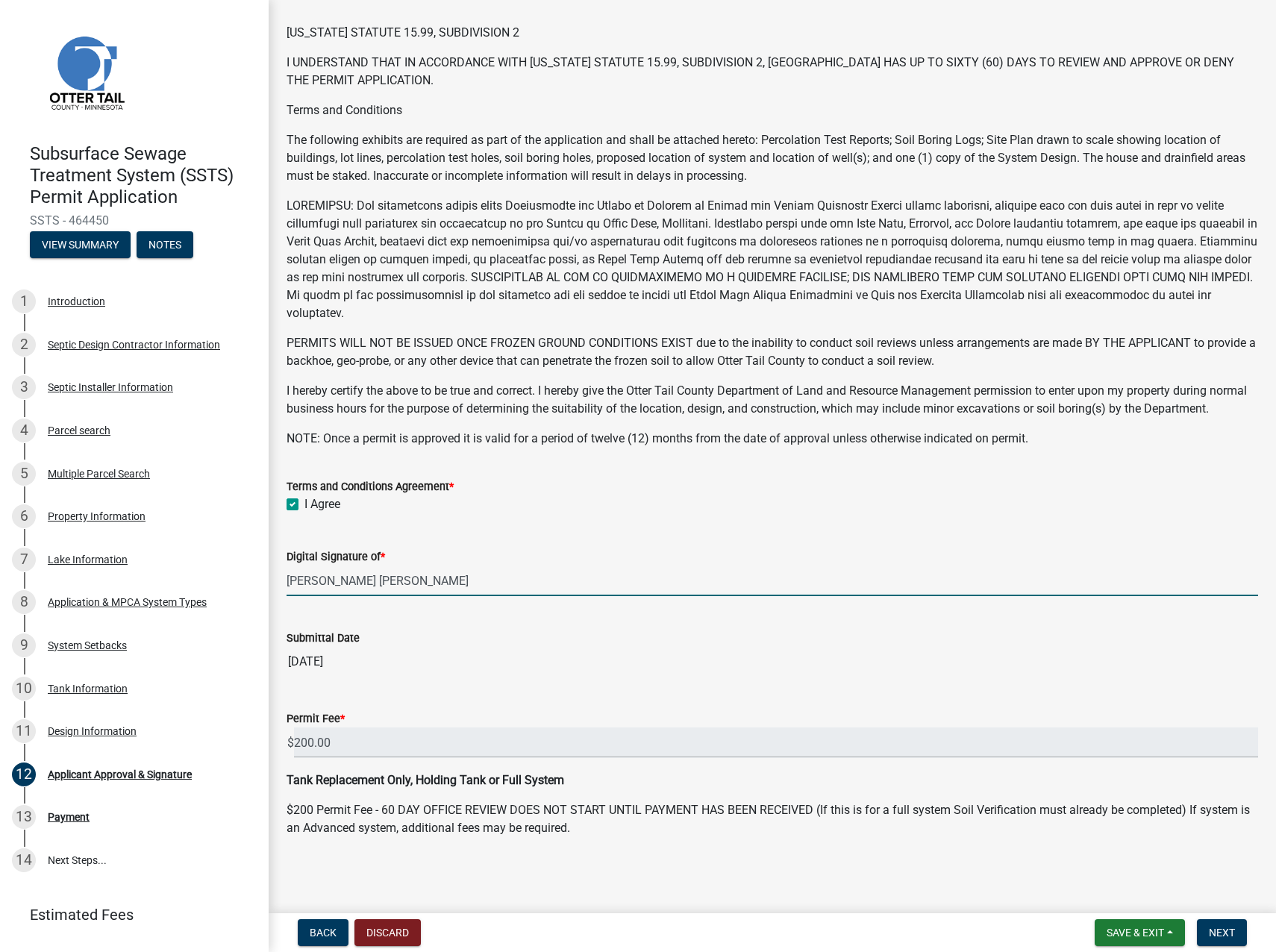
scroll to position [77, 0]
click at [1227, 928] on span "Next" at bounding box center [1221, 932] width 26 height 12
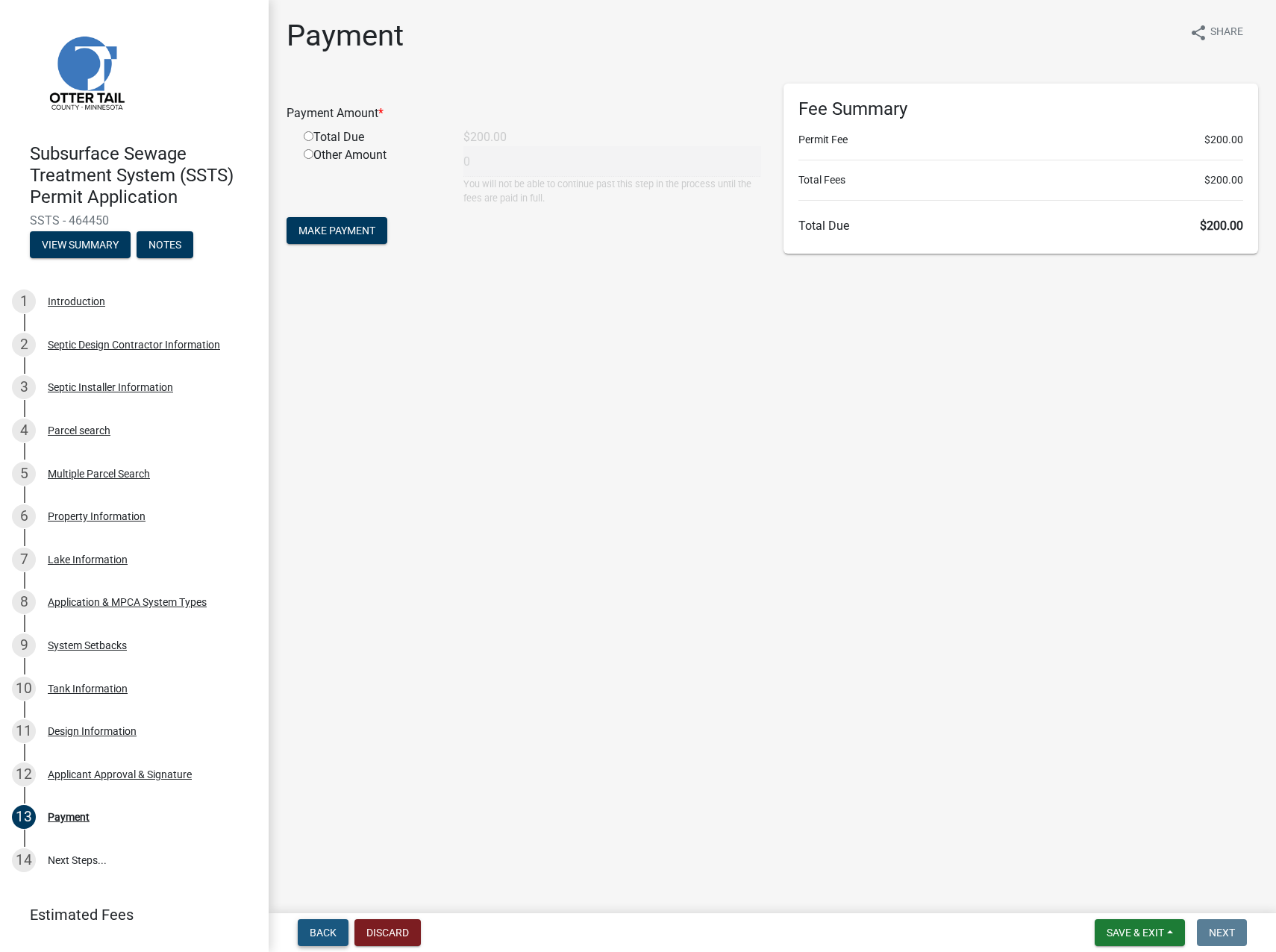
click at [314, 931] on span "Back" at bounding box center [322, 932] width 27 height 12
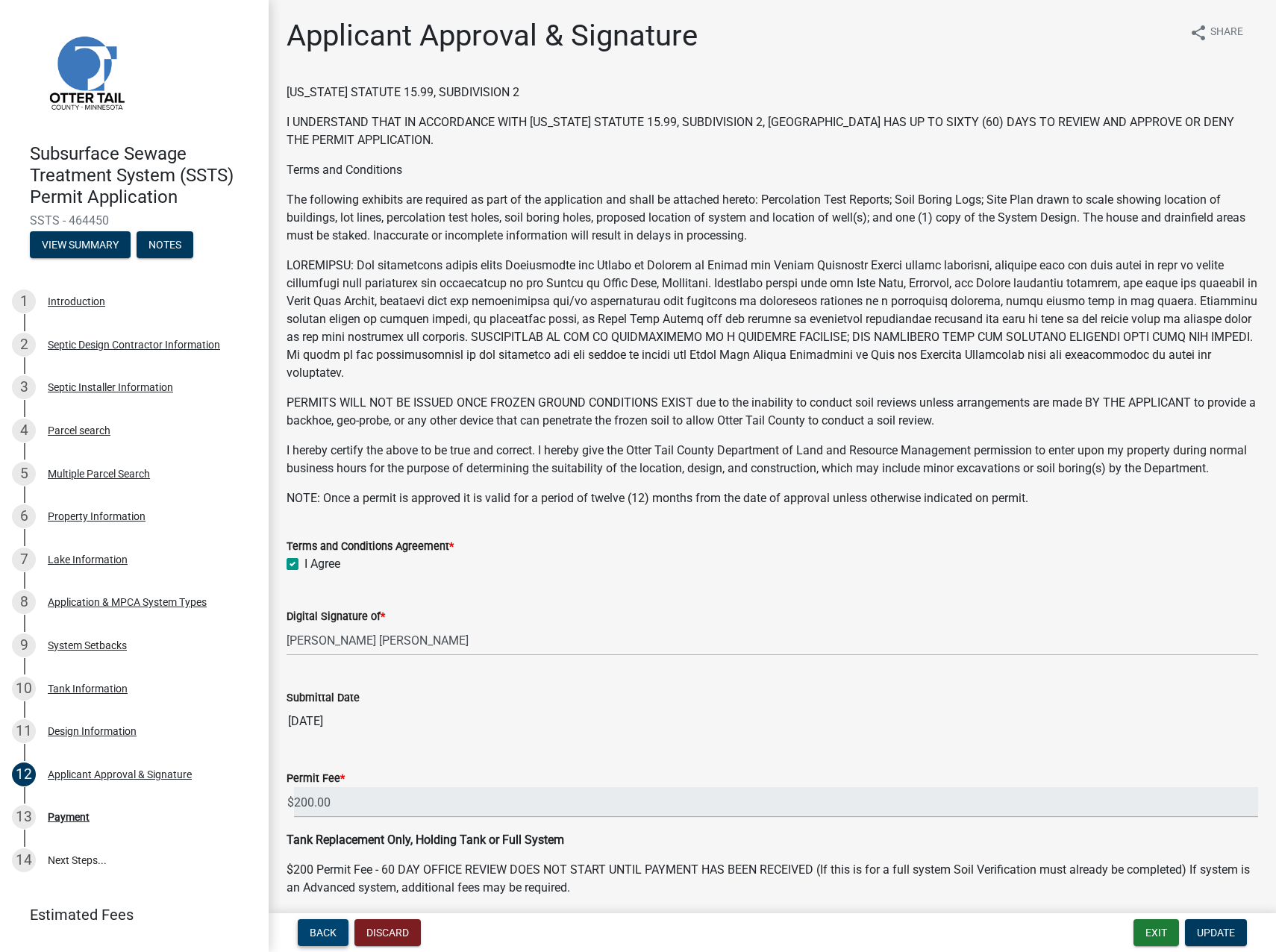
click at [314, 931] on span "Back" at bounding box center [322, 932] width 27 height 12
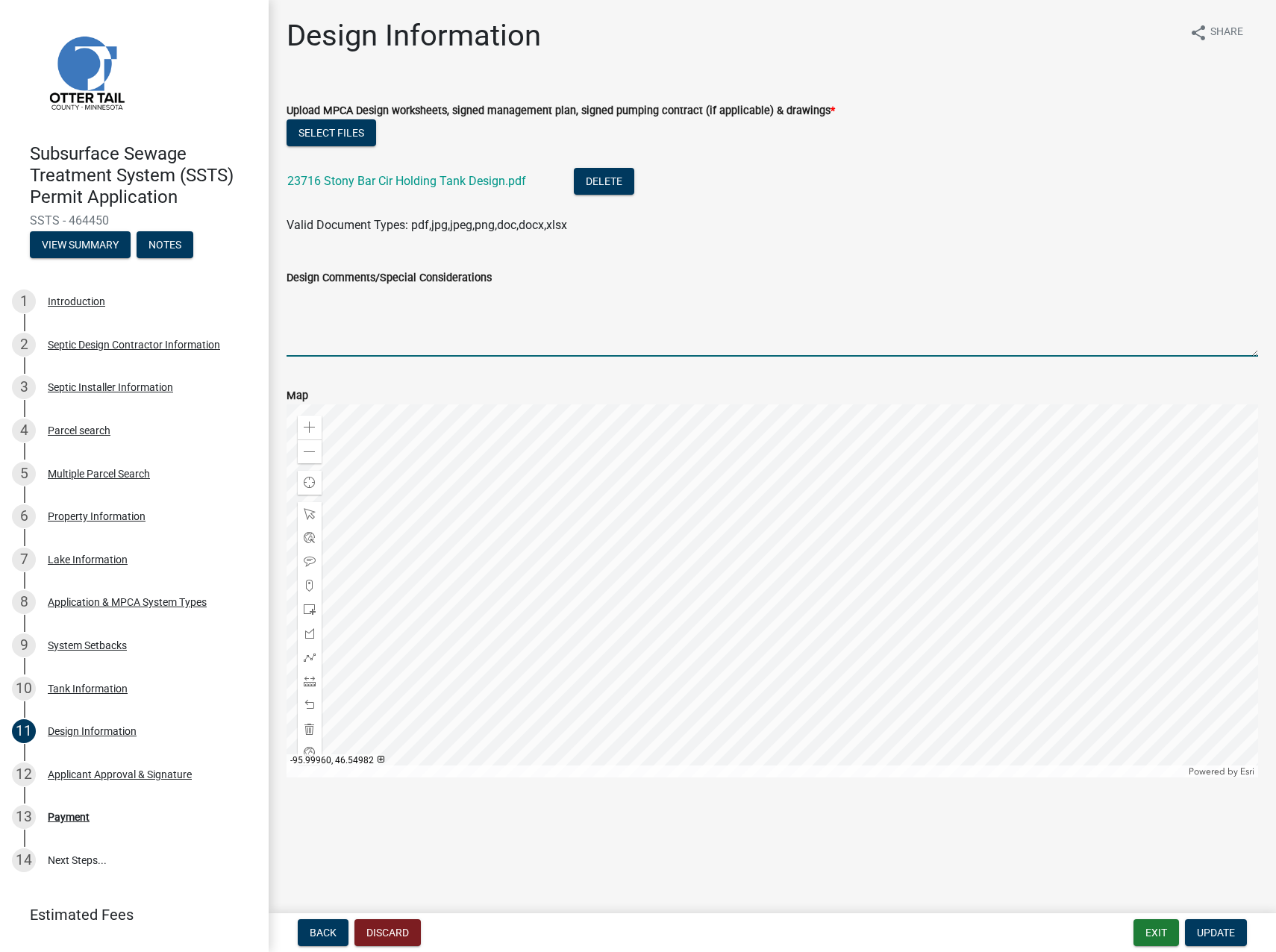
click at [308, 334] on textarea "Design Comments/Special Considerations" at bounding box center [772, 322] width 972 height 70
click at [378, 299] on textarea "See" at bounding box center [772, 322] width 972 height 70
type textarea "See SC-2025-537 for compliance inspection certifying the existing tank."
click at [1206, 926] on span "Update" at bounding box center [1215, 932] width 38 height 12
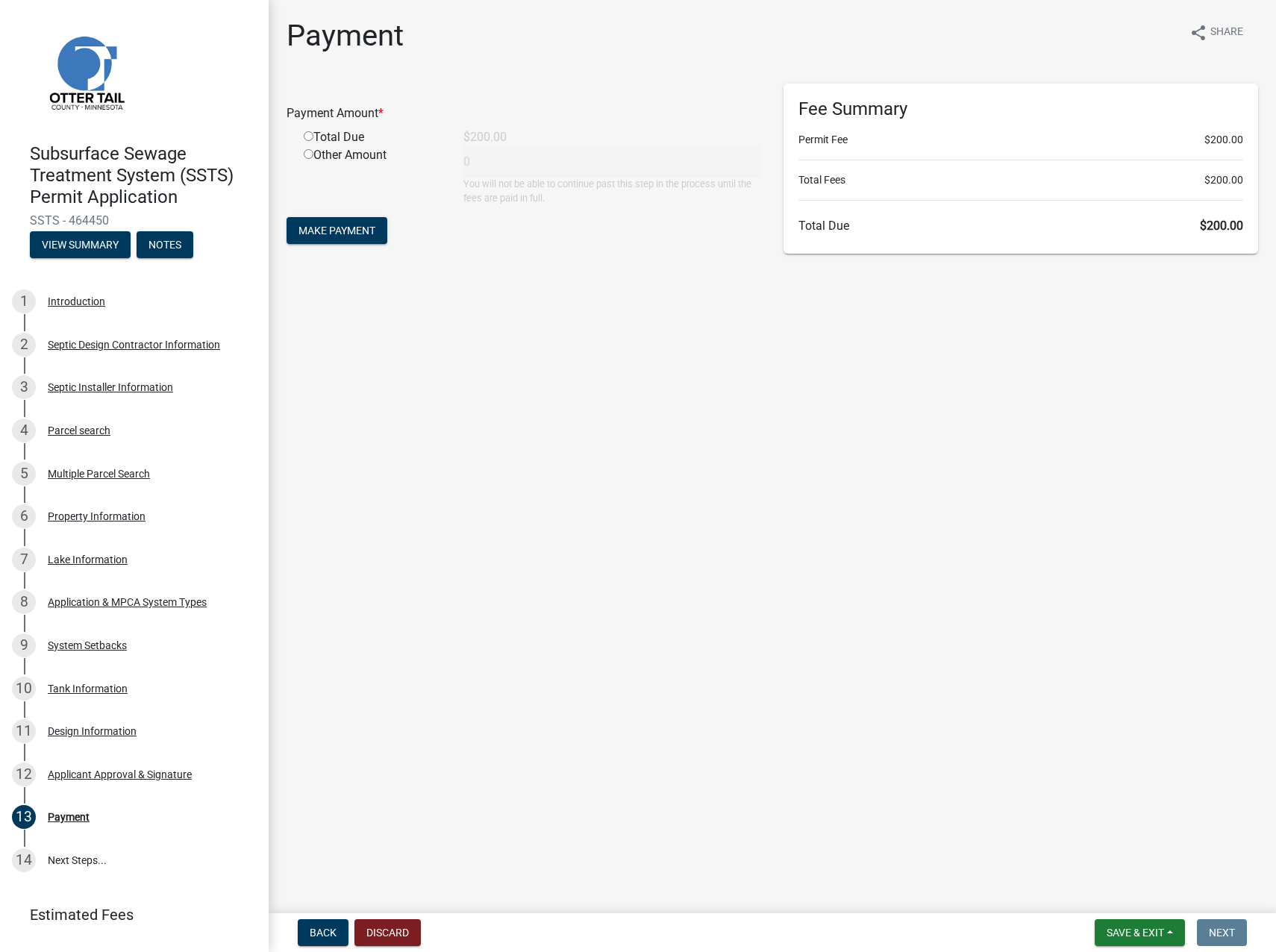
click at [308, 133] on input "radio" at bounding box center [308, 136] width 9 height 9
radio input "true"
type input "200"
click at [332, 226] on span "Make Payment" at bounding box center [337, 231] width 77 height 12
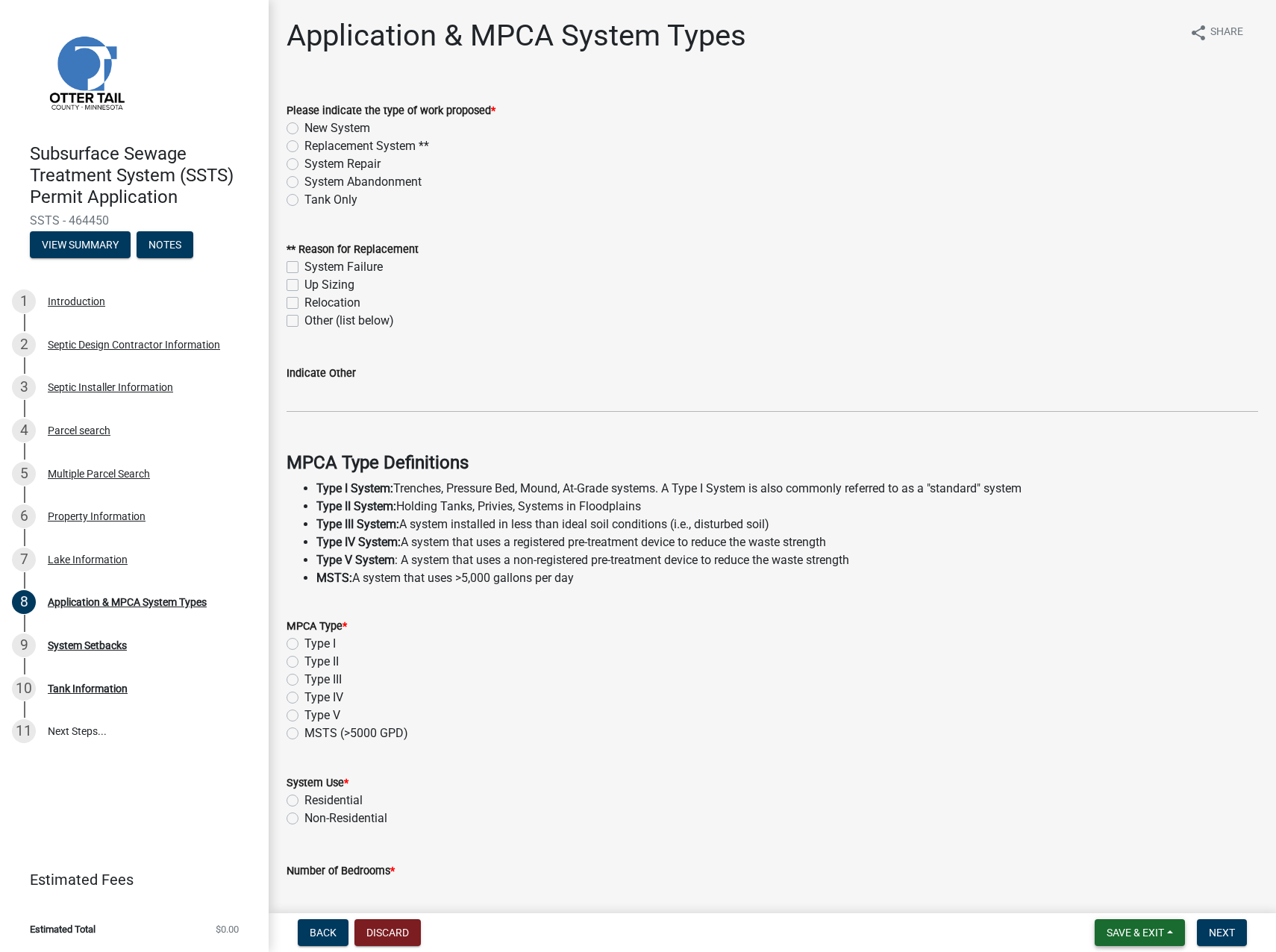
click at [1143, 935] on span "Save & Exit" at bounding box center [1135, 932] width 57 height 12
click at [1112, 903] on button "Save & Exit" at bounding box center [1124, 894] width 119 height 36
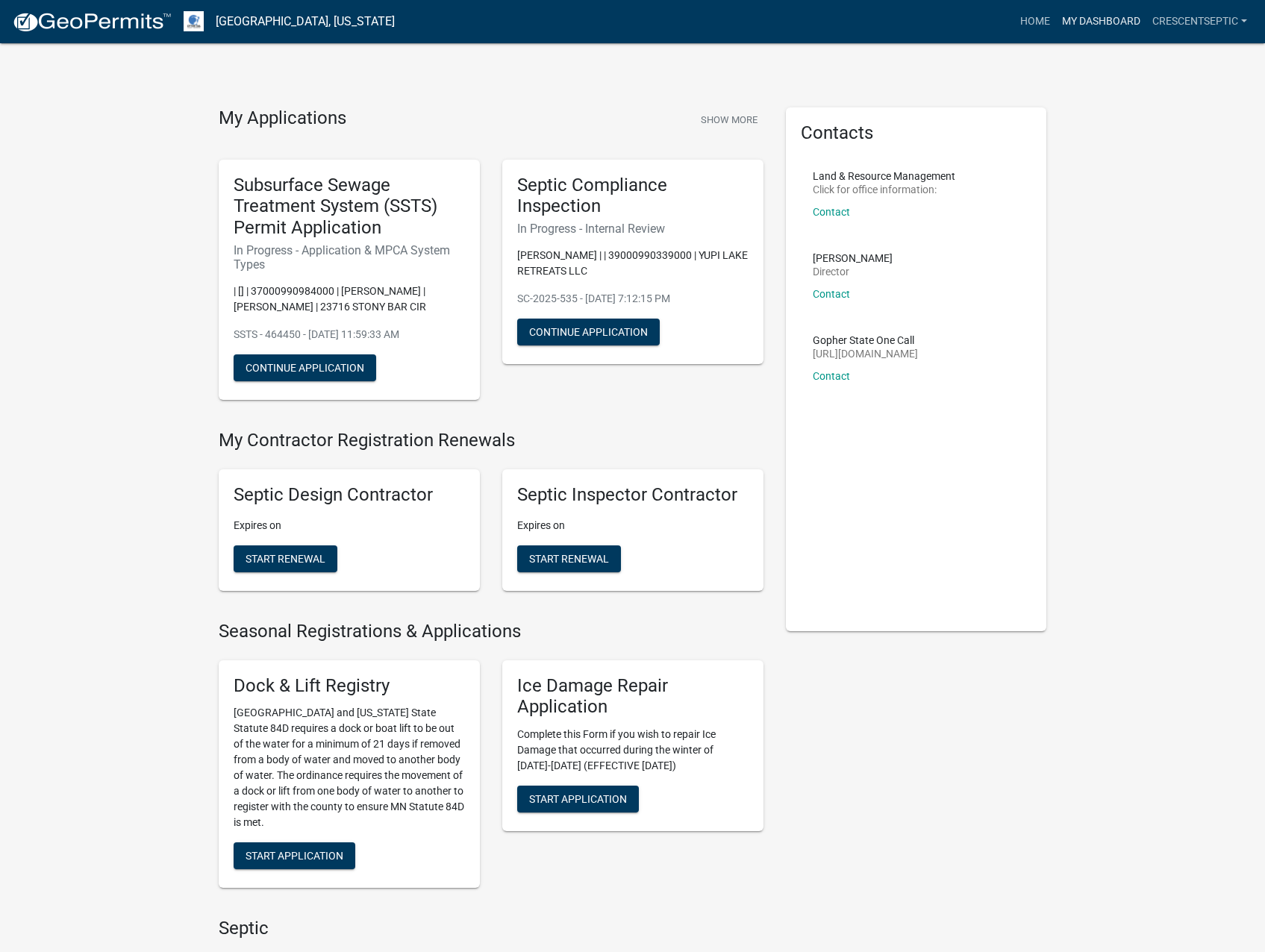
click at [1093, 15] on link "My Dashboard" at bounding box center [1100, 21] width 90 height 28
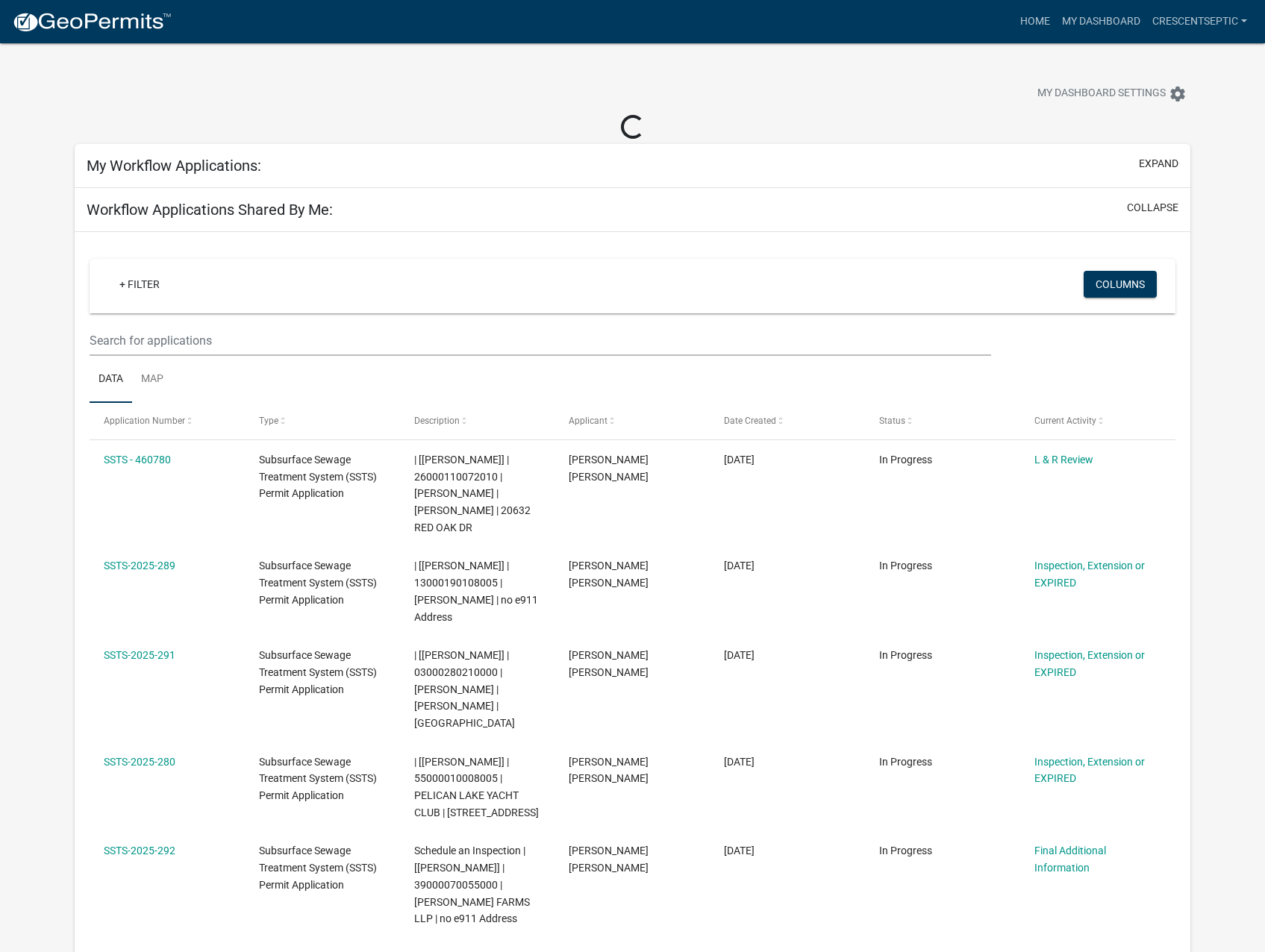
select select "3: 100"
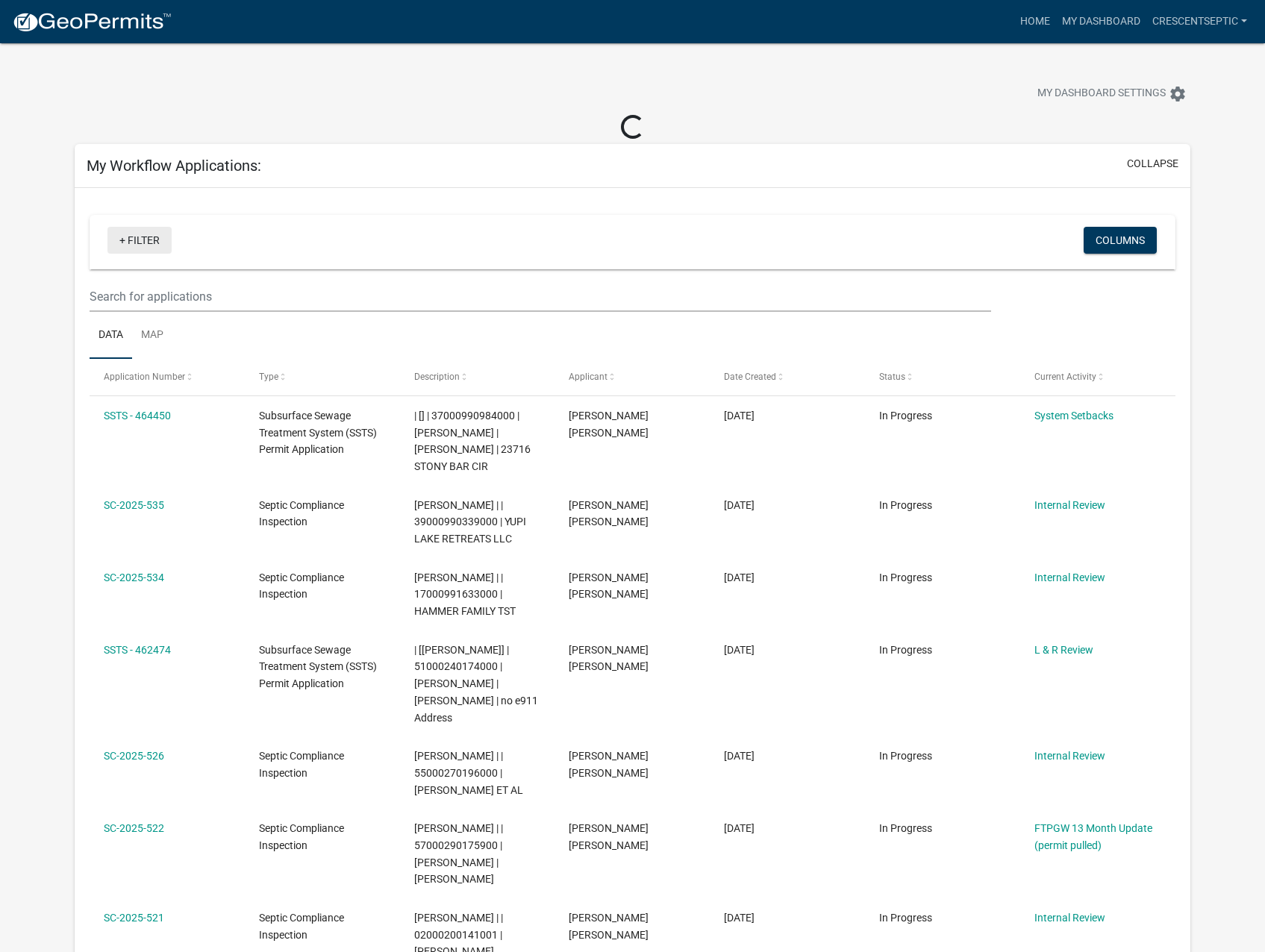
click at [123, 246] on link "+ Filter" at bounding box center [139, 239] width 64 height 27
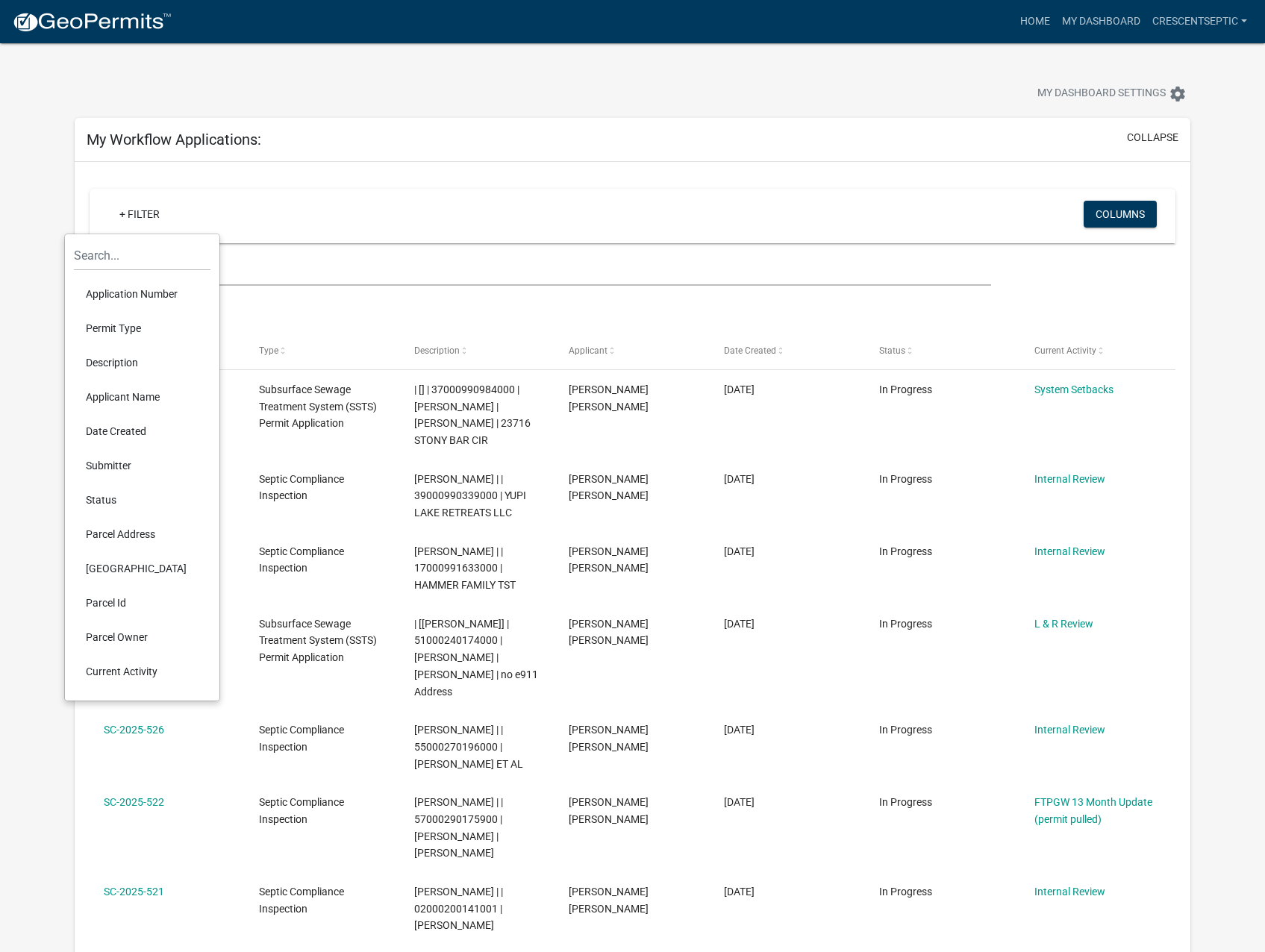
click at [113, 390] on li "Applicant Name" at bounding box center [142, 397] width 136 height 34
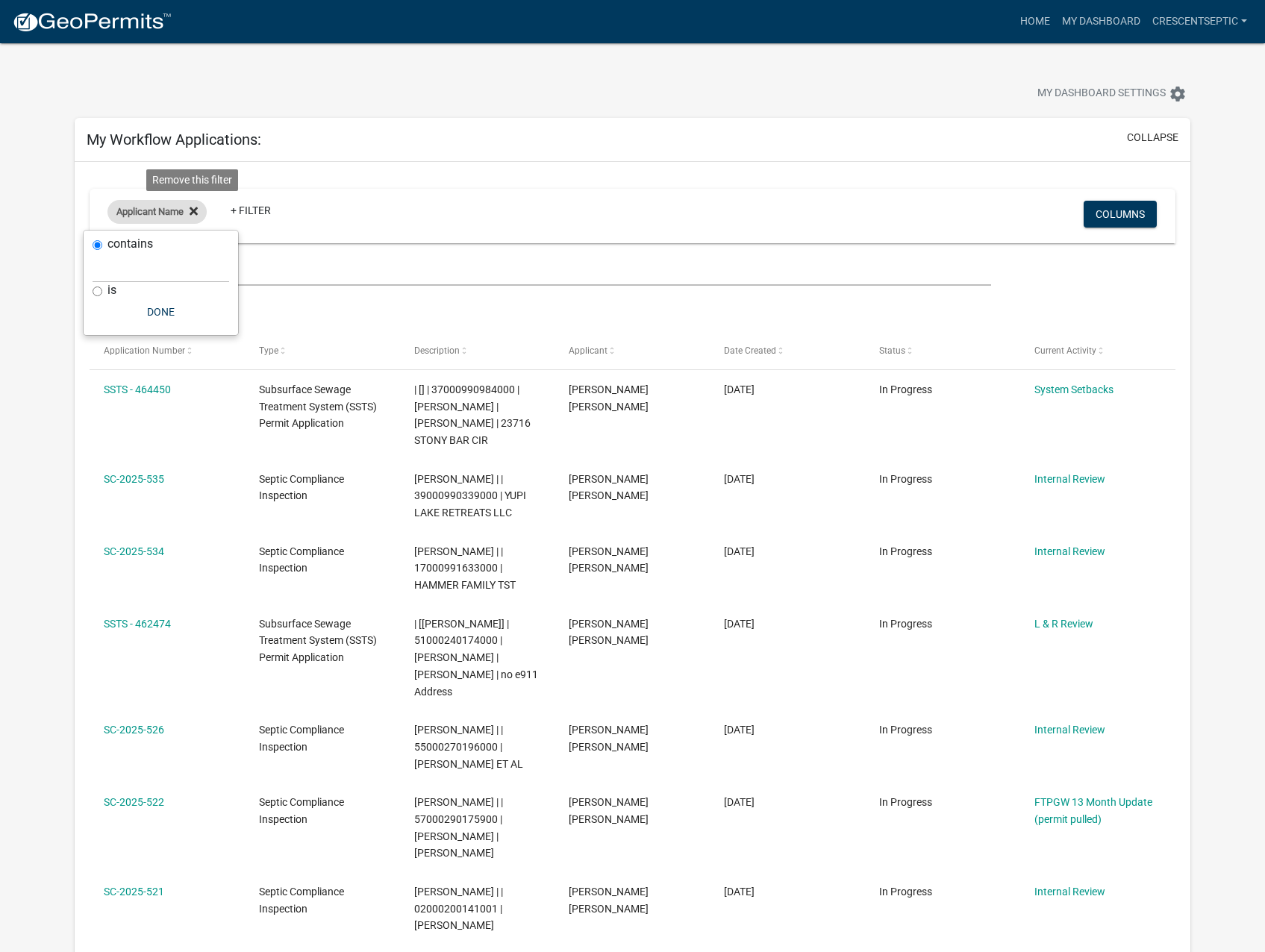
click at [191, 208] on icon at bounding box center [194, 211] width 9 height 12
click at [142, 214] on link "+ Filter" at bounding box center [139, 214] width 64 height 27
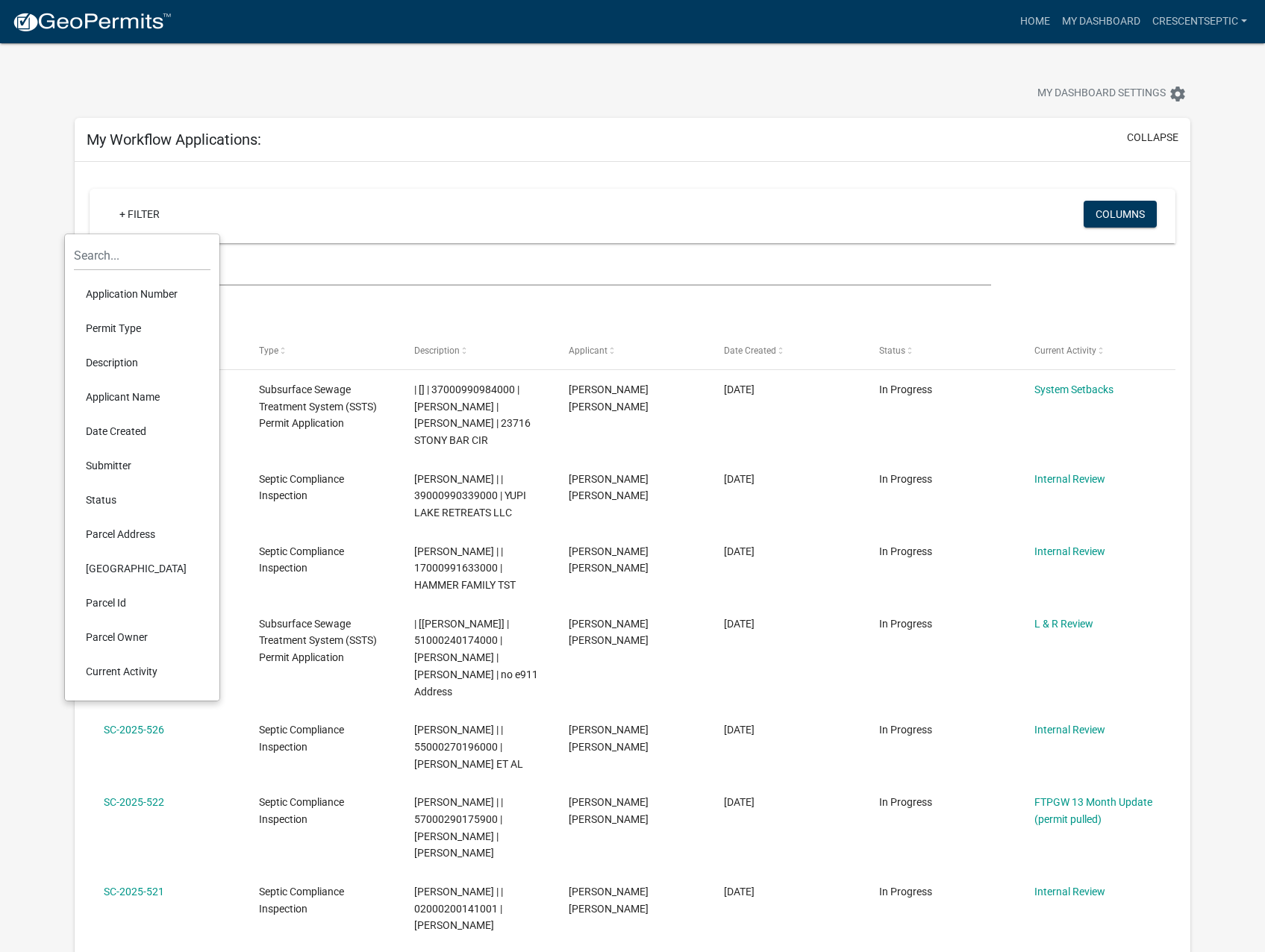
click at [113, 359] on li "Description" at bounding box center [142, 363] width 136 height 34
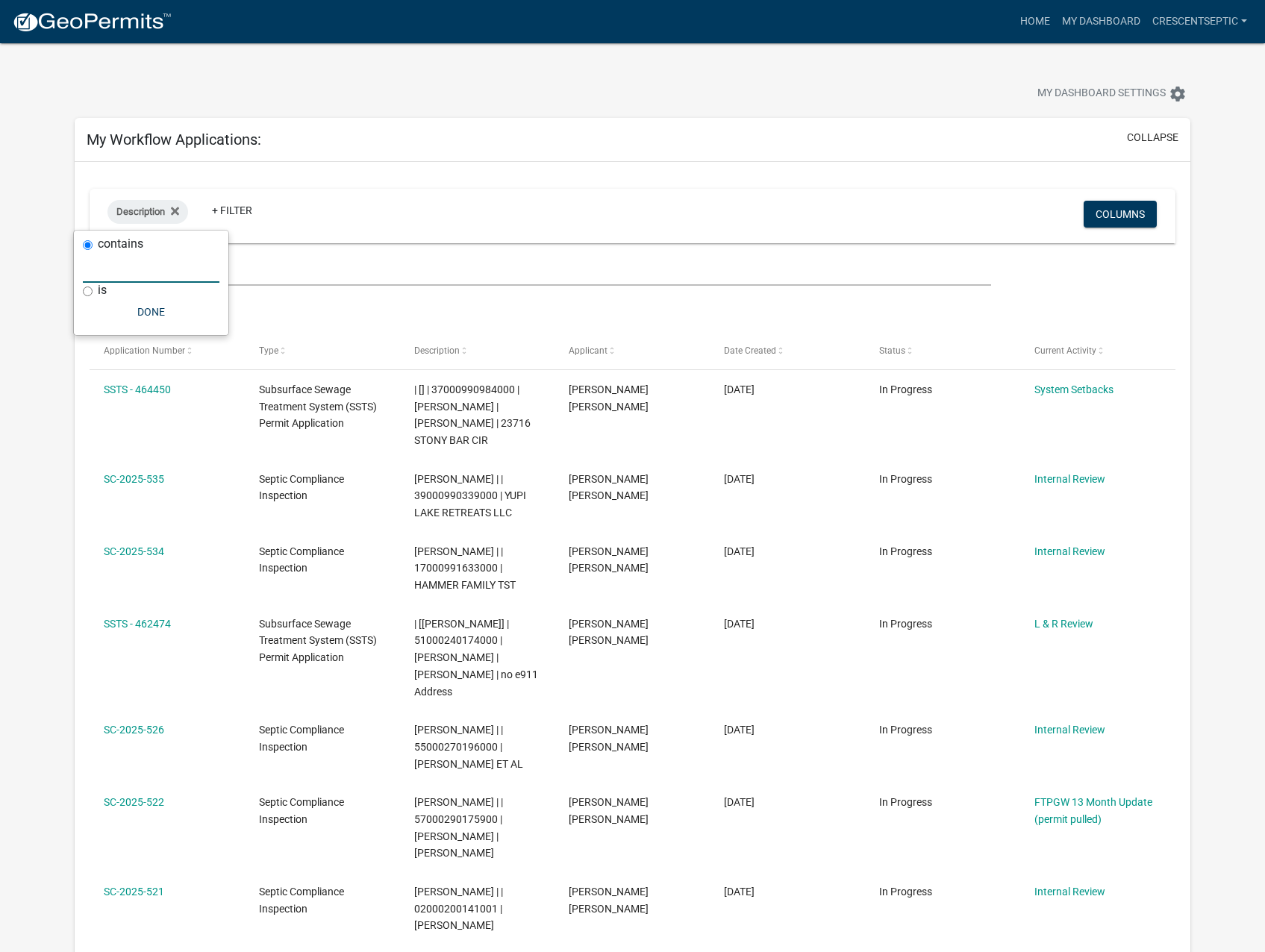
click at [168, 267] on input "text" at bounding box center [151, 268] width 136 height 31
type input "[PERSON_NAME]"
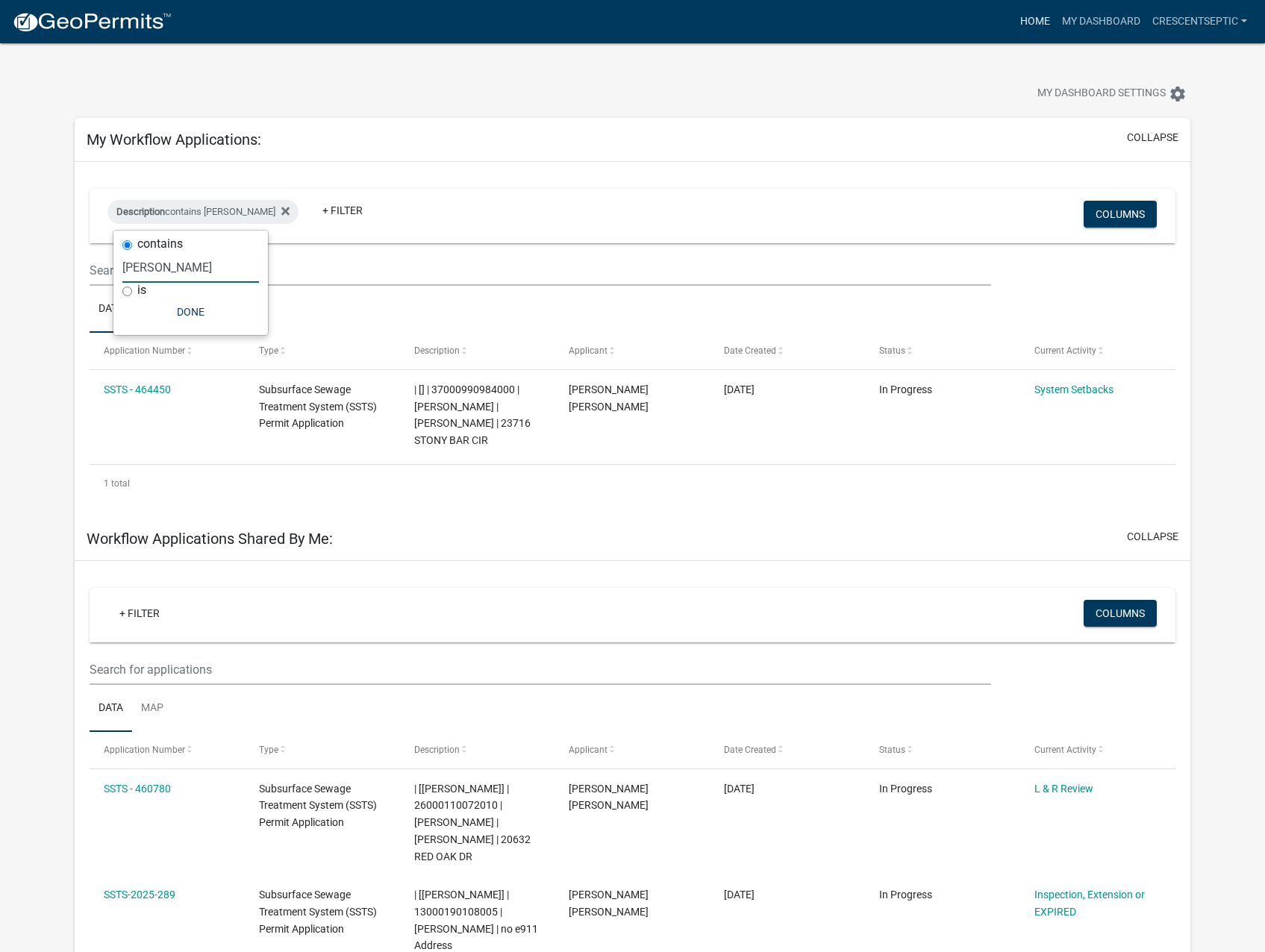
click at [1032, 16] on link "Home" at bounding box center [1034, 21] width 42 height 28
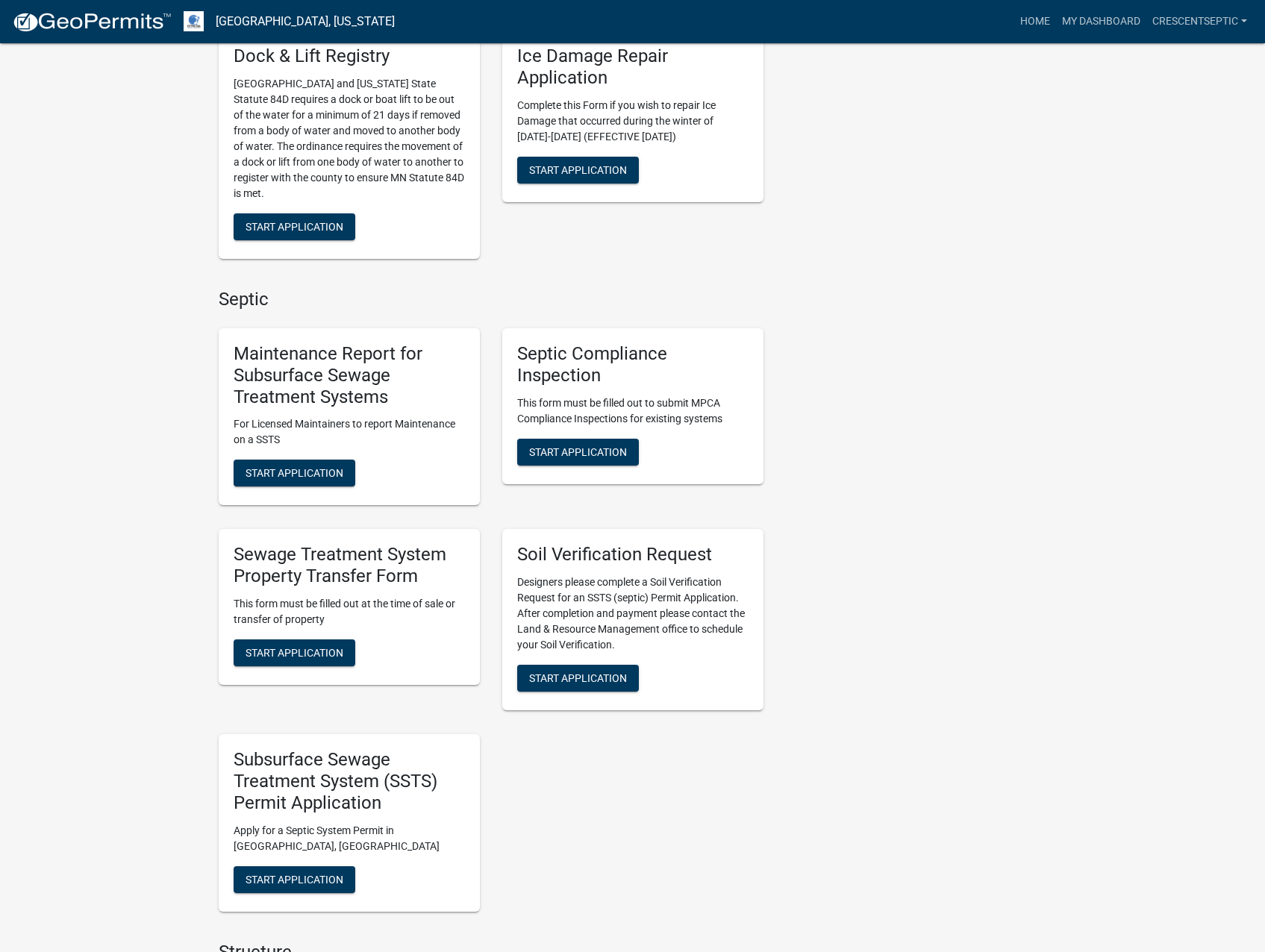
scroll to position [746, 0]
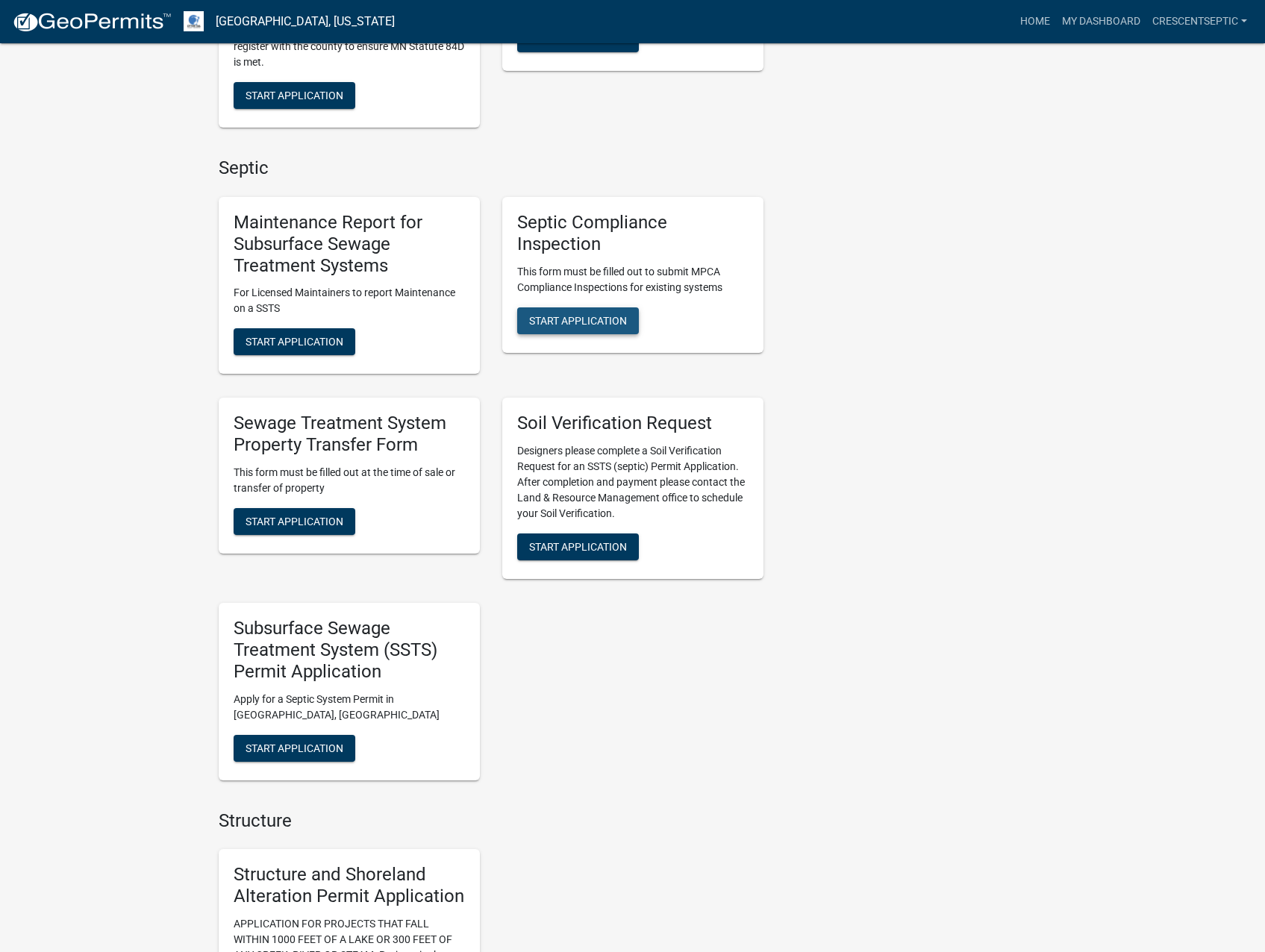
click at [553, 318] on span "Start Application" at bounding box center [578, 320] width 98 height 12
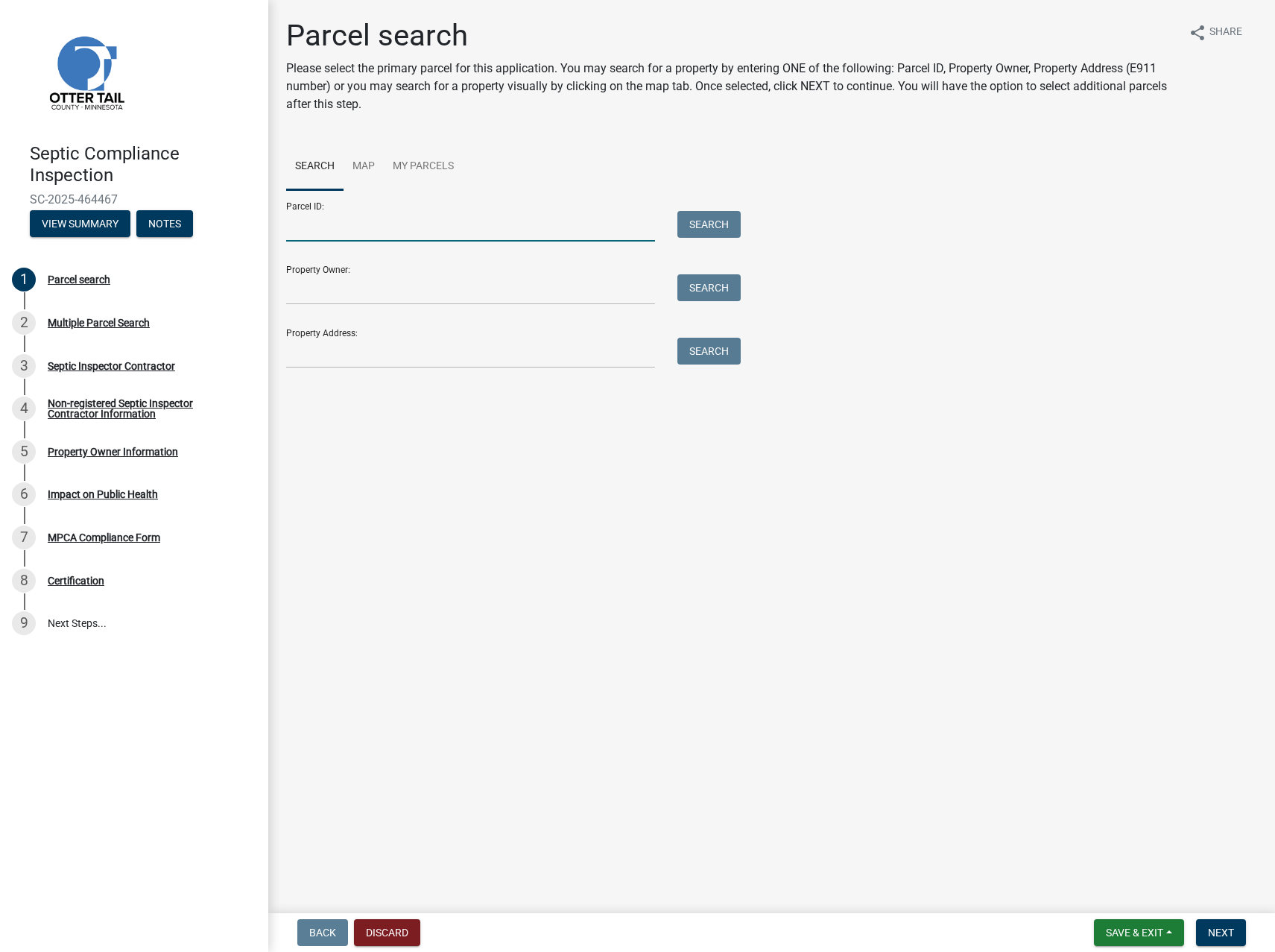
click at [344, 220] on input "Parcel ID:" at bounding box center [470, 226] width 369 height 31
paste input "37000990984000"
type input "37000990984000"
click at [719, 226] on button "Search" at bounding box center [709, 224] width 63 height 27
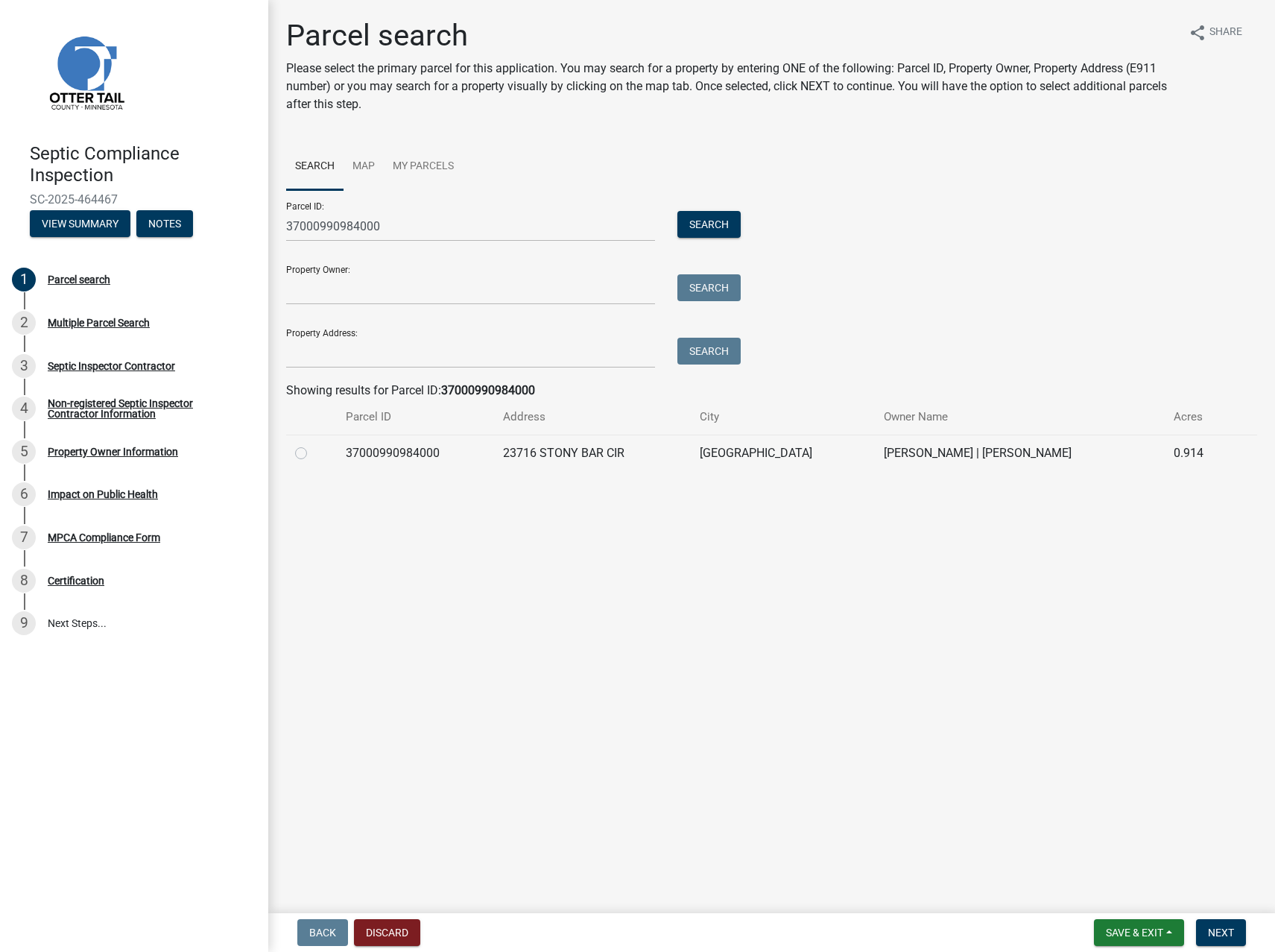
click at [313, 444] on label at bounding box center [313, 444] width 0 height 0
click at [313, 453] on input "radio" at bounding box center [317, 448] width 9 height 9
radio input "true"
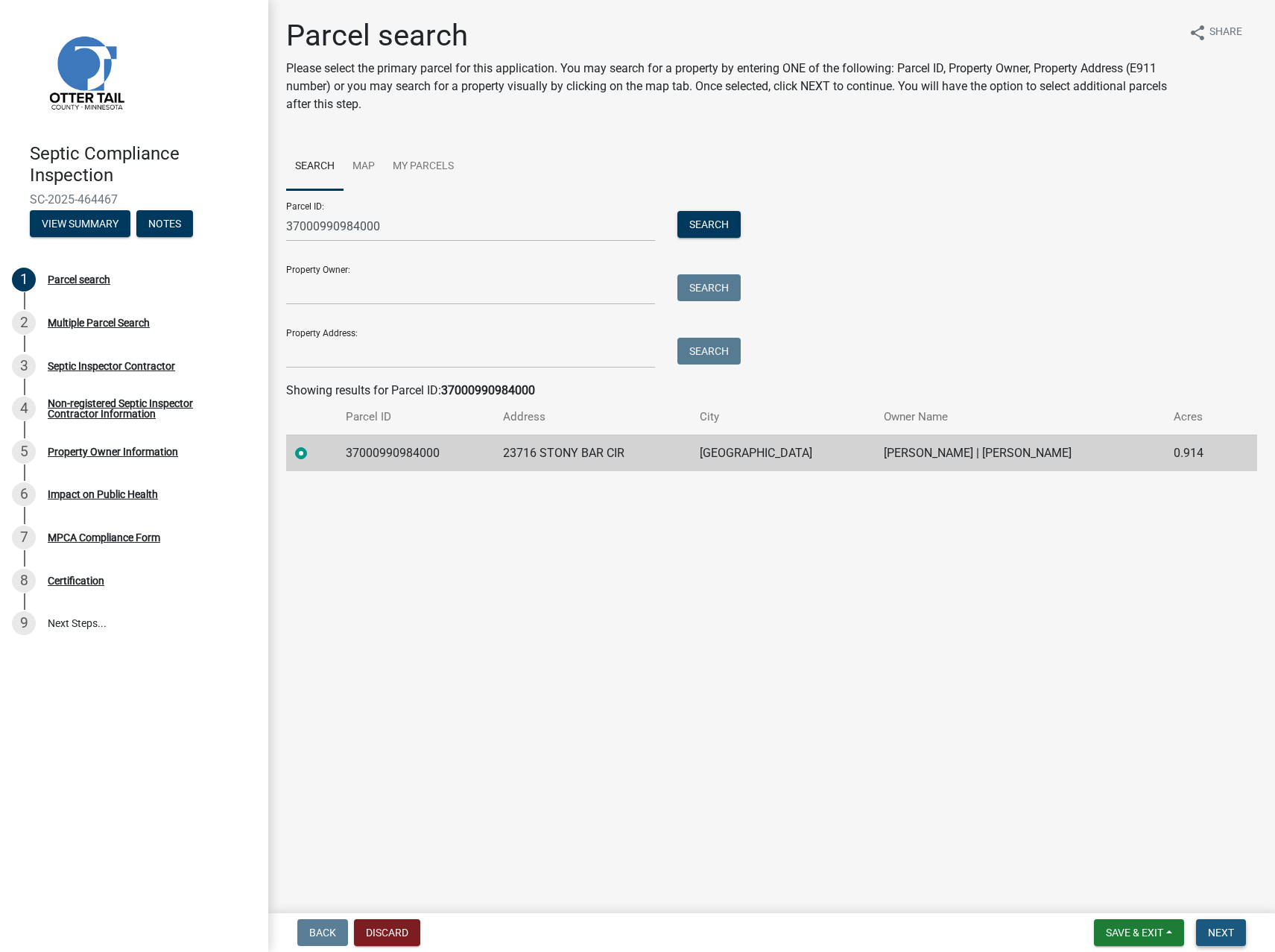
click at [1223, 927] on span "Next" at bounding box center [1221, 932] width 26 height 12
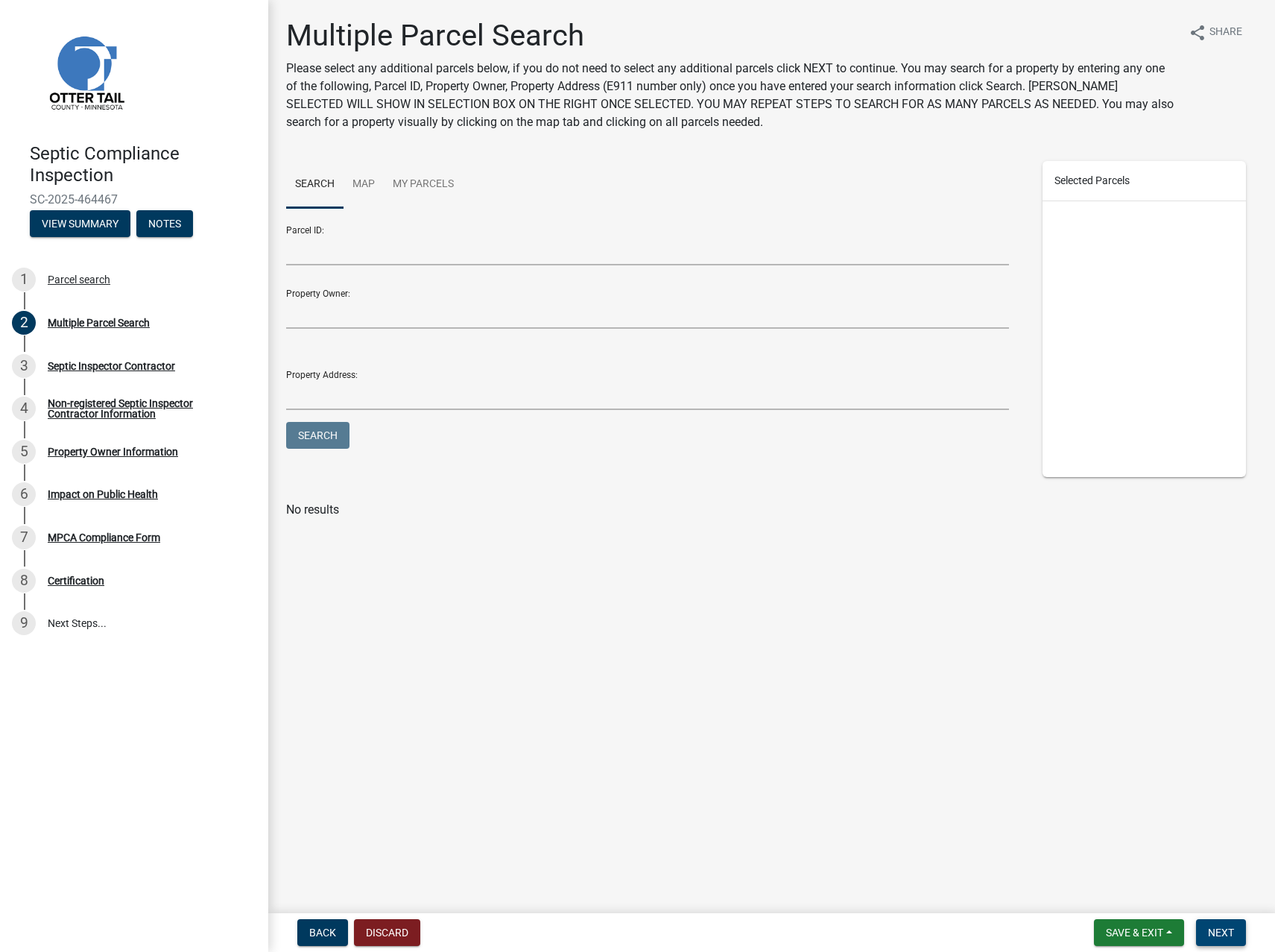
click at [1222, 925] on button "Next" at bounding box center [1221, 932] width 50 height 27
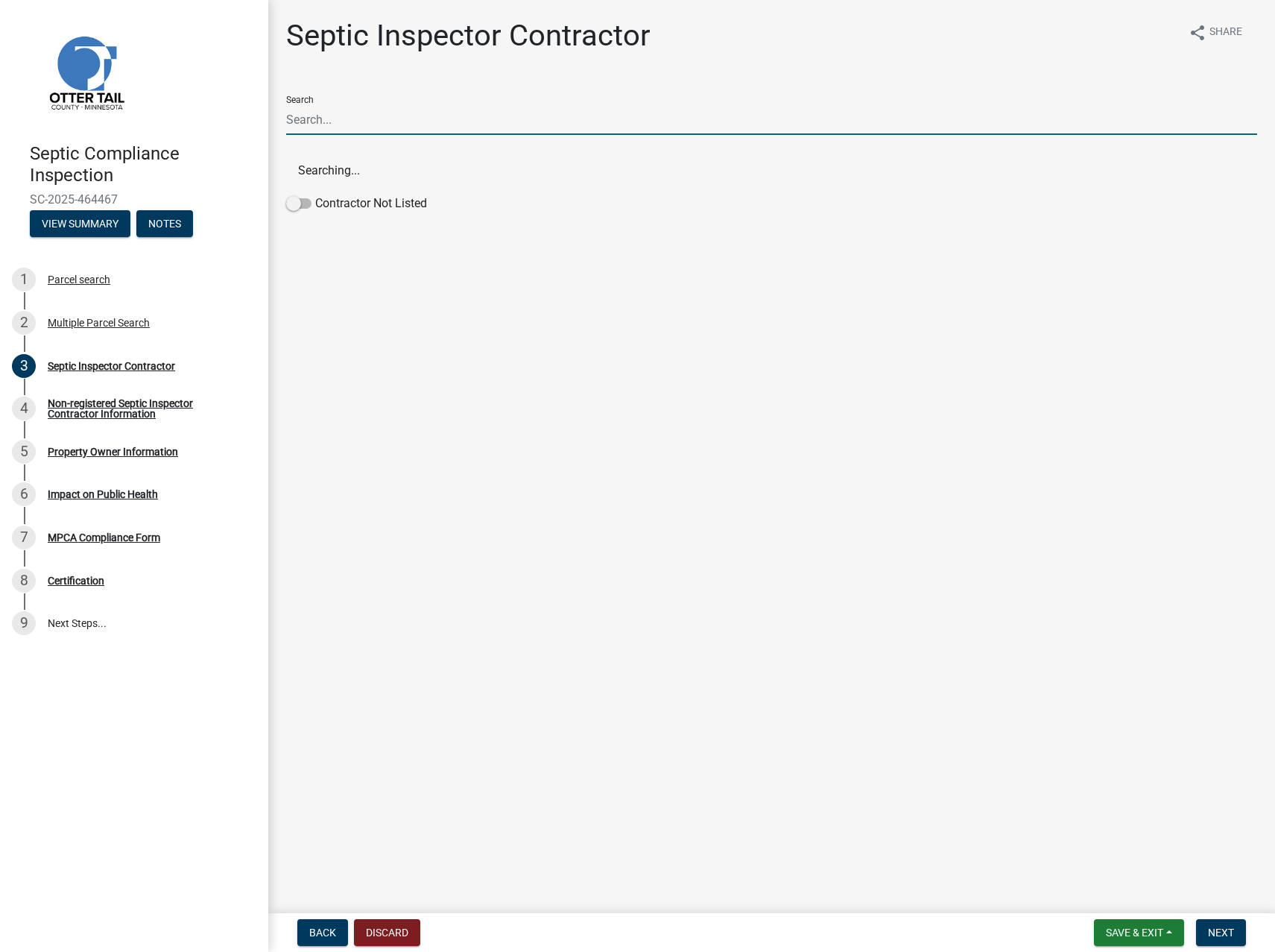
click at [344, 120] on input "Search" at bounding box center [772, 120] width 972 height 31
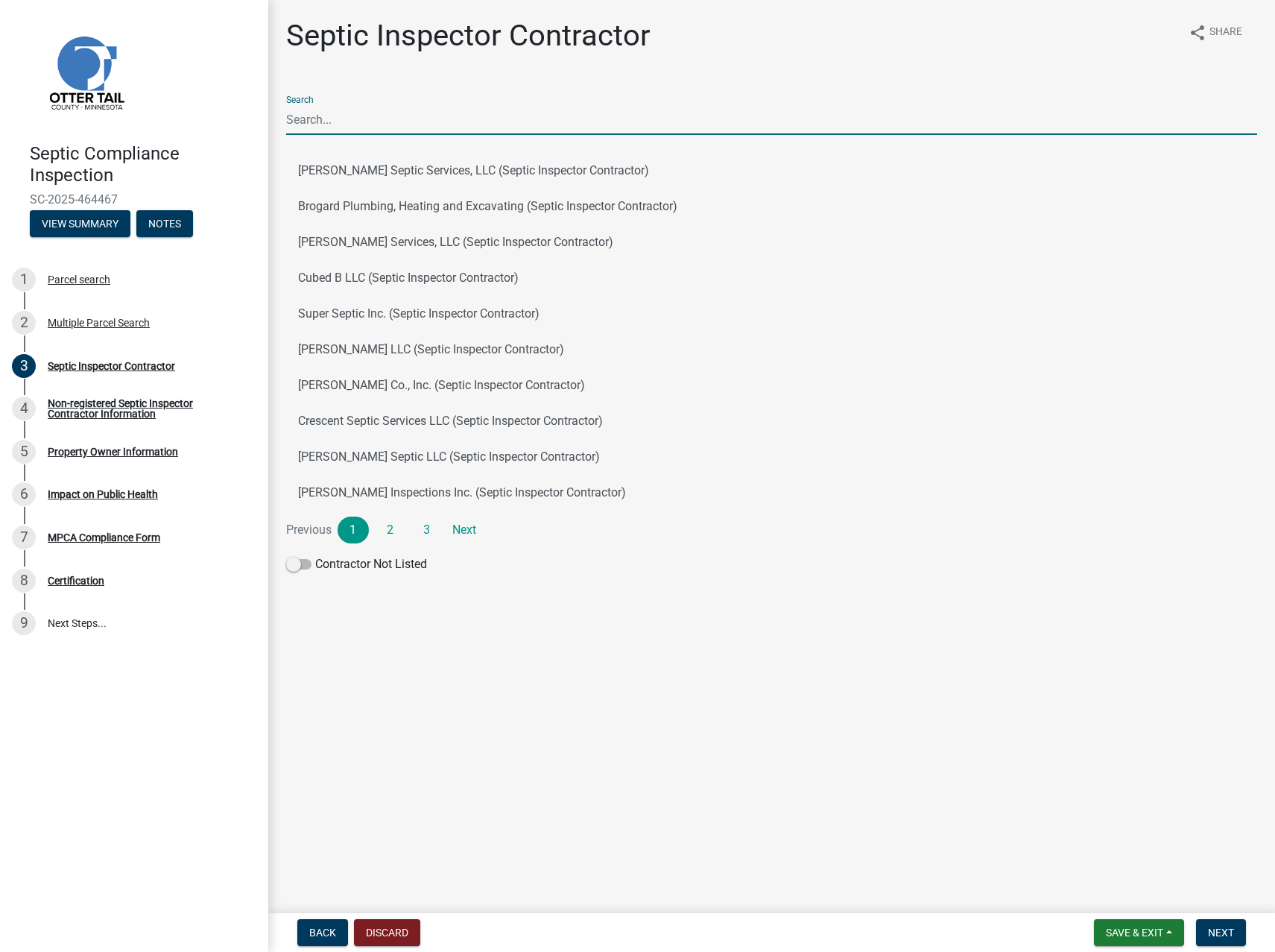
type input "cresc"
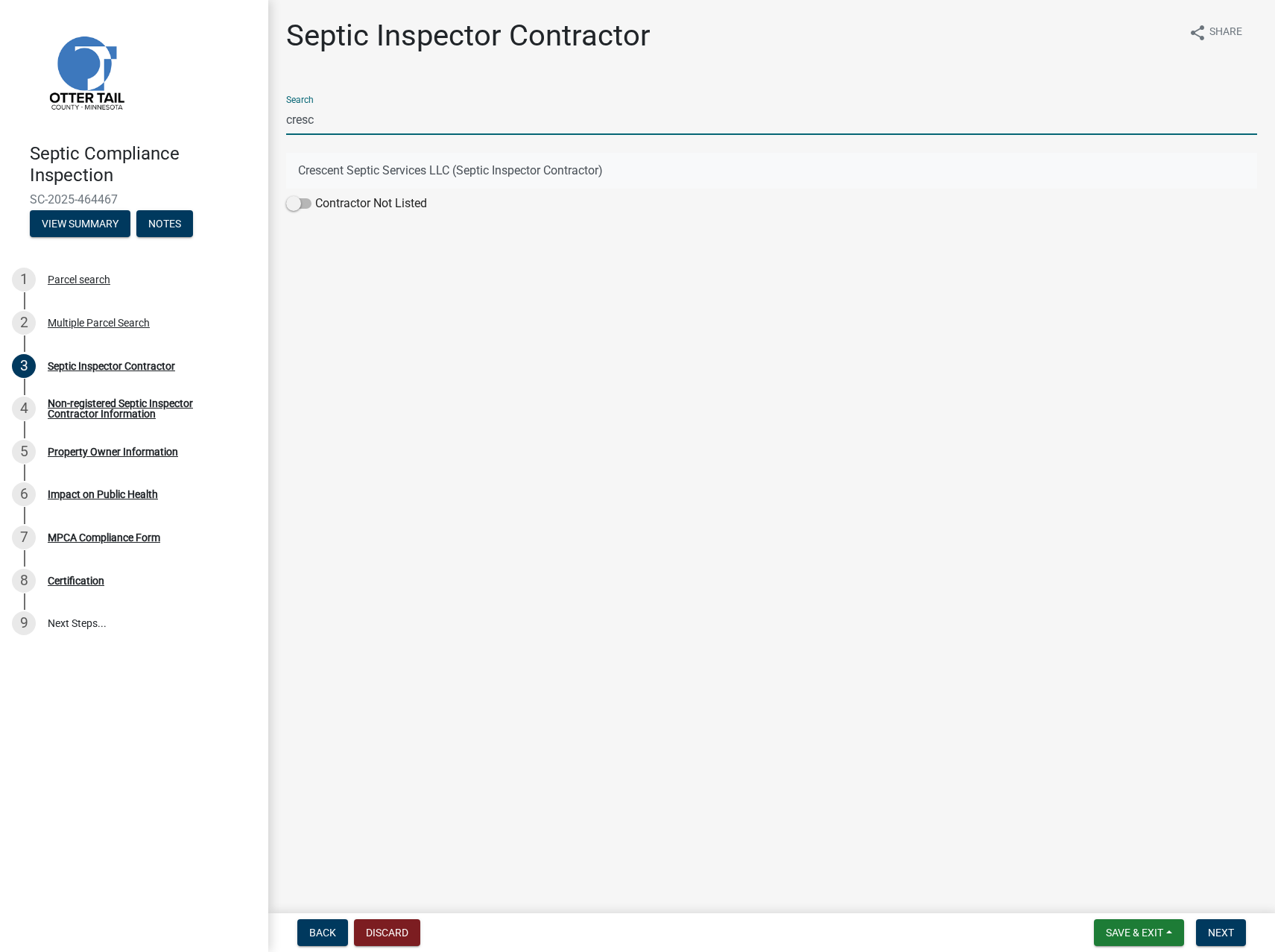
click at [369, 172] on button "Crescent Septic Services LLC (Septic Inspector Contractor)" at bounding box center [772, 171] width 972 height 36
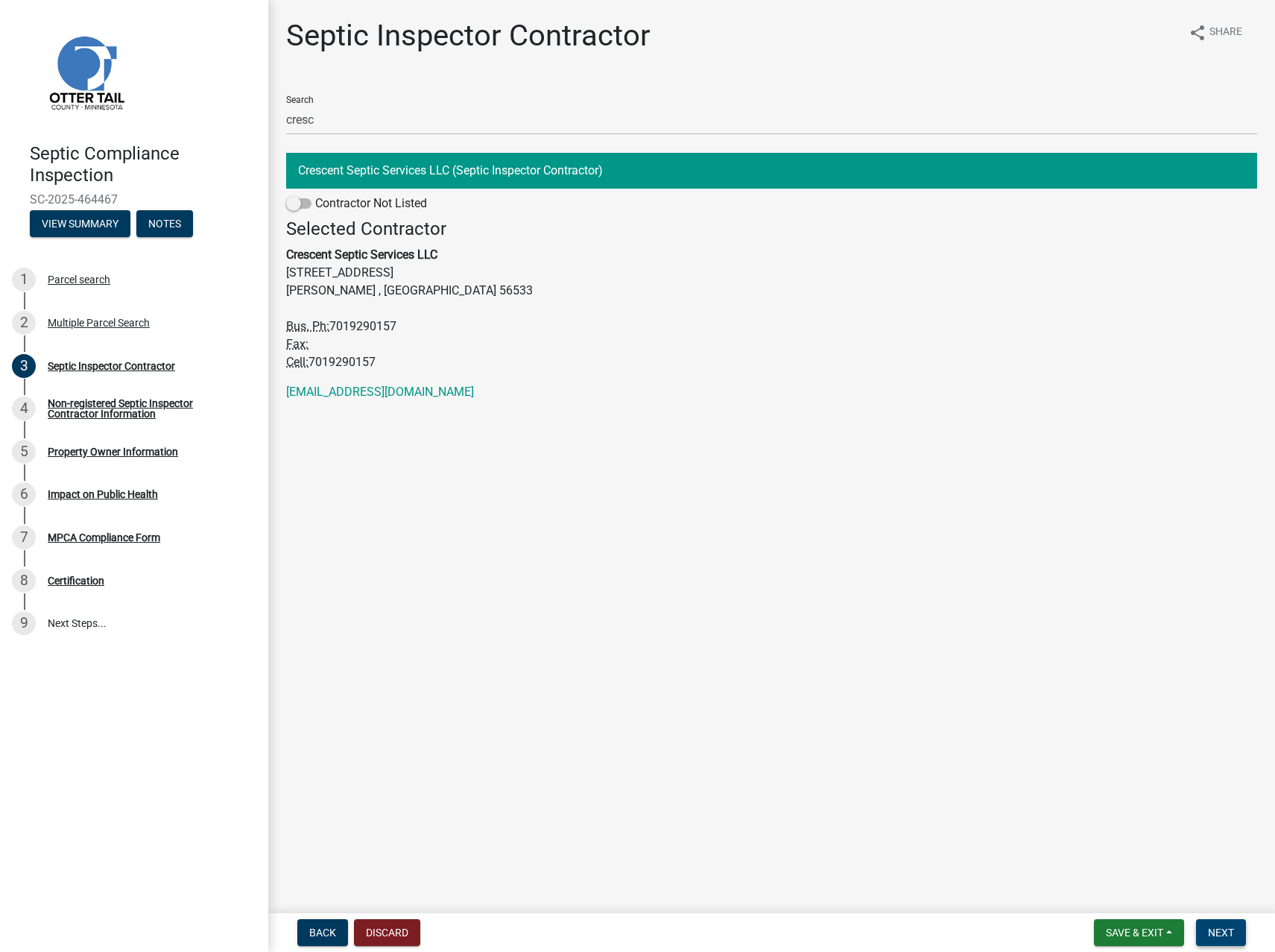
click at [1224, 932] on span "Next" at bounding box center [1221, 932] width 26 height 12
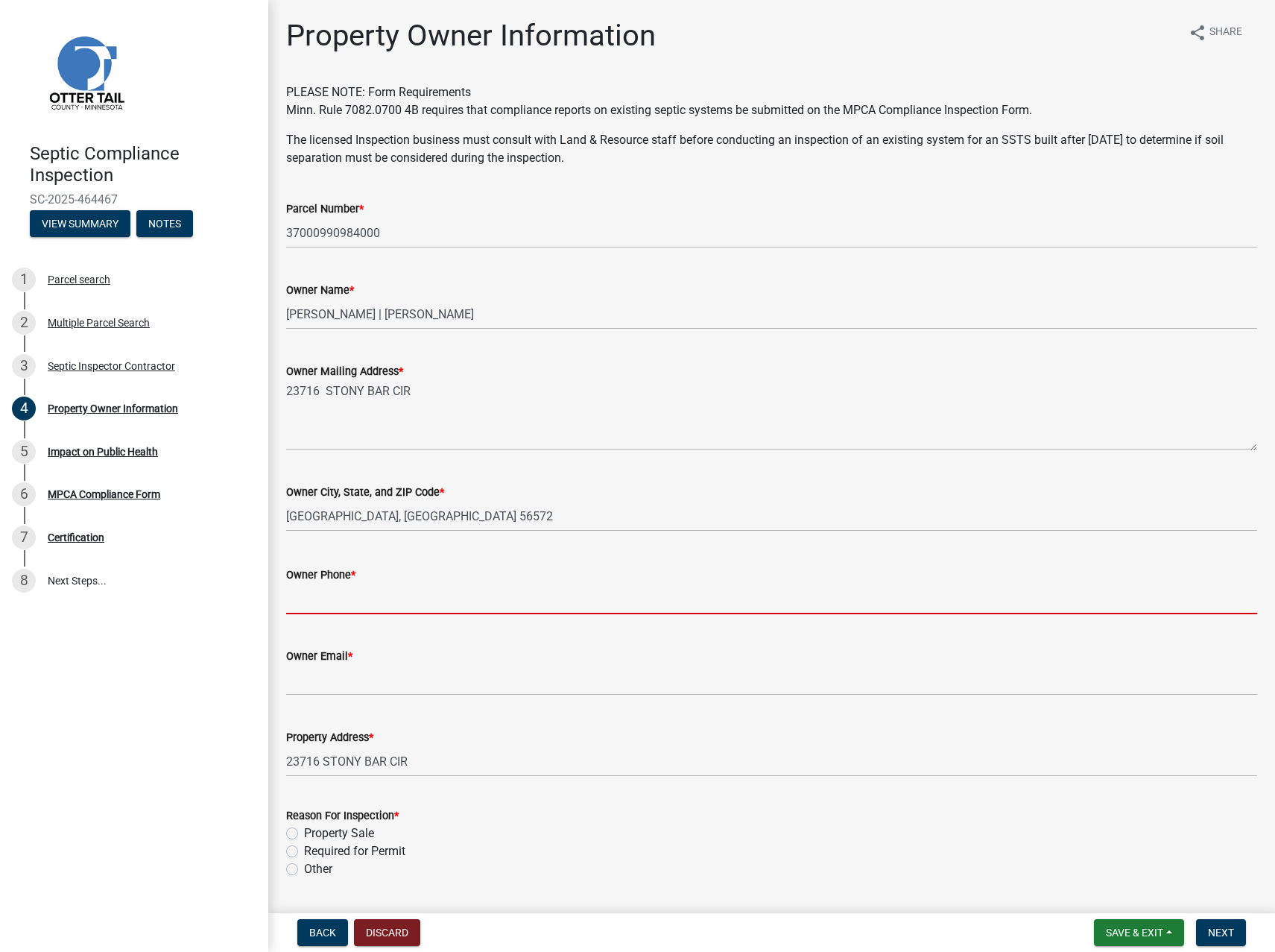
click at [316, 601] on input "Owner Phone *" at bounding box center [772, 599] width 972 height 31
click at [313, 600] on input "Owner Phone *" at bounding box center [772, 599] width 972 height 31
paste input "[PHONE_NUMBER]"
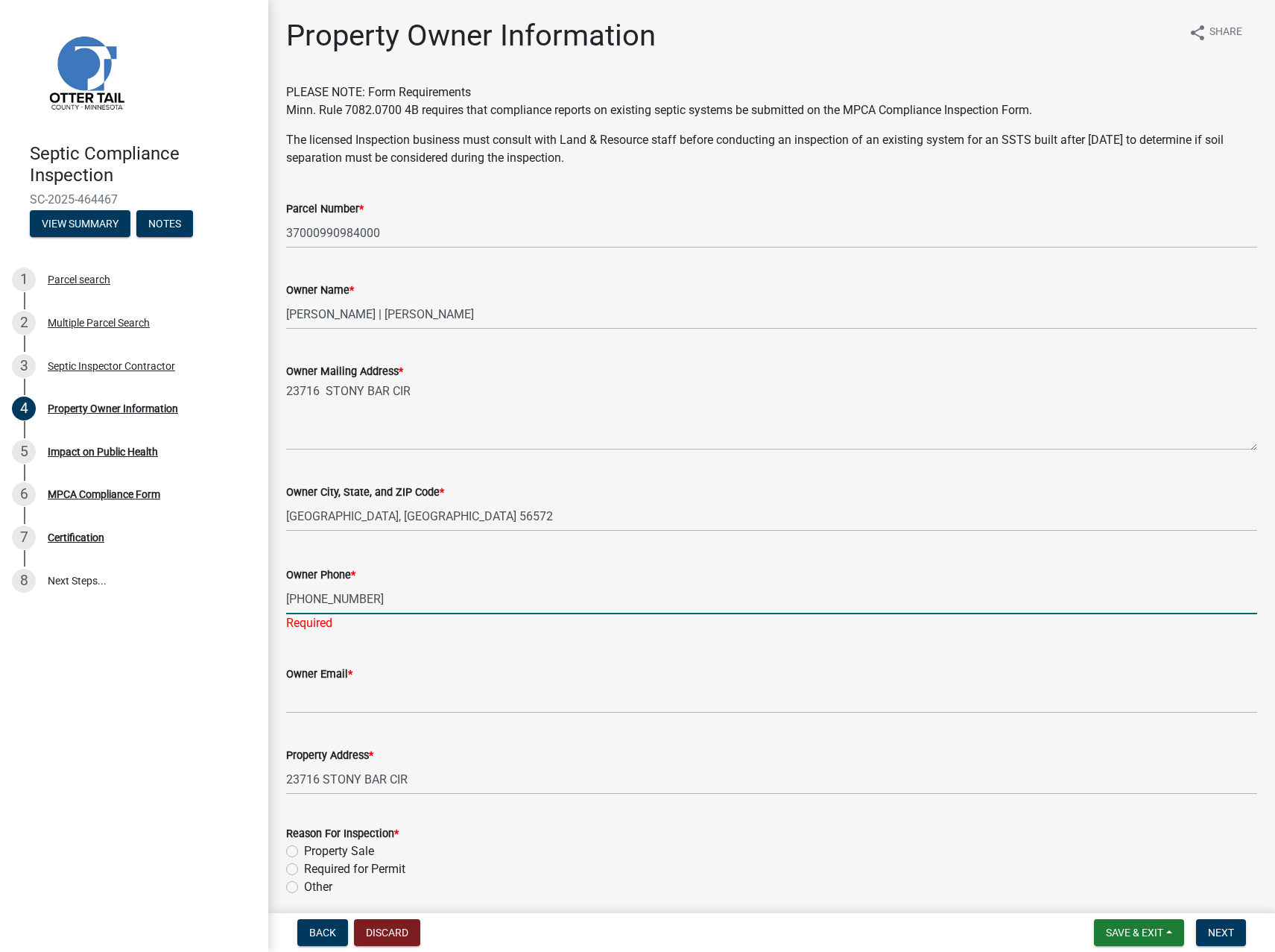
type input "[PHONE_NUMBER]"
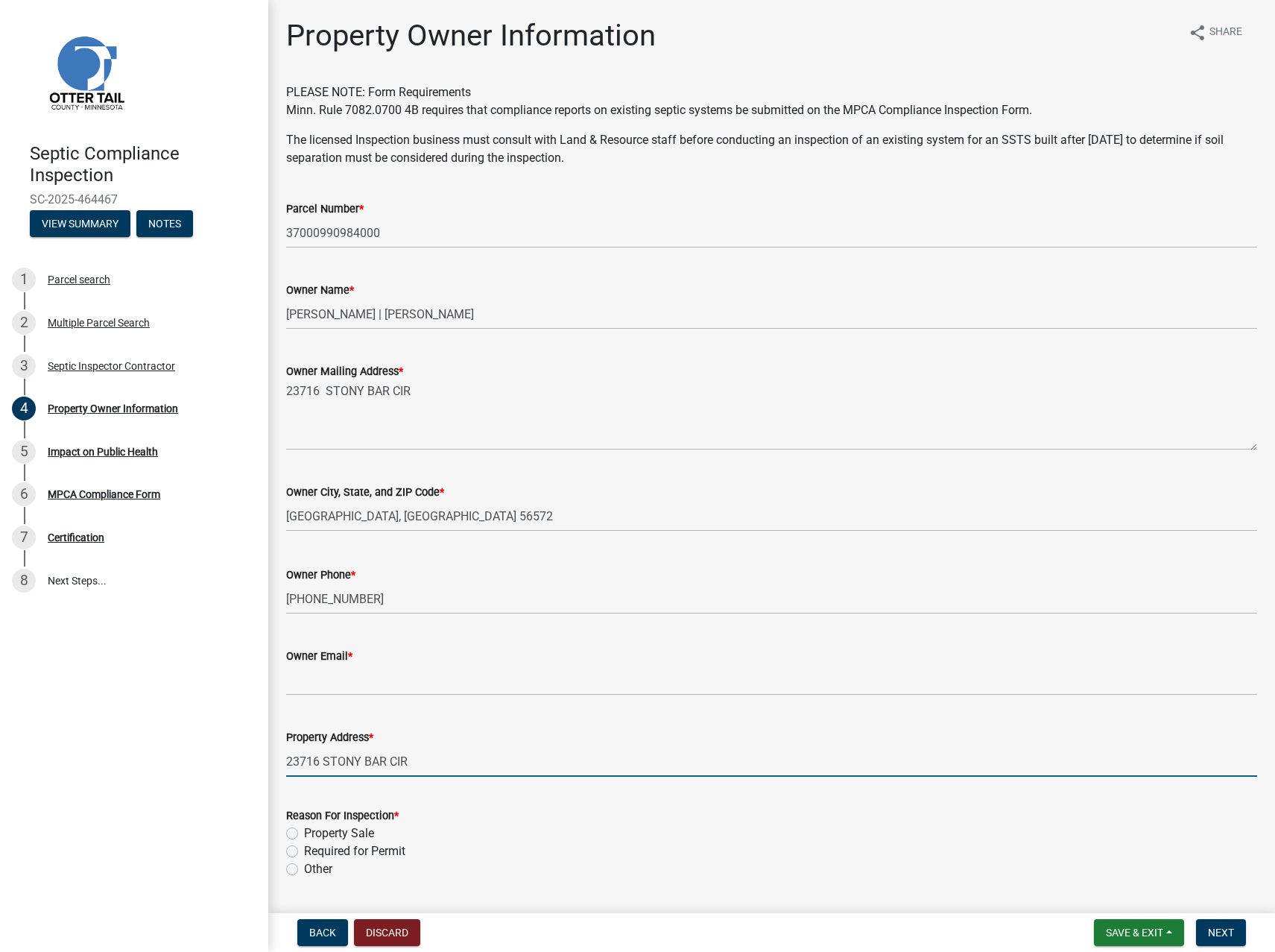
click at [517, 748] on input "23716 STONY BAR CIR" at bounding box center [772, 762] width 972 height 31
click at [348, 684] on input "Owner Email *" at bounding box center [772, 680] width 972 height 31
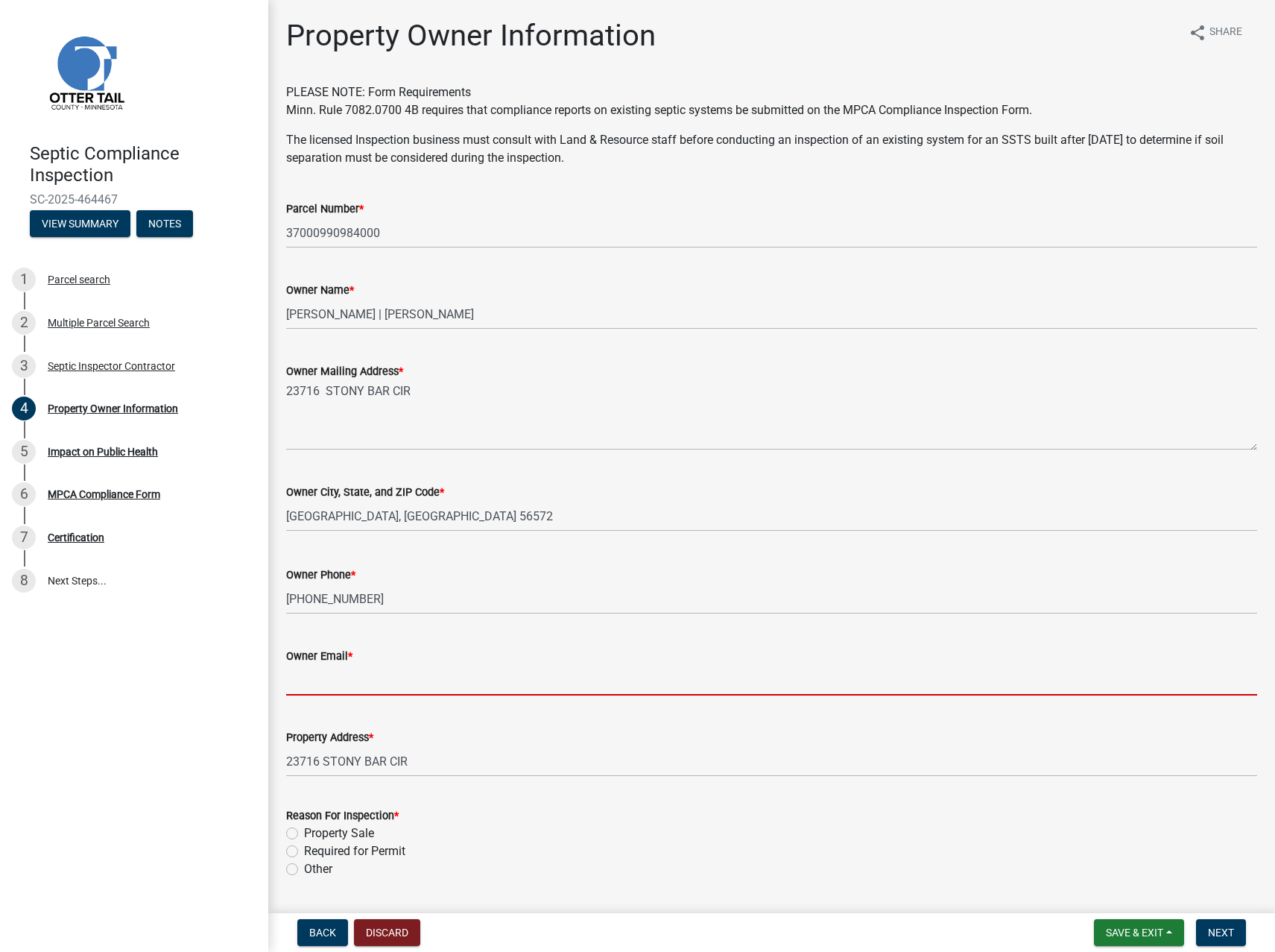
paste input "[EMAIL_ADDRESS][DOMAIN_NAME]"
type input "[EMAIL_ADDRESS][DOMAIN_NAME]"
click at [304, 850] on label "Required for Permit" at bounding box center [355, 851] width 101 height 18
click at [304, 850] on input "Required for Permit" at bounding box center [308, 847] width 9 height 9
radio input "true"
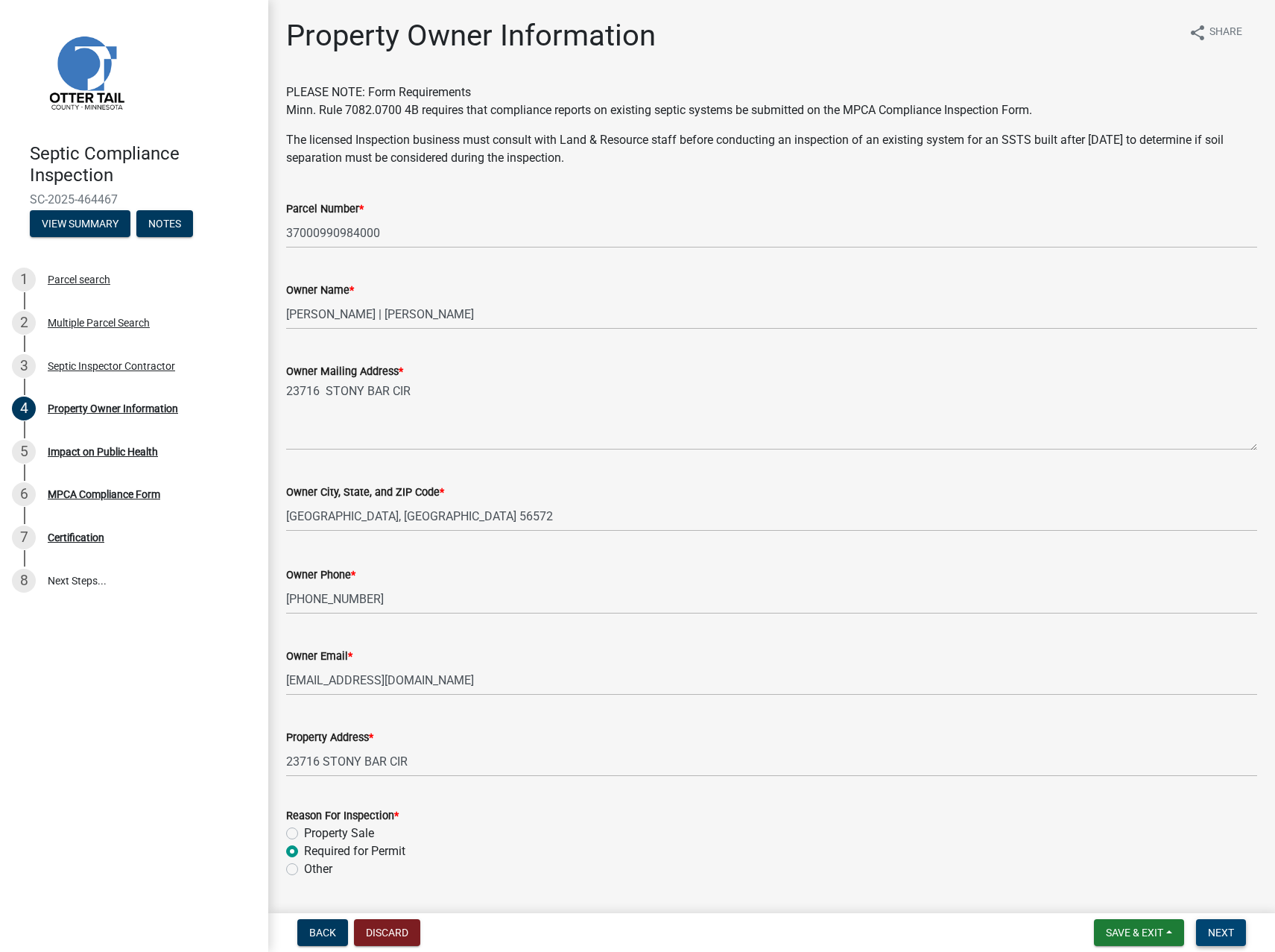
click at [1217, 929] on span "Next" at bounding box center [1221, 932] width 26 height 12
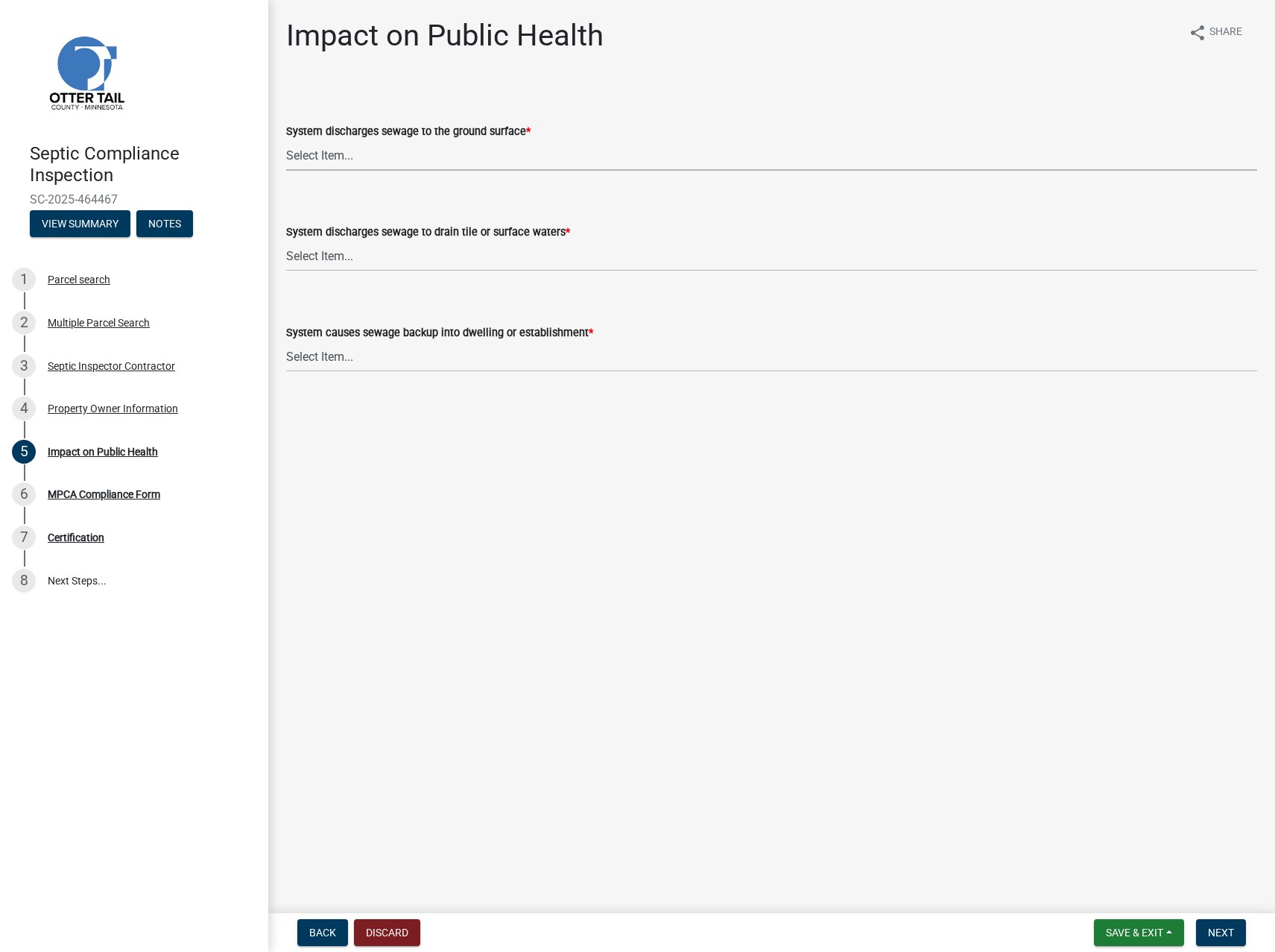
click at [326, 152] on select "Select Item... Yes No" at bounding box center [772, 156] width 972 height 31
click at [286, 141] on select "Select Item... Yes No" at bounding box center [772, 156] width 972 height 31
select select "9c5ef684-d0d4-4879-ab12-905ddbd81a72"
drag, startPoint x: 318, startPoint y: 259, endPoint x: 318, endPoint y: 267, distance: 8.0
click at [318, 259] on select "Select Item... Yes No" at bounding box center [772, 256] width 972 height 31
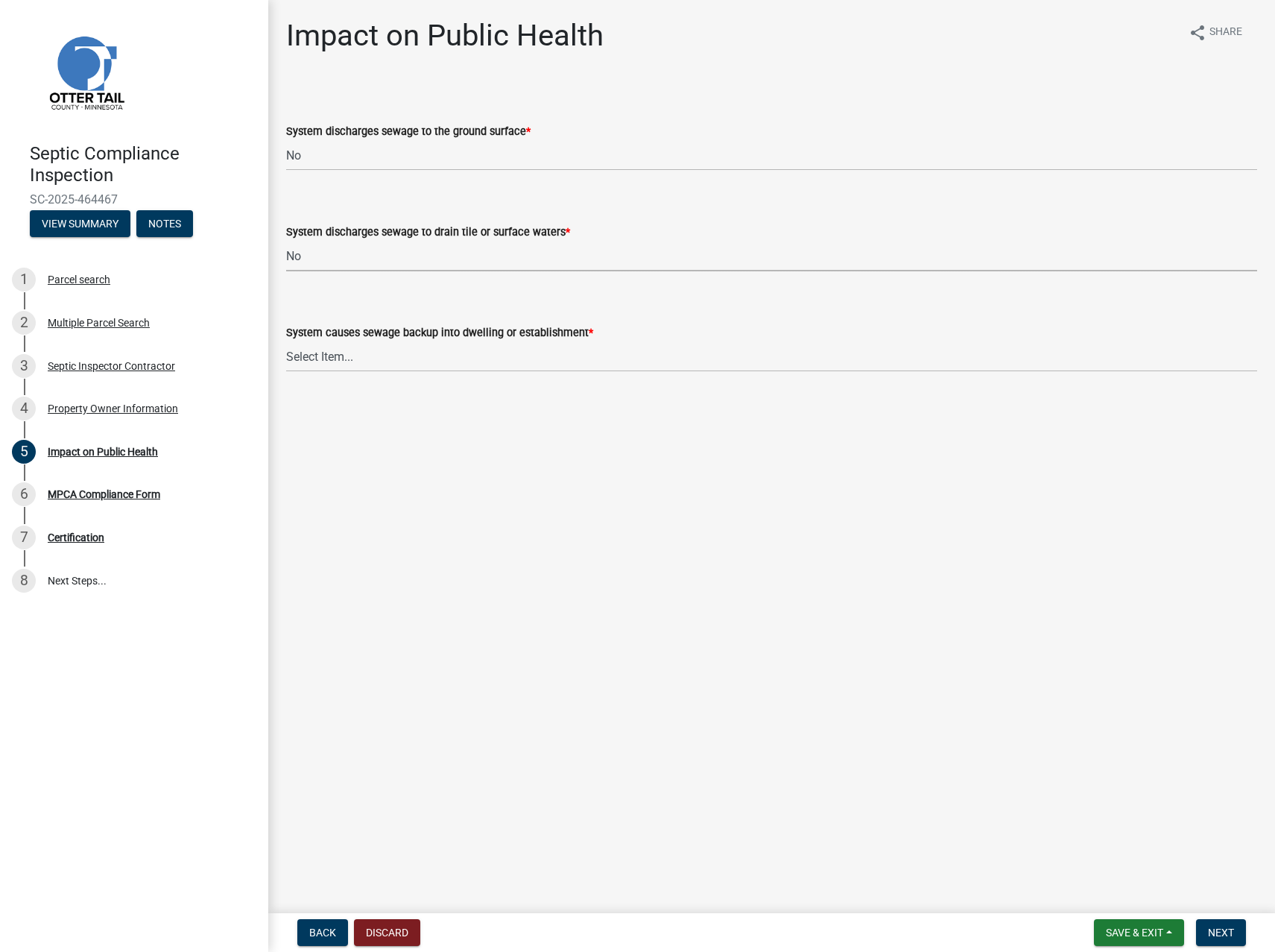
click at [286, 241] on select "Select Item... Yes No" at bounding box center [772, 256] width 972 height 31
select select "7d491a2b-e9f0-4952-b474-53ca749b22af"
drag, startPoint x: 315, startPoint y: 360, endPoint x: 314, endPoint y: 374, distance: 14.0
click at [315, 360] on select "Select Item... Yes No" at bounding box center [772, 356] width 972 height 31
click at [286, 341] on select "Select Item... Yes No" at bounding box center [772, 356] width 972 height 31
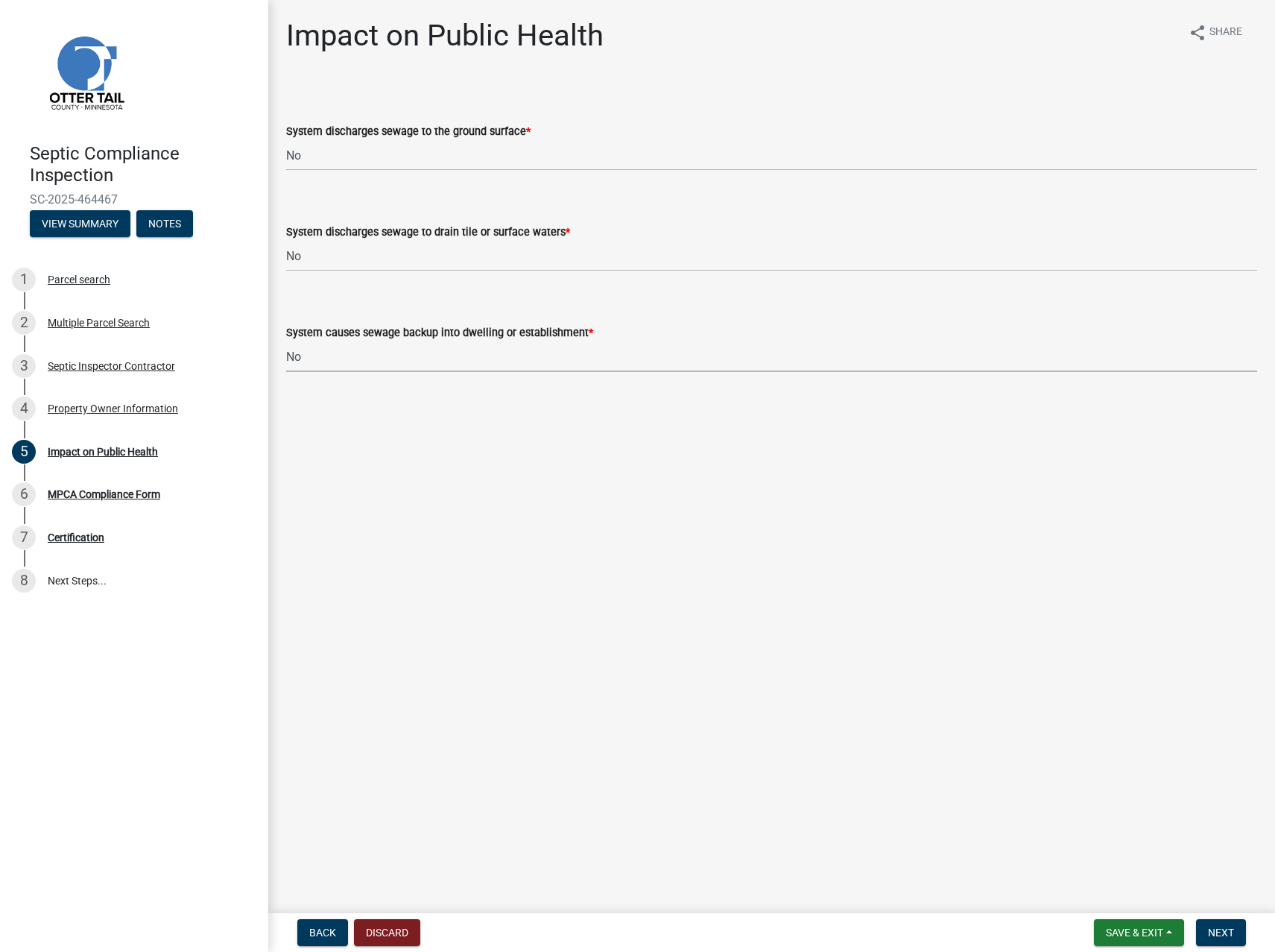
select select "6e07b46b-a403-4f3e-b4fc-218acc732c01"
click at [1212, 942] on button "Next" at bounding box center [1221, 932] width 50 height 27
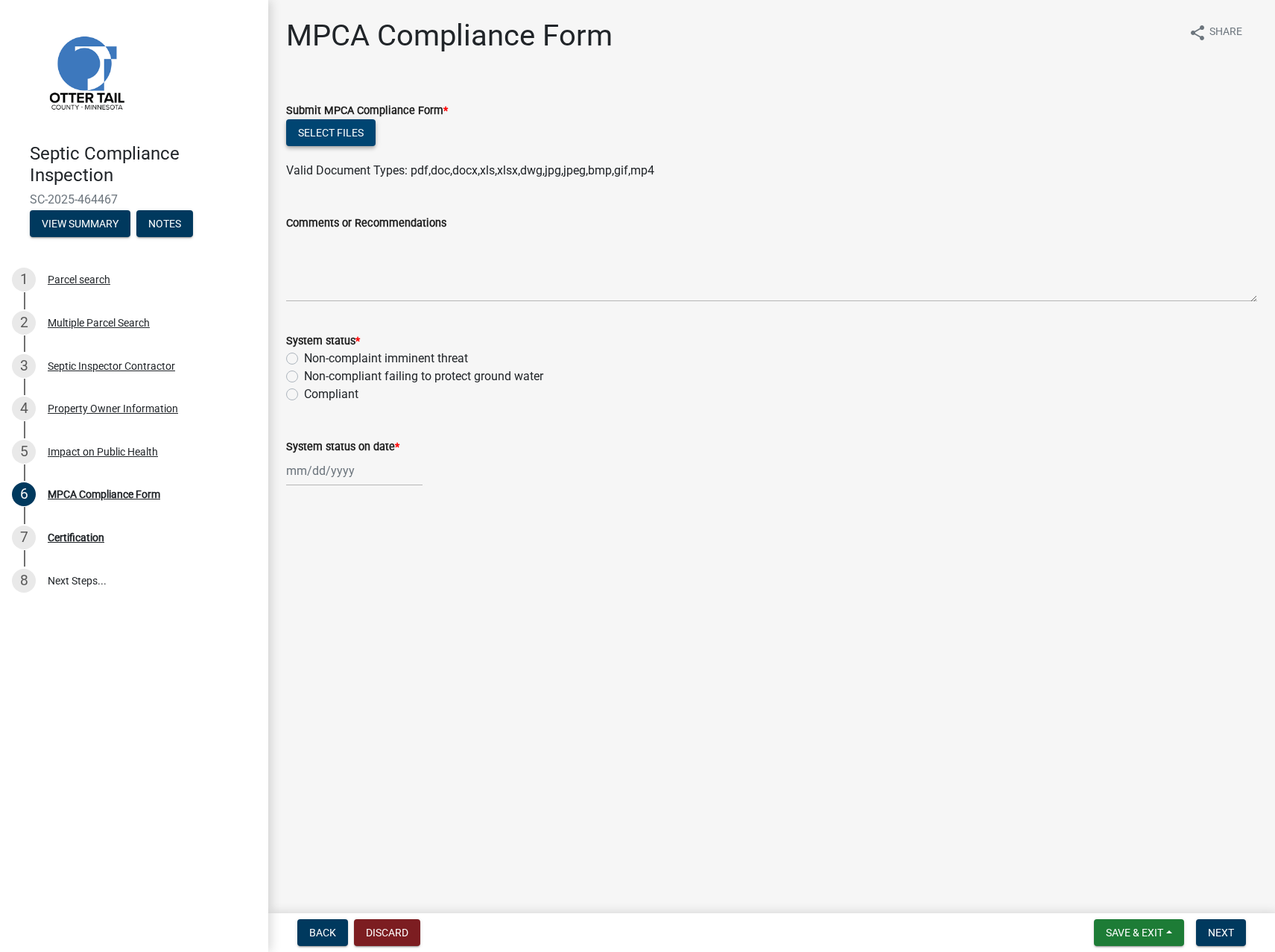
click at [318, 133] on button "Select files" at bounding box center [331, 132] width 89 height 27
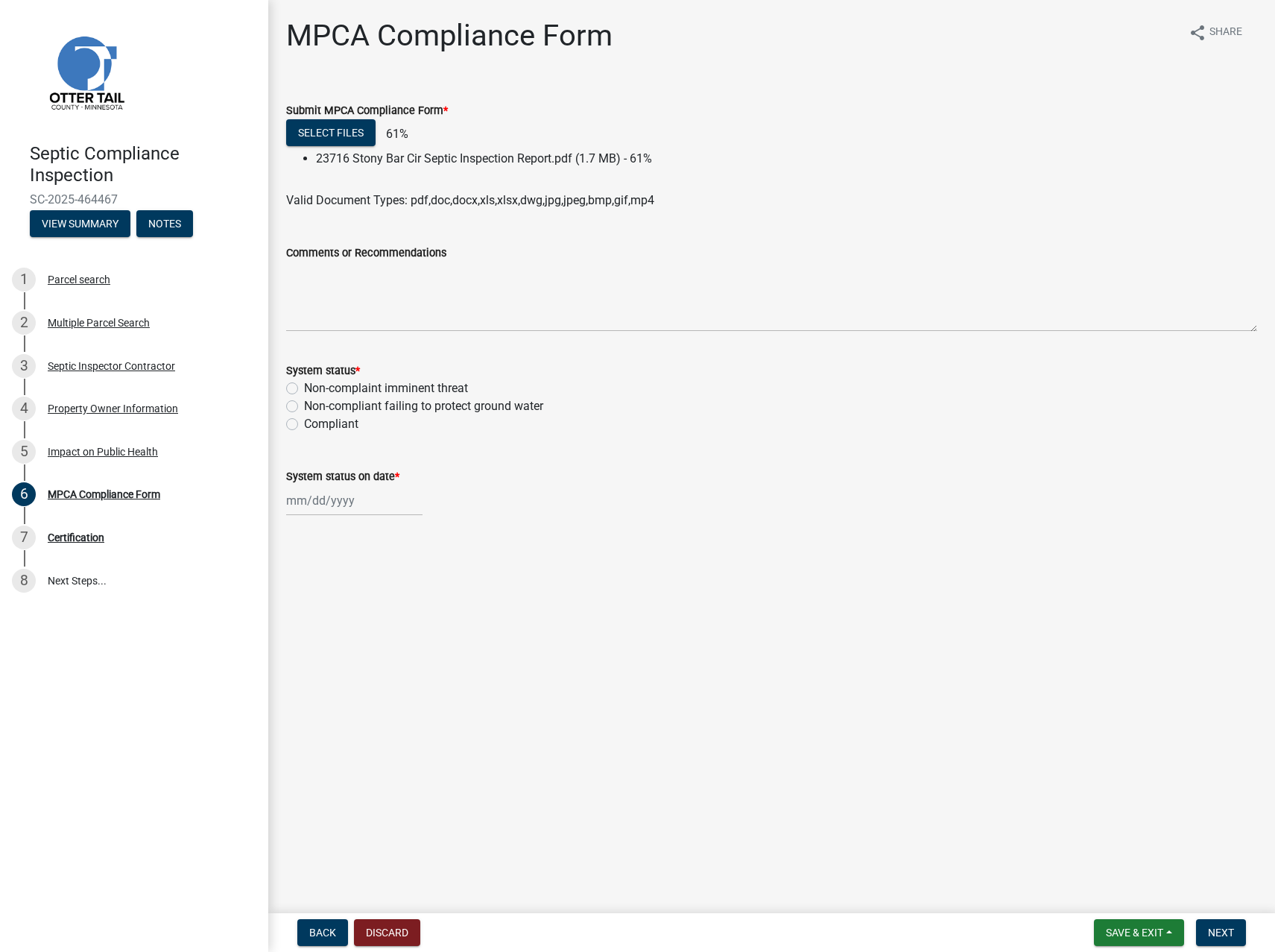
click at [304, 404] on label "Non-compliant failing to protect ground water" at bounding box center [423, 406] width 239 height 18
click at [304, 404] on input "Non-compliant failing to protect ground water" at bounding box center [308, 402] width 9 height 9
radio input "true"
click at [324, 482] on label "System status on date *" at bounding box center [343, 477] width 113 height 10
click at [324, 505] on input "System status on date *" at bounding box center [354, 500] width 136 height 31
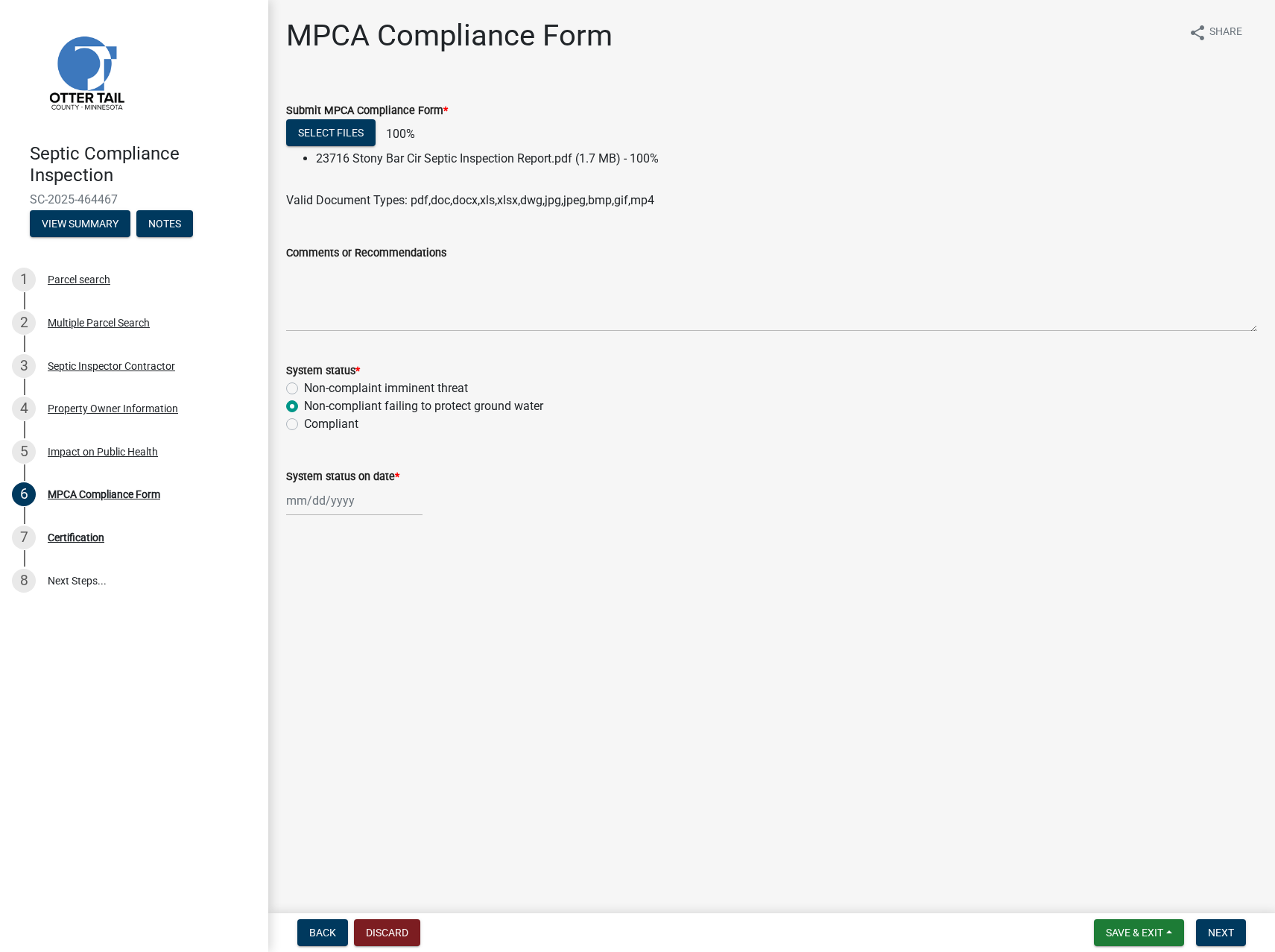
select select "8"
select select "2025"
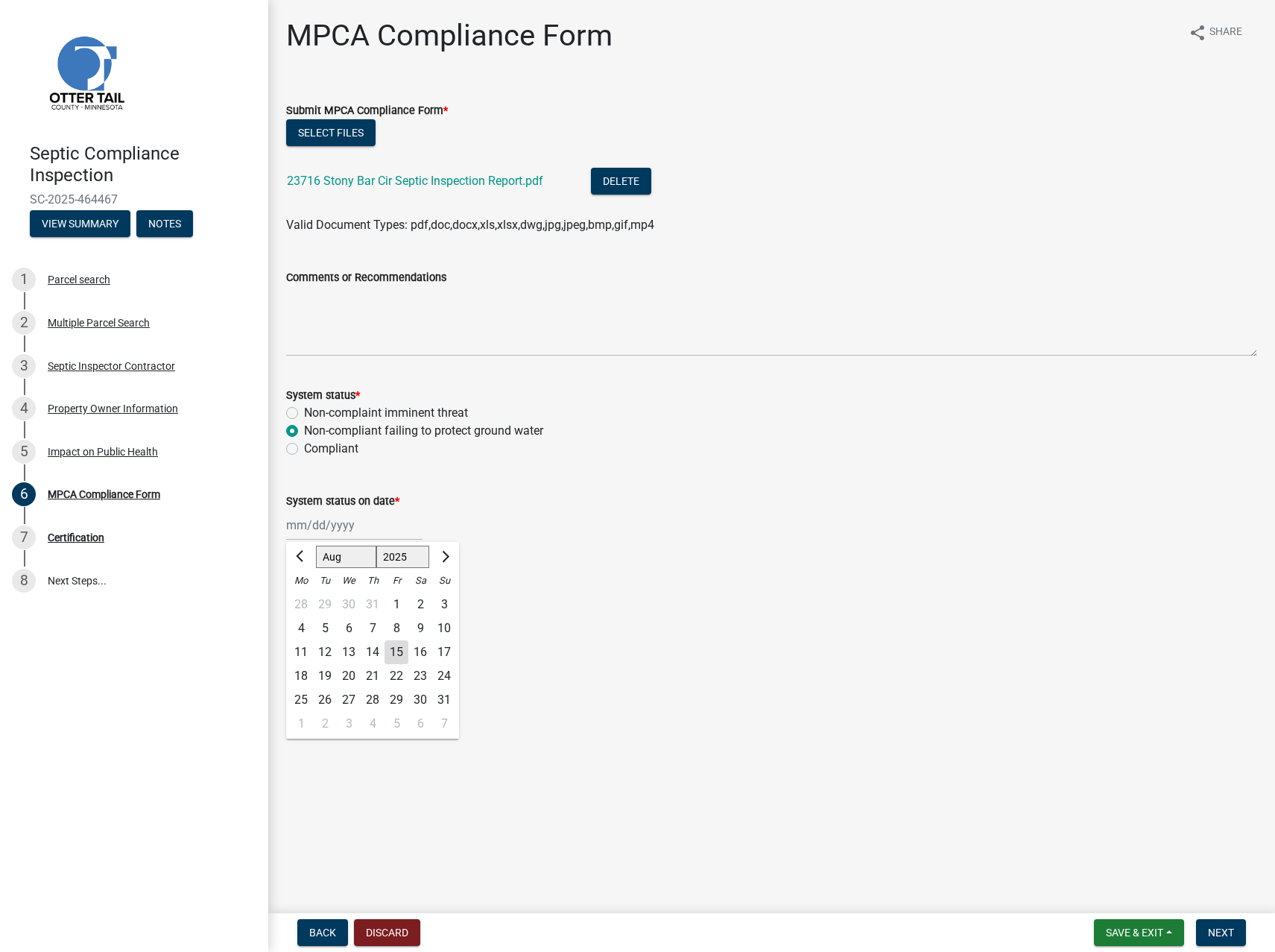
drag, startPoint x: 306, startPoint y: 625, endPoint x: 319, endPoint y: 639, distance: 19.1
click at [306, 624] on div "4" at bounding box center [302, 628] width 24 height 24
type input "[DATE]"
drag, startPoint x: 731, startPoint y: 645, endPoint x: 739, endPoint y: 645, distance: 8.0
click at [736, 645] on main "MPCA Compliance Form share Share Submit MPCA Compliance Form * Select files 237…" at bounding box center [771, 453] width 1007 height 907
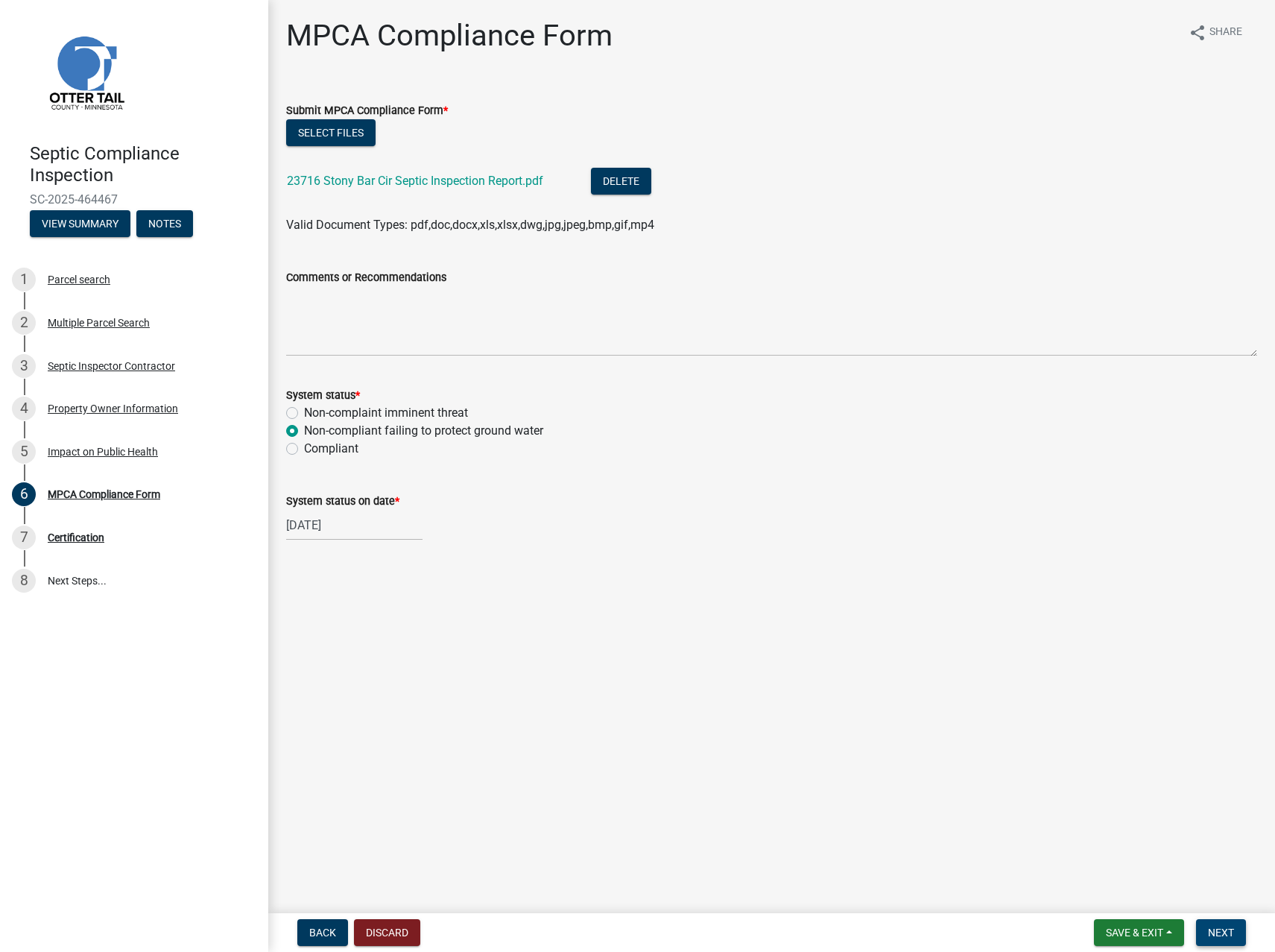
click at [1224, 925] on button "Next" at bounding box center [1221, 932] width 50 height 27
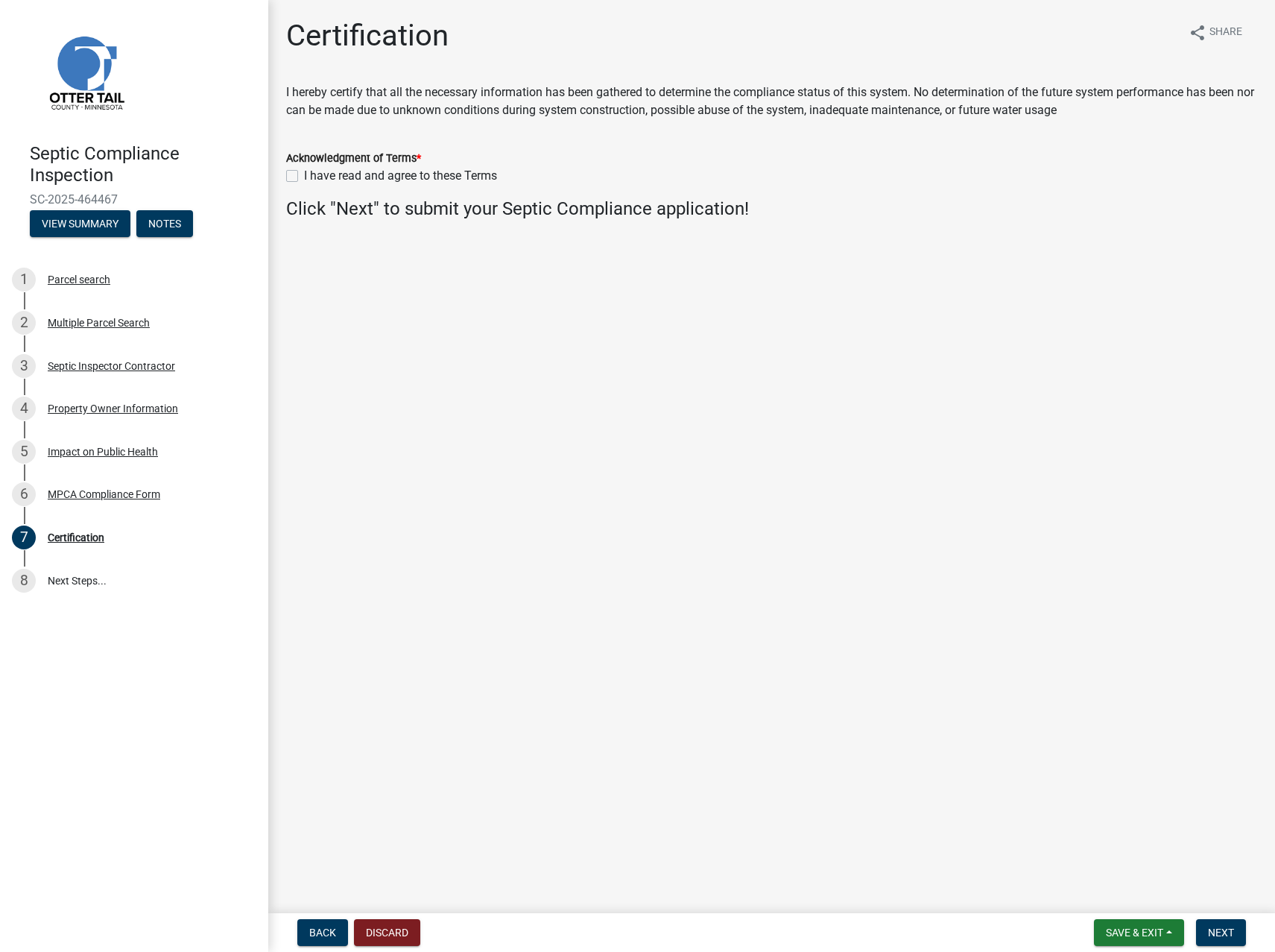
click at [304, 172] on label "I have read and agree to these Terms" at bounding box center [400, 176] width 193 height 18
click at [304, 172] on input "I have read and agree to these Terms" at bounding box center [308, 171] width 9 height 9
checkbox input "true"
click at [1231, 935] on span "Next" at bounding box center [1221, 932] width 26 height 12
